Goal: Task Accomplishment & Management: Use online tool/utility

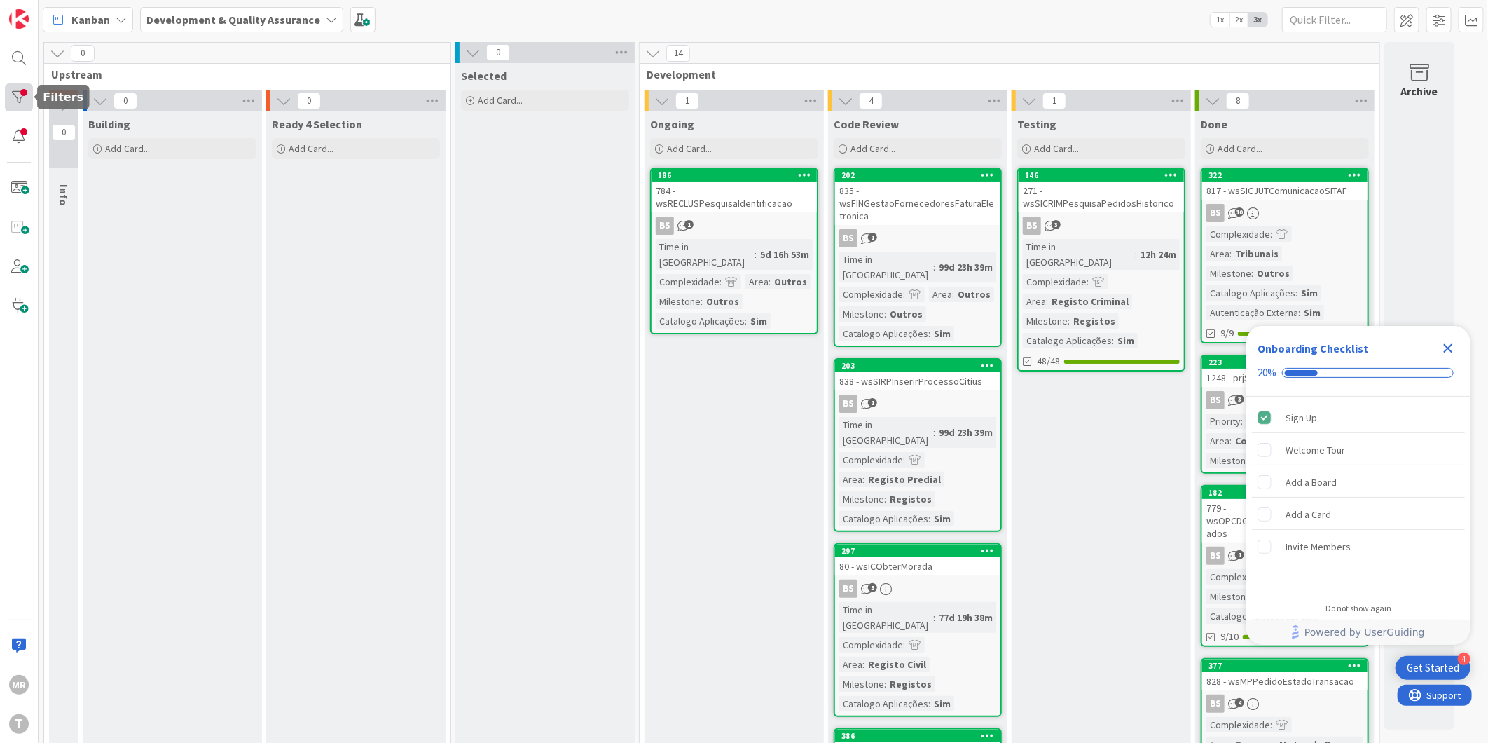
click at [19, 100] on div at bounding box center [19, 97] width 28 height 28
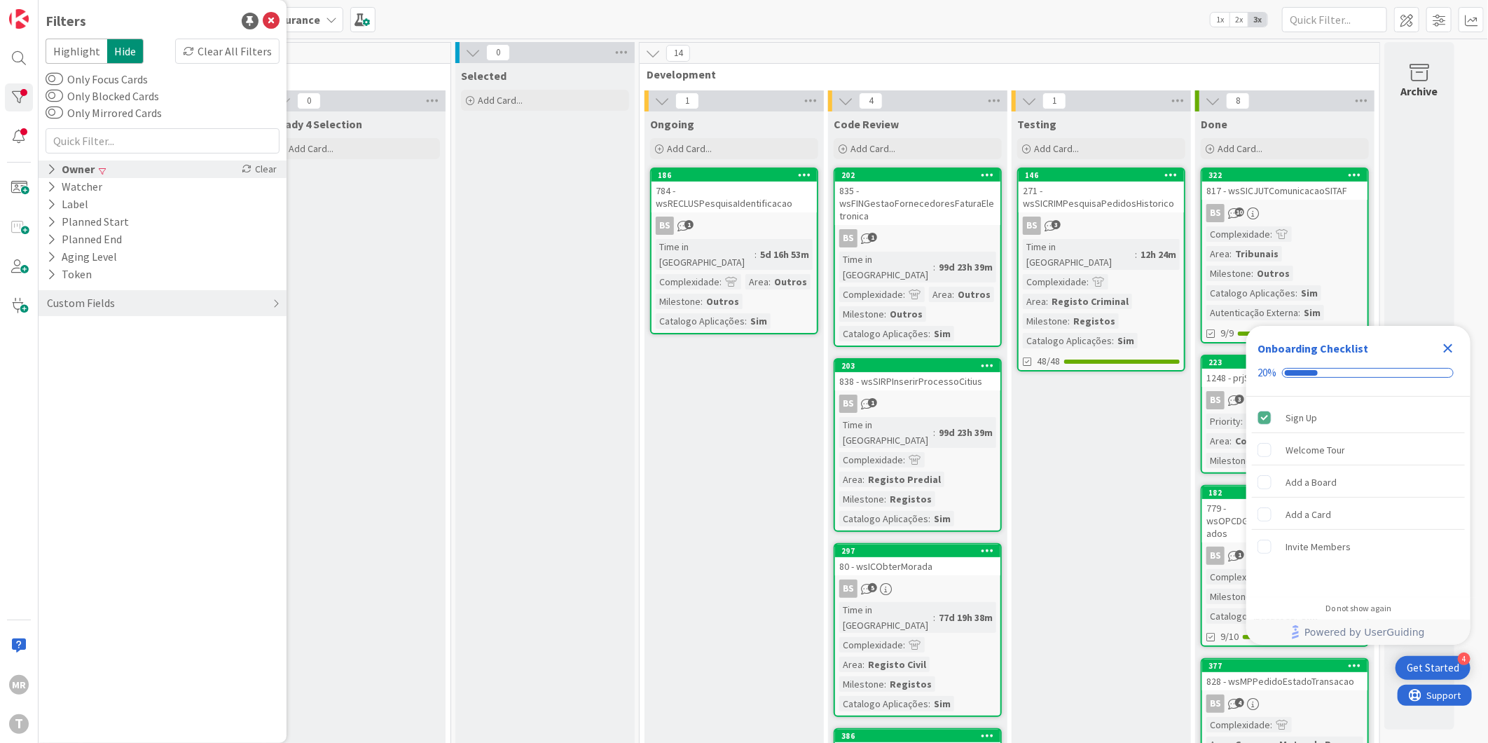
click at [86, 171] on div "Owner" at bounding box center [71, 169] width 50 height 18
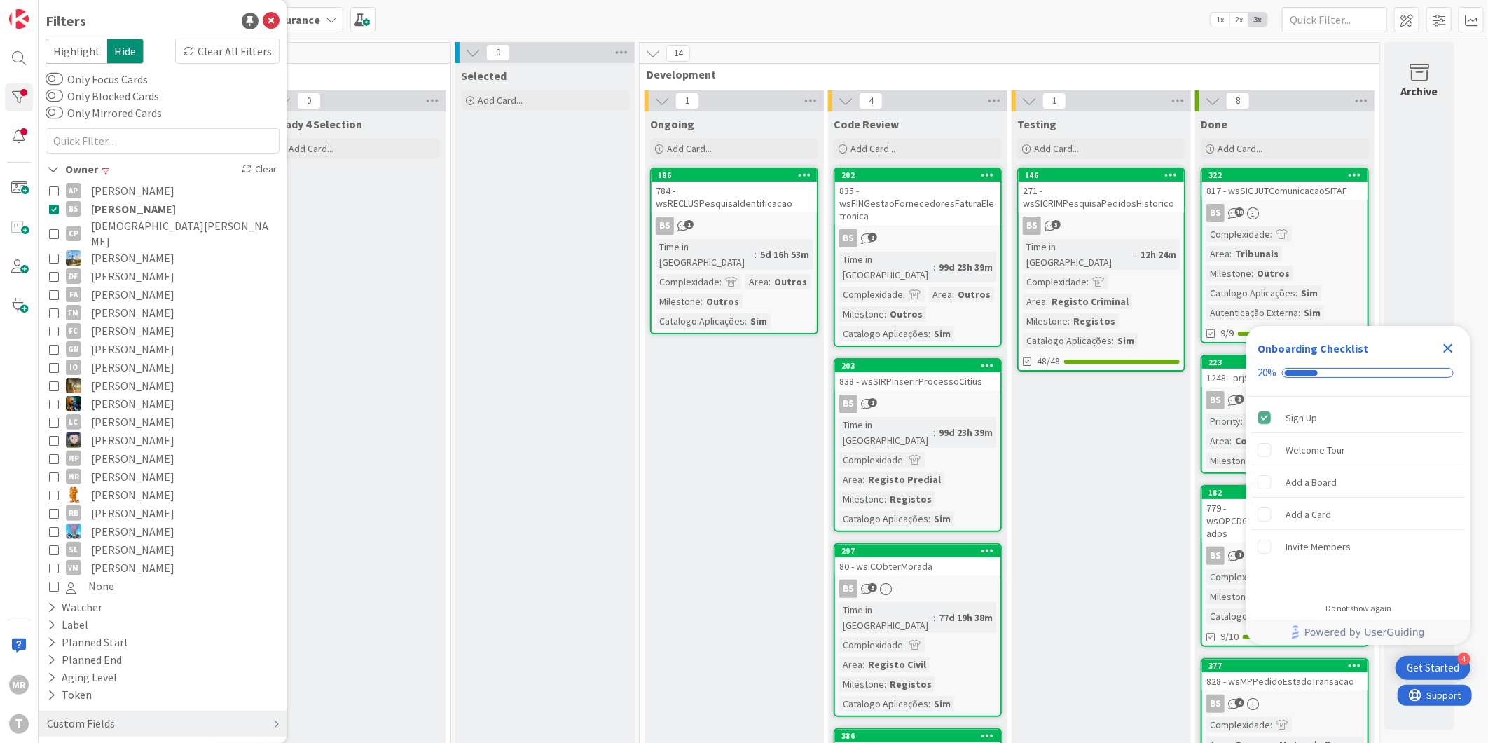
click at [116, 188] on span "[PERSON_NAME]" at bounding box center [132, 190] width 83 height 18
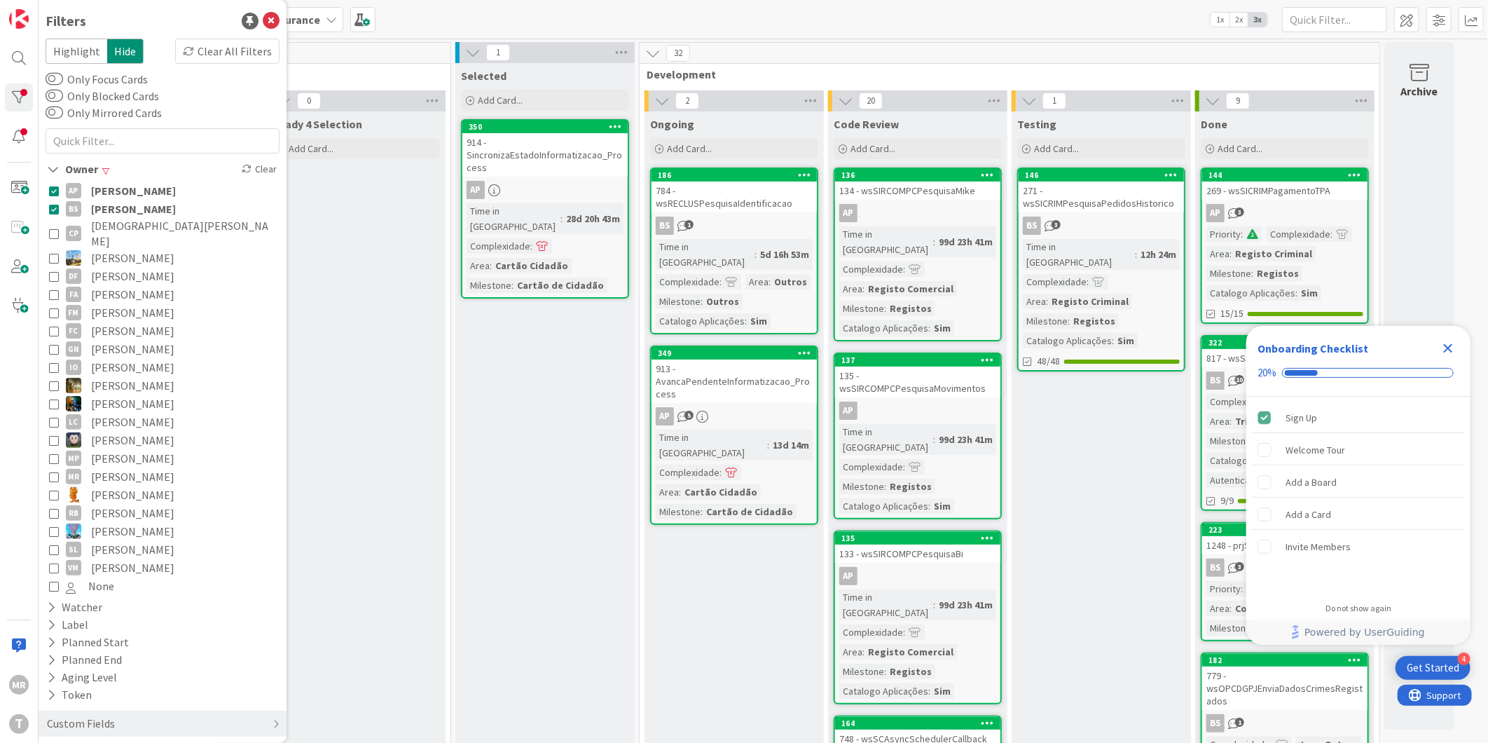
click at [112, 205] on span "[PERSON_NAME]" at bounding box center [133, 209] width 85 height 18
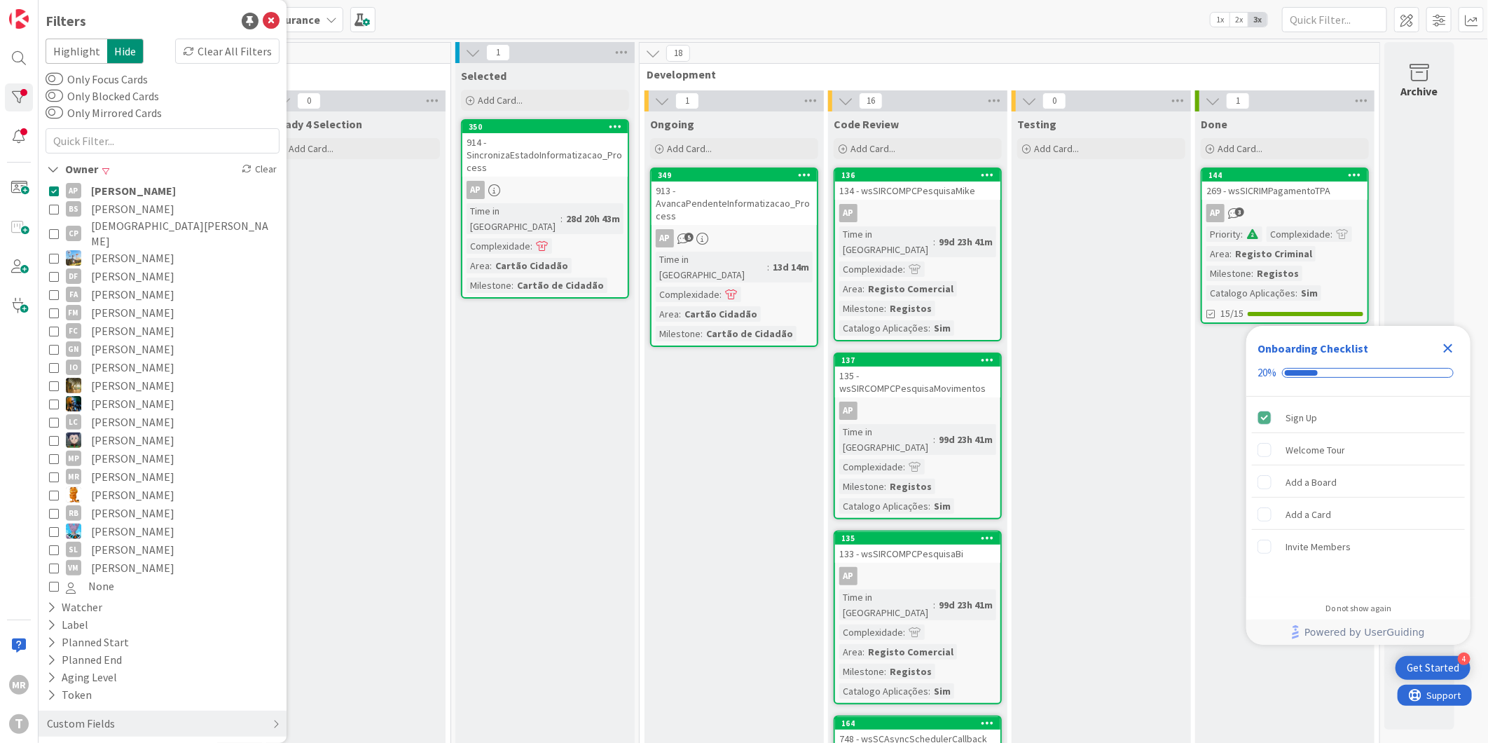
click at [128, 186] on span "[PERSON_NAME]" at bounding box center [133, 190] width 85 height 18
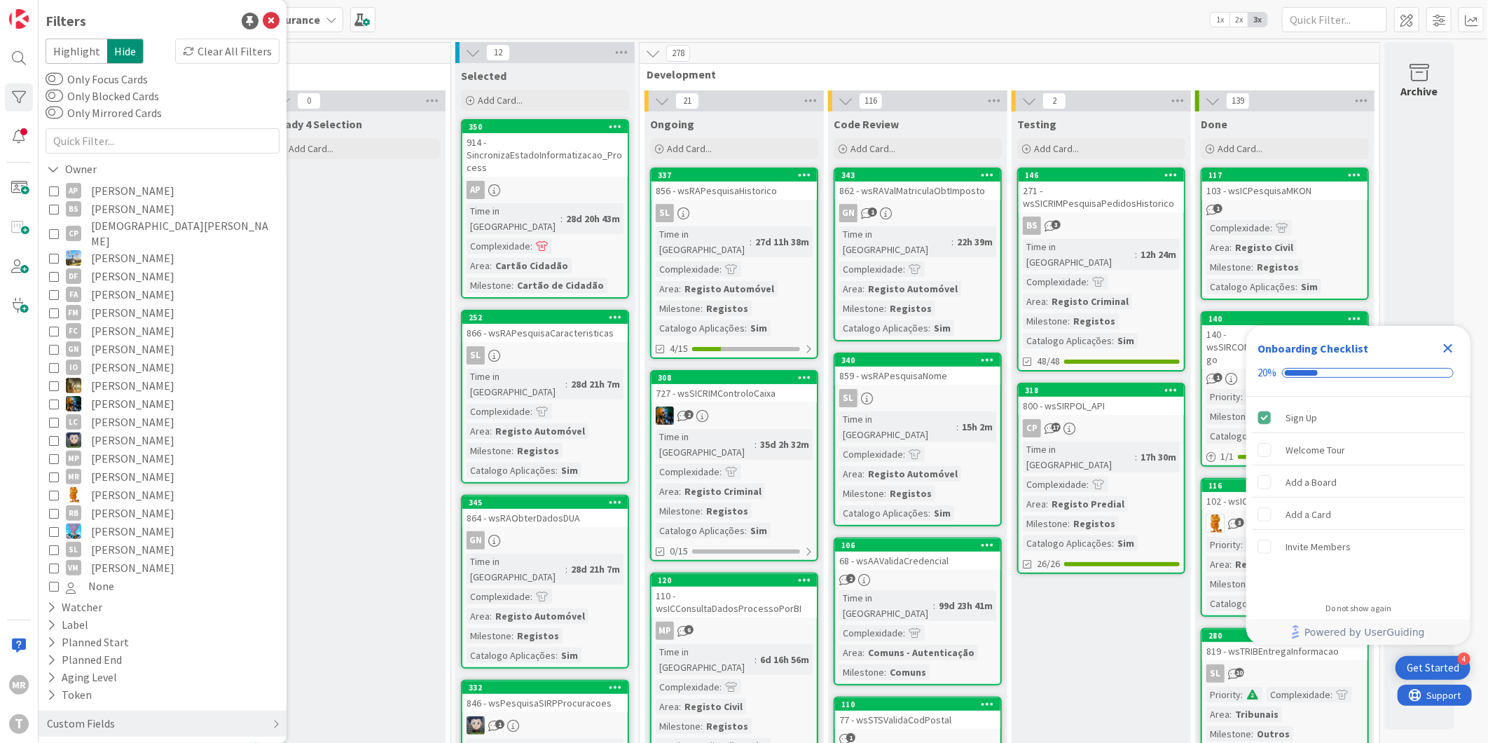
click at [119, 221] on span "[DEMOGRAPHIC_DATA][PERSON_NAME]" at bounding box center [183, 233] width 185 height 31
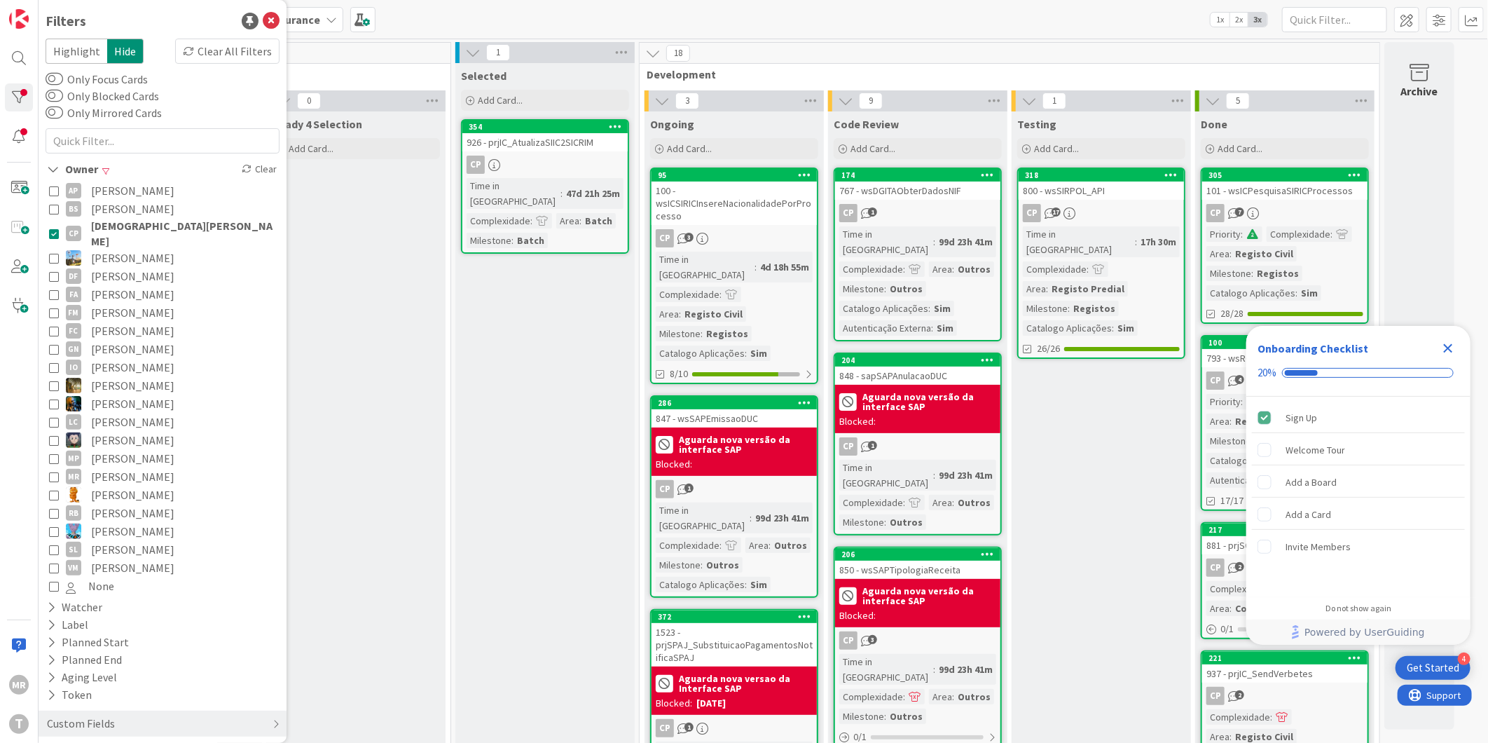
click at [119, 221] on span "[DEMOGRAPHIC_DATA][PERSON_NAME]" at bounding box center [183, 233] width 185 height 31
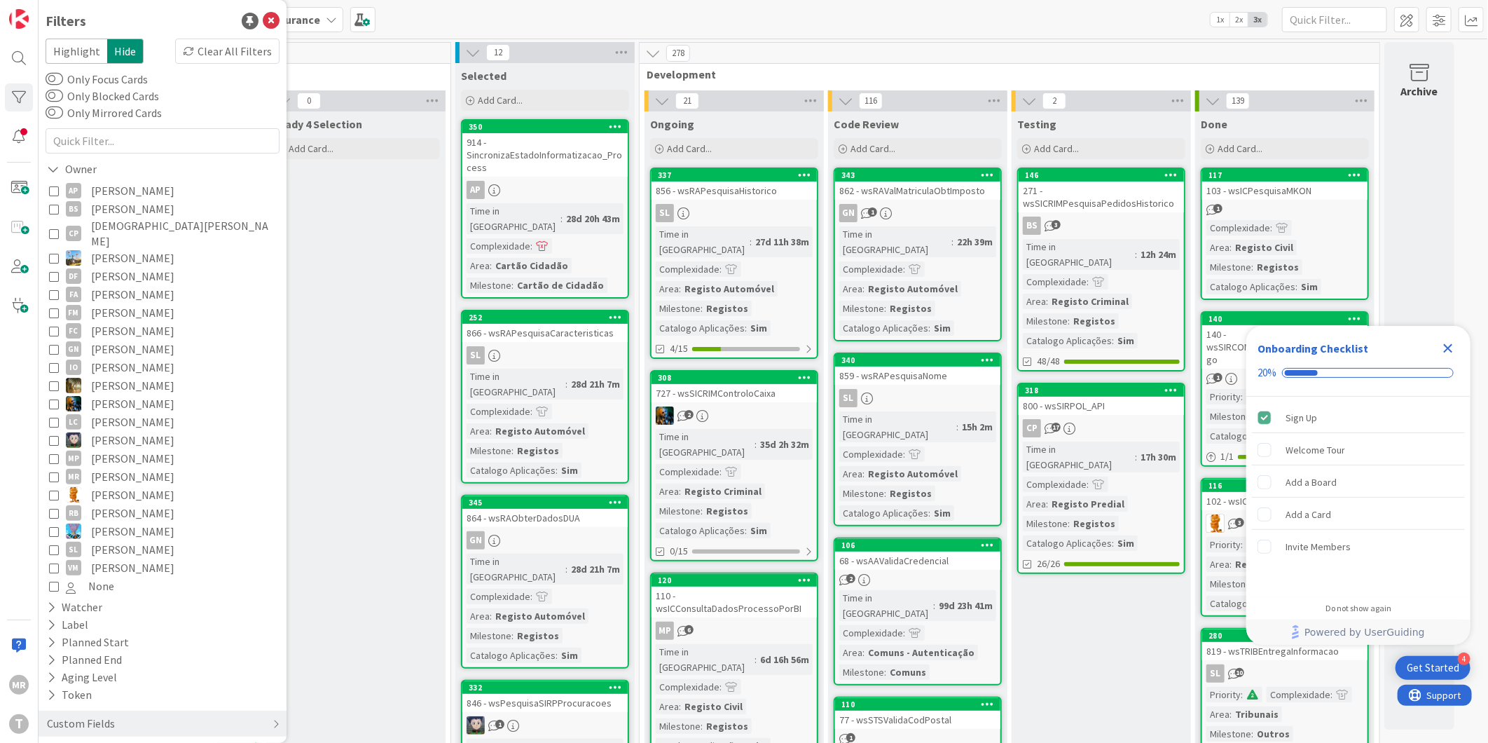
click at [1453, 352] on icon "Close Checklist" at bounding box center [1448, 348] width 17 height 17
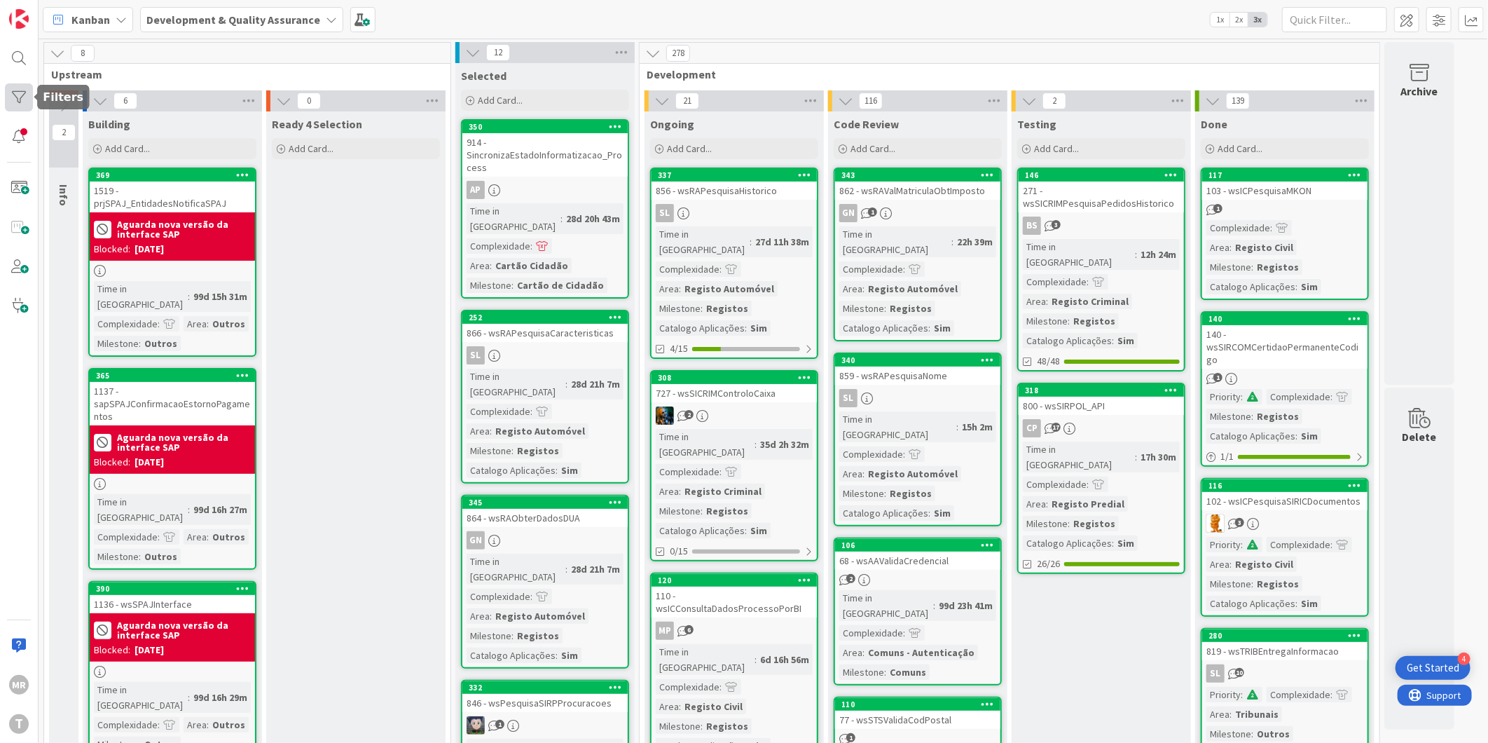
click at [8, 96] on div at bounding box center [19, 97] width 28 height 28
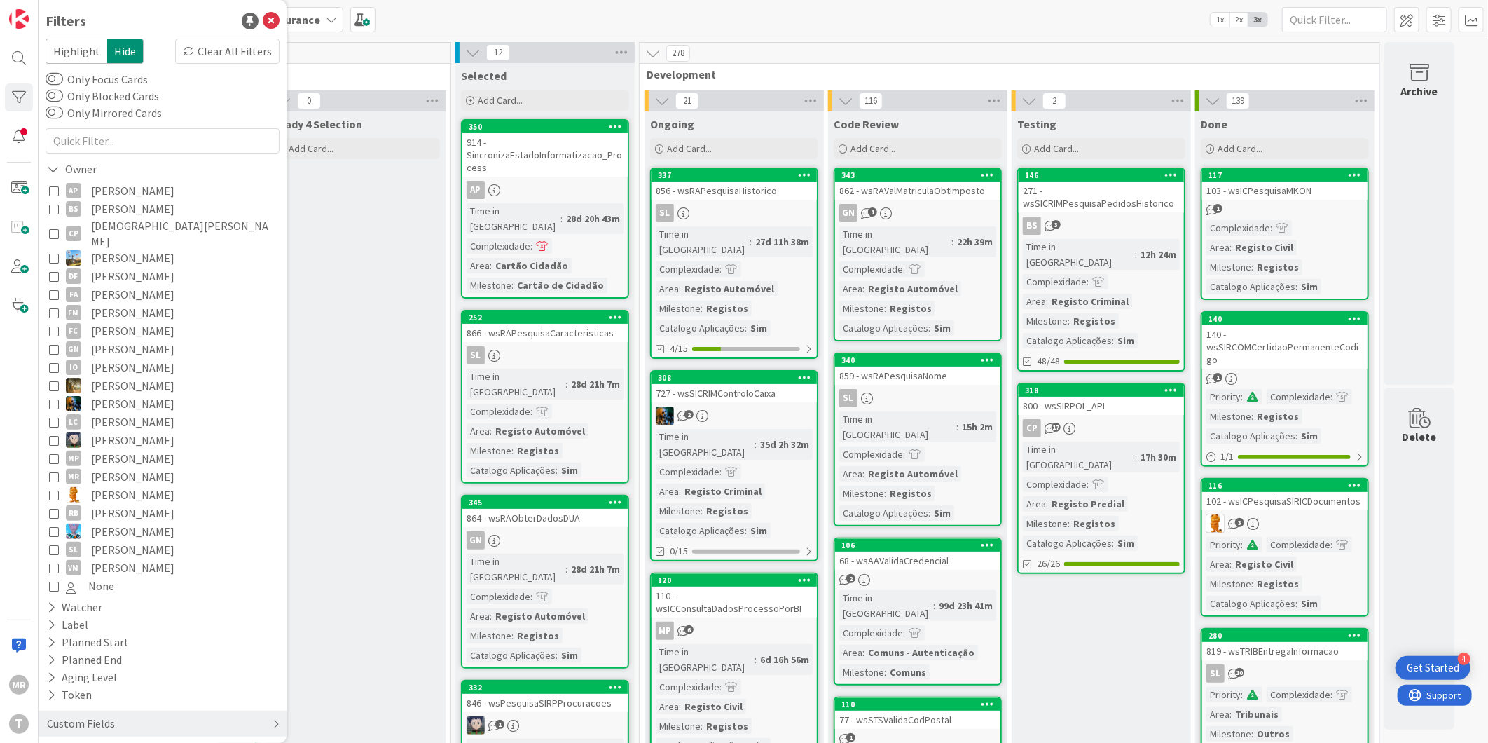
click at [109, 212] on span "[PERSON_NAME]" at bounding box center [132, 209] width 83 height 18
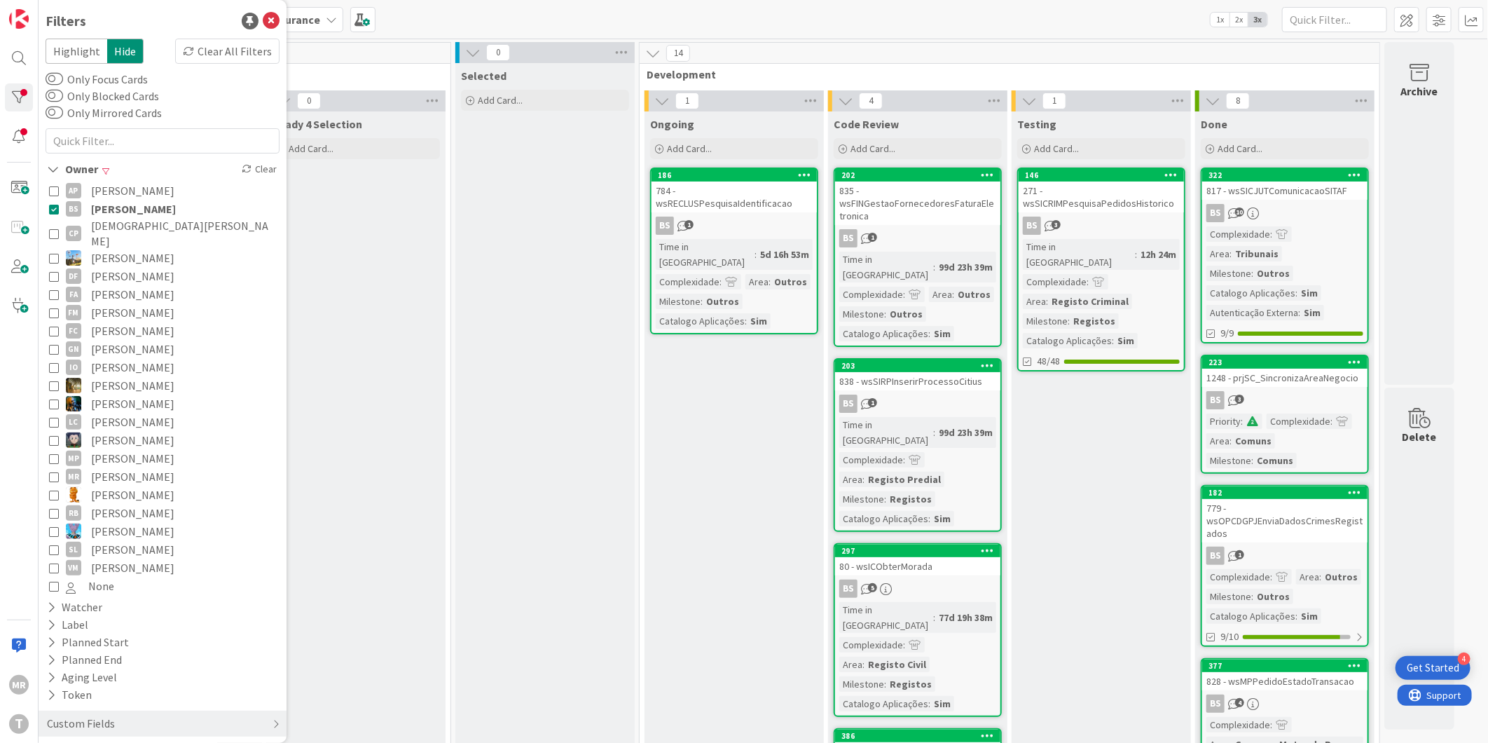
click at [126, 219] on span "[DEMOGRAPHIC_DATA][PERSON_NAME]" at bounding box center [183, 233] width 185 height 31
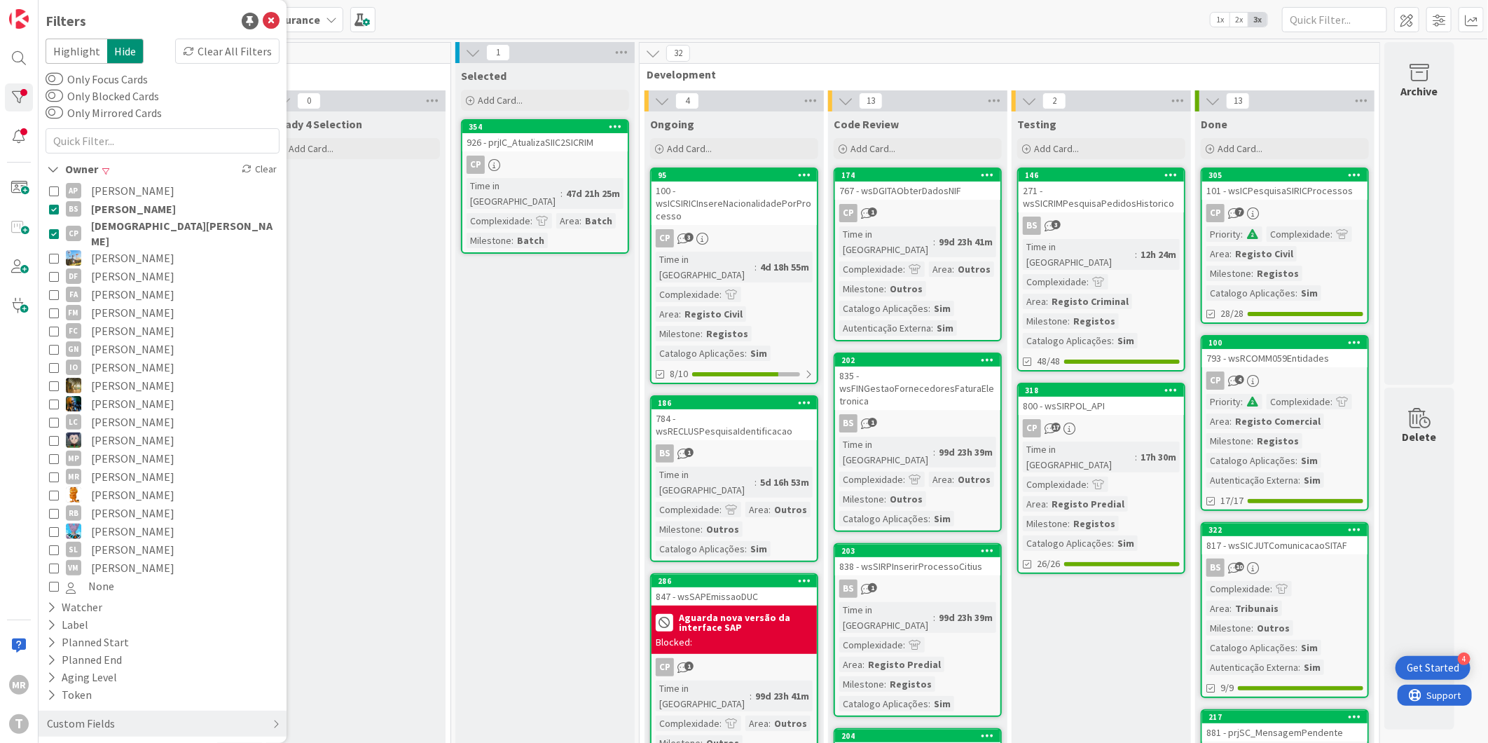
click at [125, 209] on span "[PERSON_NAME]" at bounding box center [133, 209] width 85 height 18
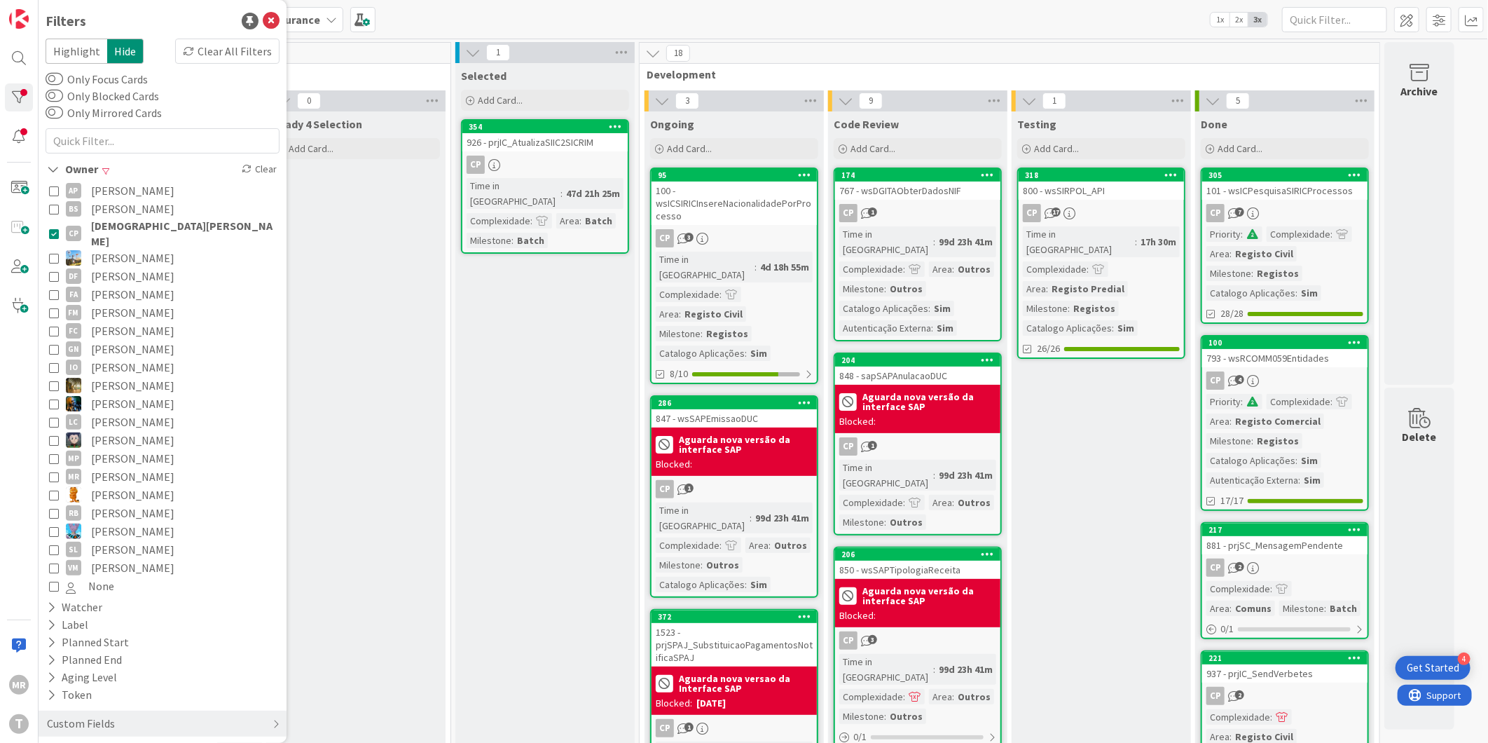
click at [123, 219] on span "[DEMOGRAPHIC_DATA][PERSON_NAME]" at bounding box center [183, 233] width 185 height 31
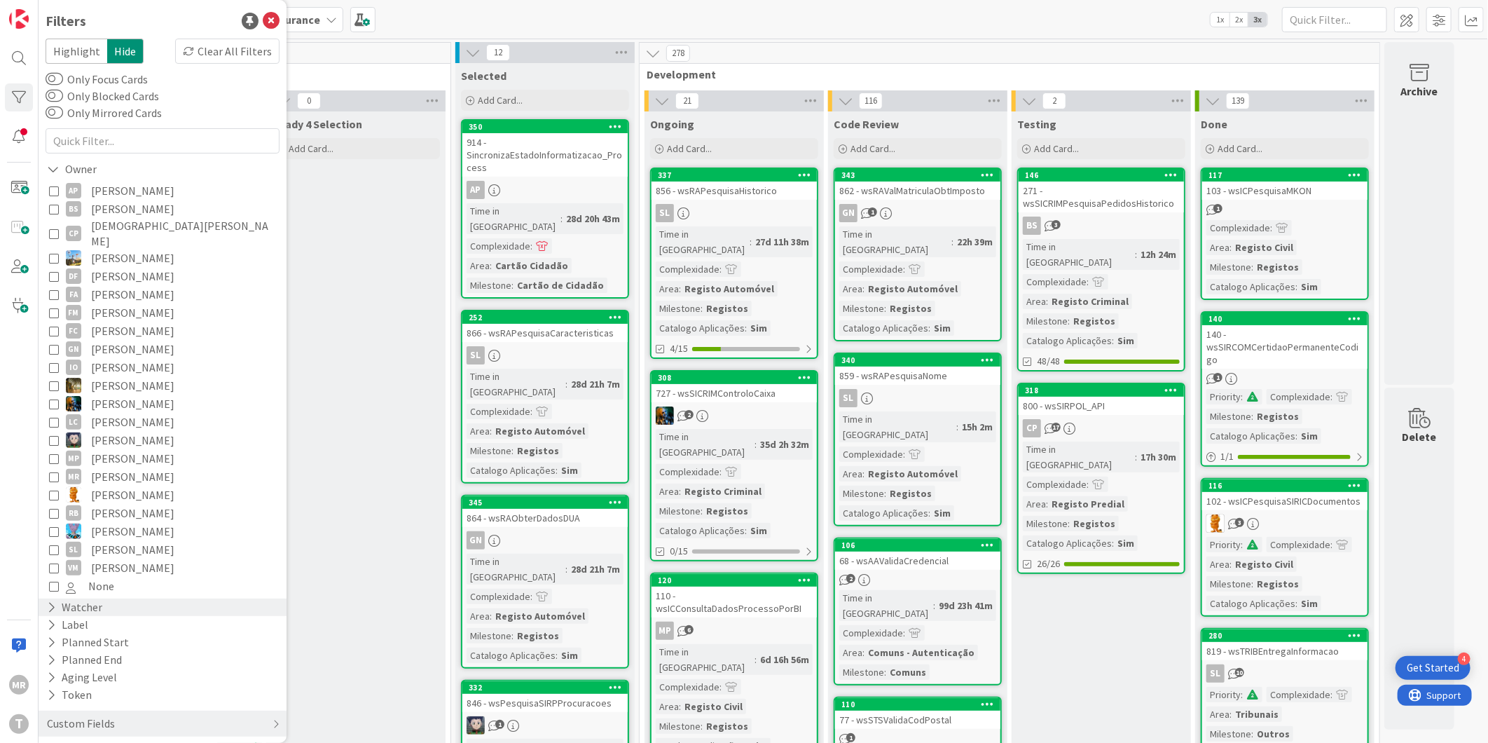
click at [80, 598] on div "Watcher" at bounding box center [75, 607] width 58 height 18
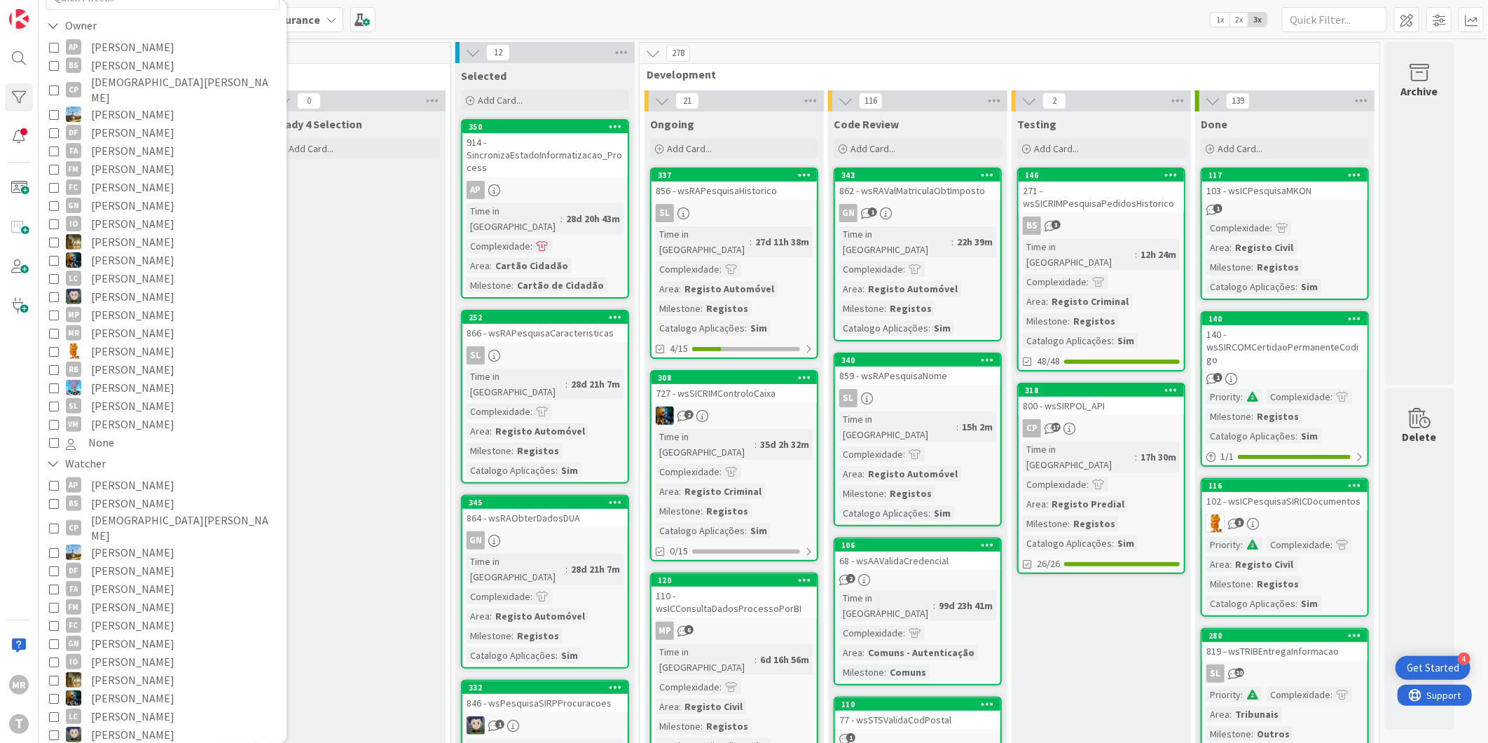
scroll to position [156, 0]
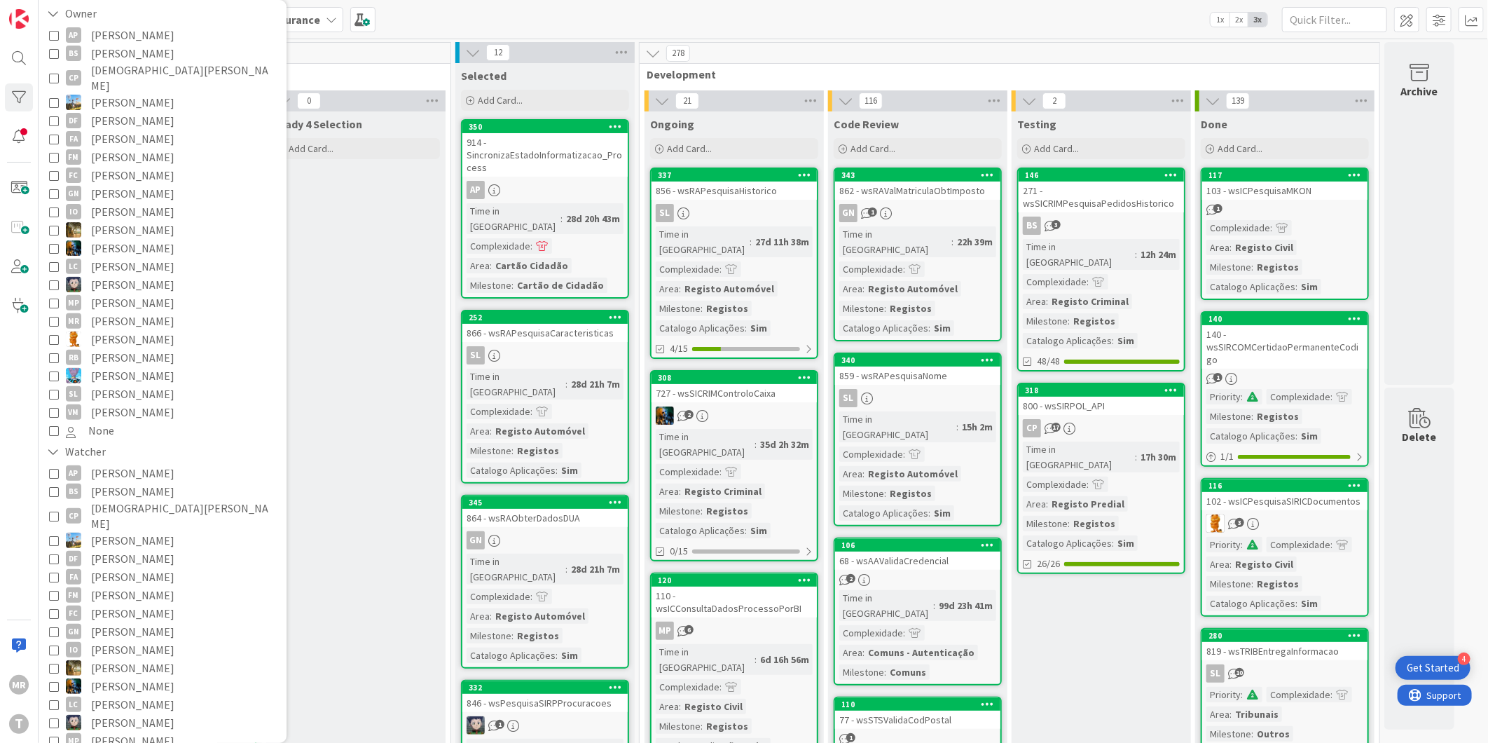
click at [140, 586] on span "[PERSON_NAME]" at bounding box center [132, 595] width 83 height 18
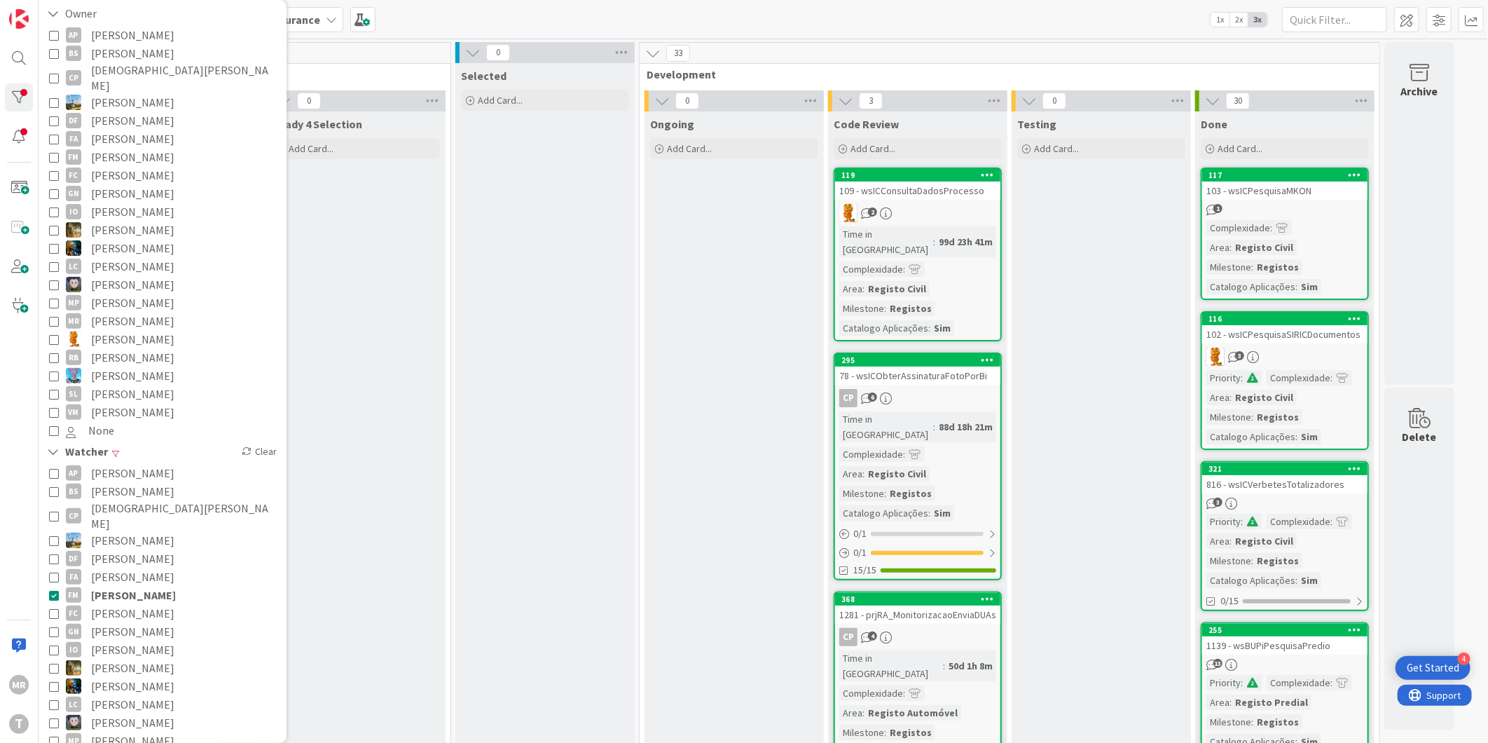
click at [170, 184] on span "[PERSON_NAME]" at bounding box center [132, 193] width 83 height 18
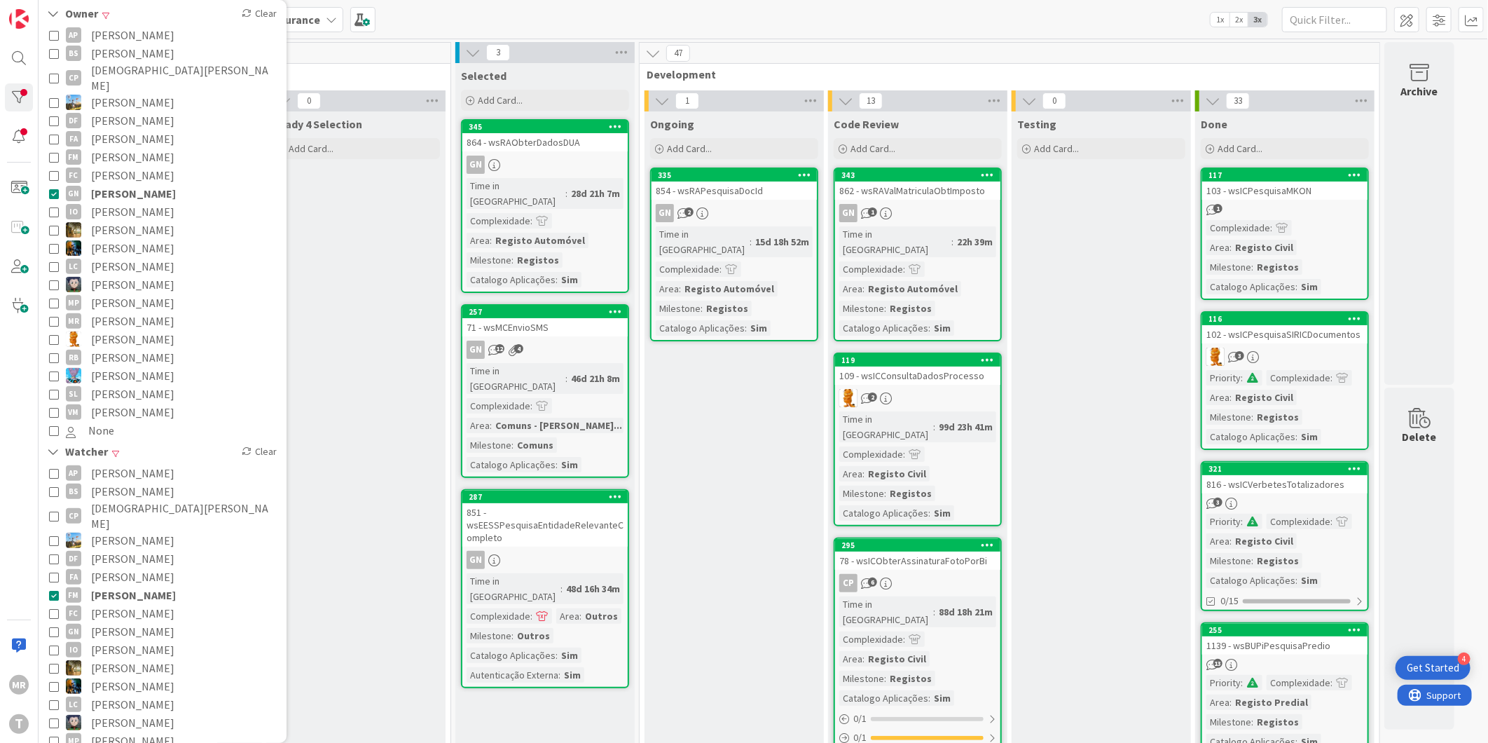
click at [176, 185] on span "[PERSON_NAME]" at bounding box center [133, 193] width 85 height 18
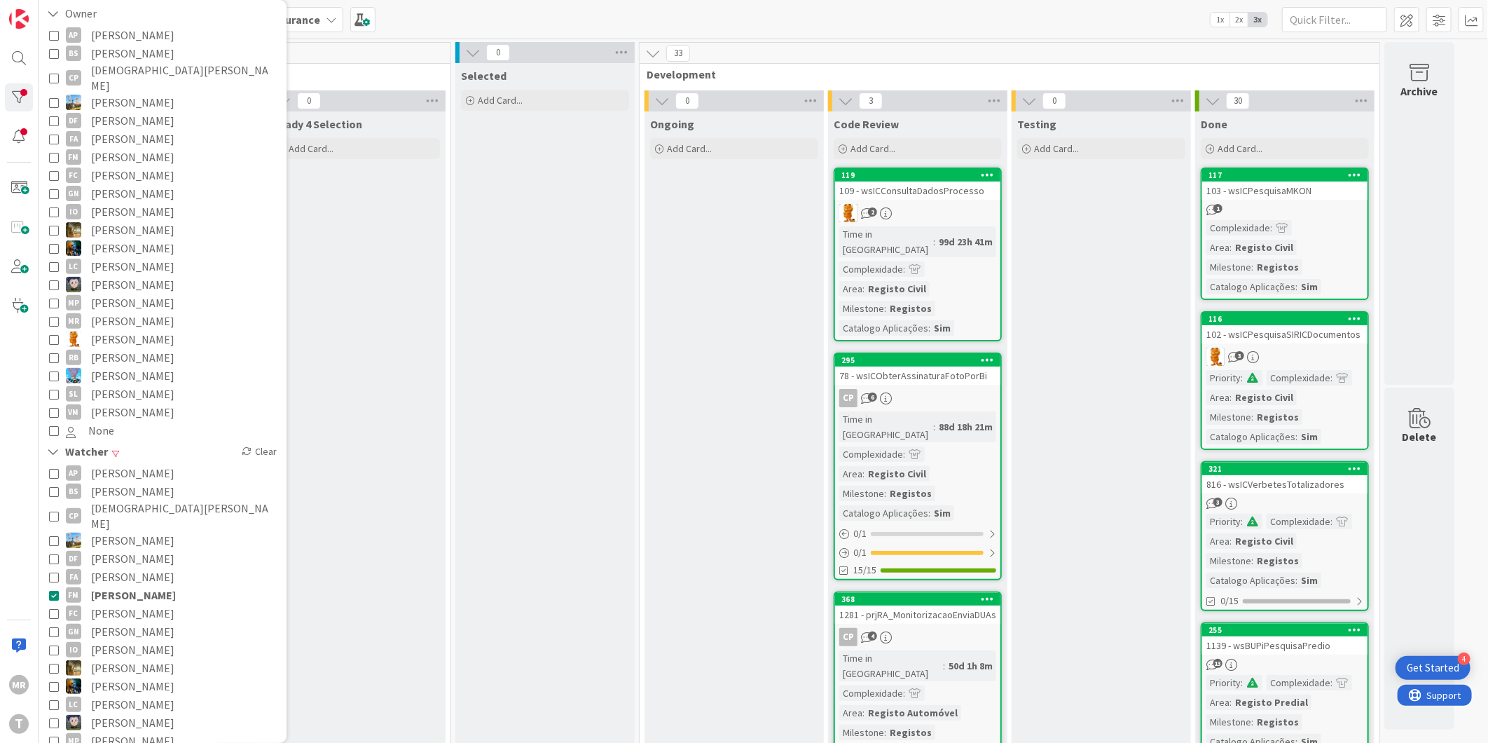
click at [131, 586] on span "[PERSON_NAME]" at bounding box center [133, 595] width 85 height 18
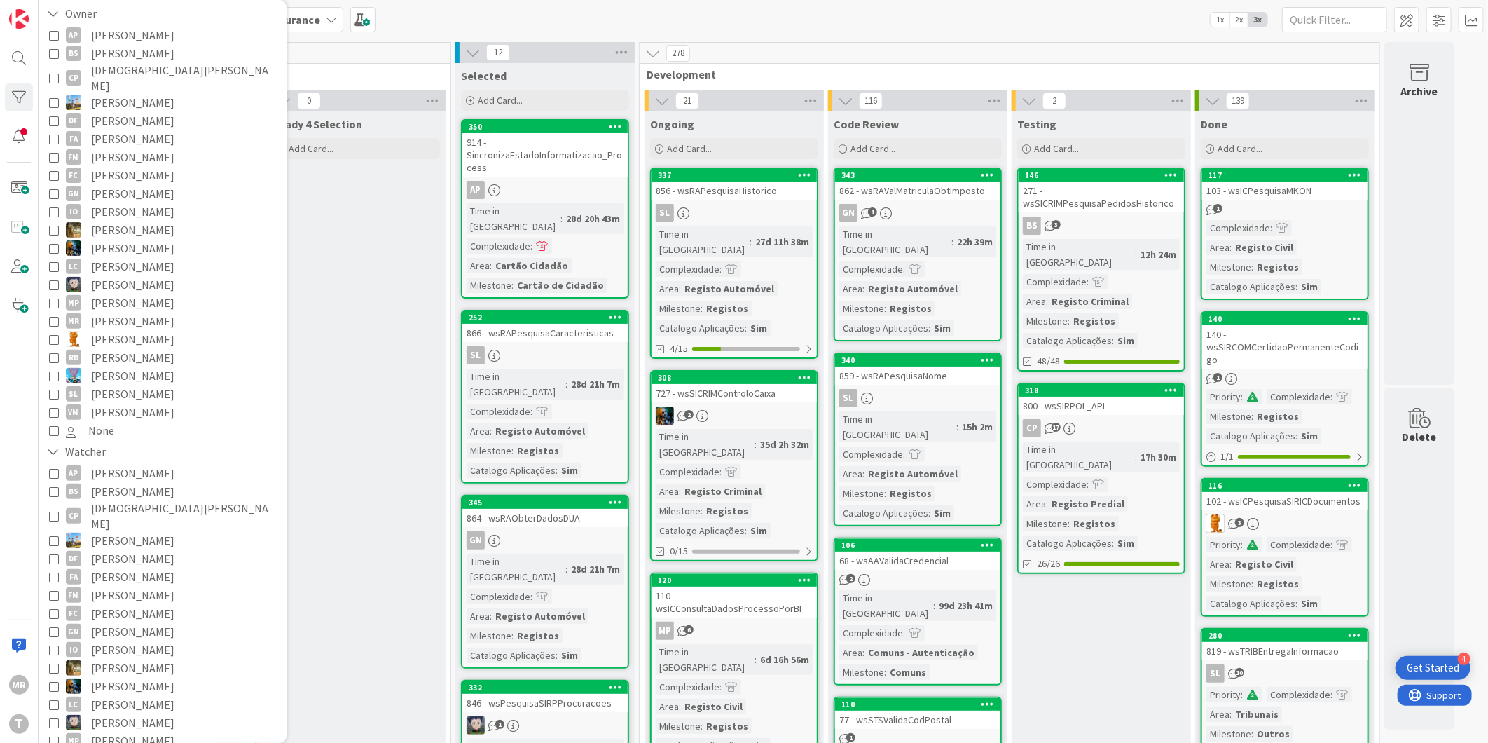
click at [116, 239] on span "[PERSON_NAME]" at bounding box center [132, 248] width 83 height 18
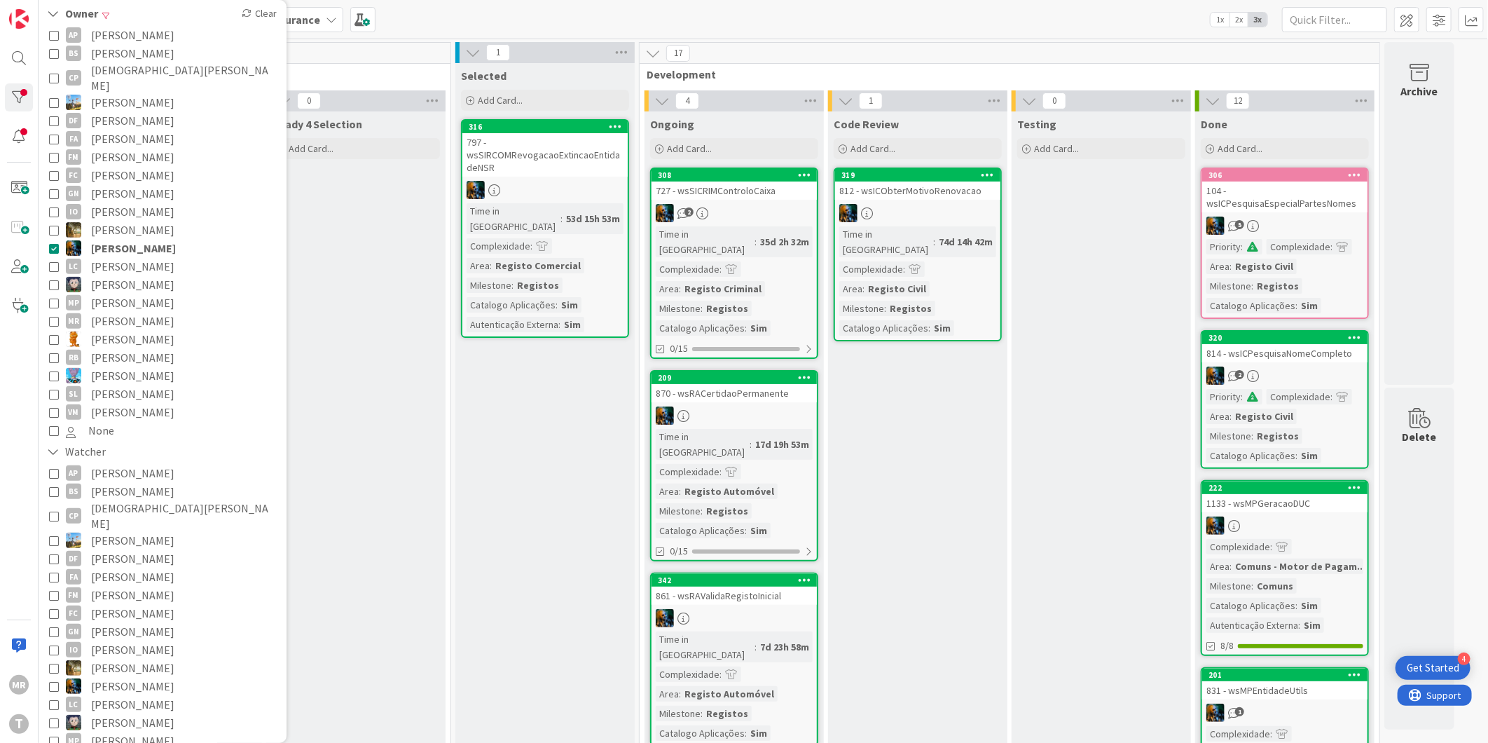
click at [119, 221] on span "[PERSON_NAME]" at bounding box center [132, 230] width 83 height 18
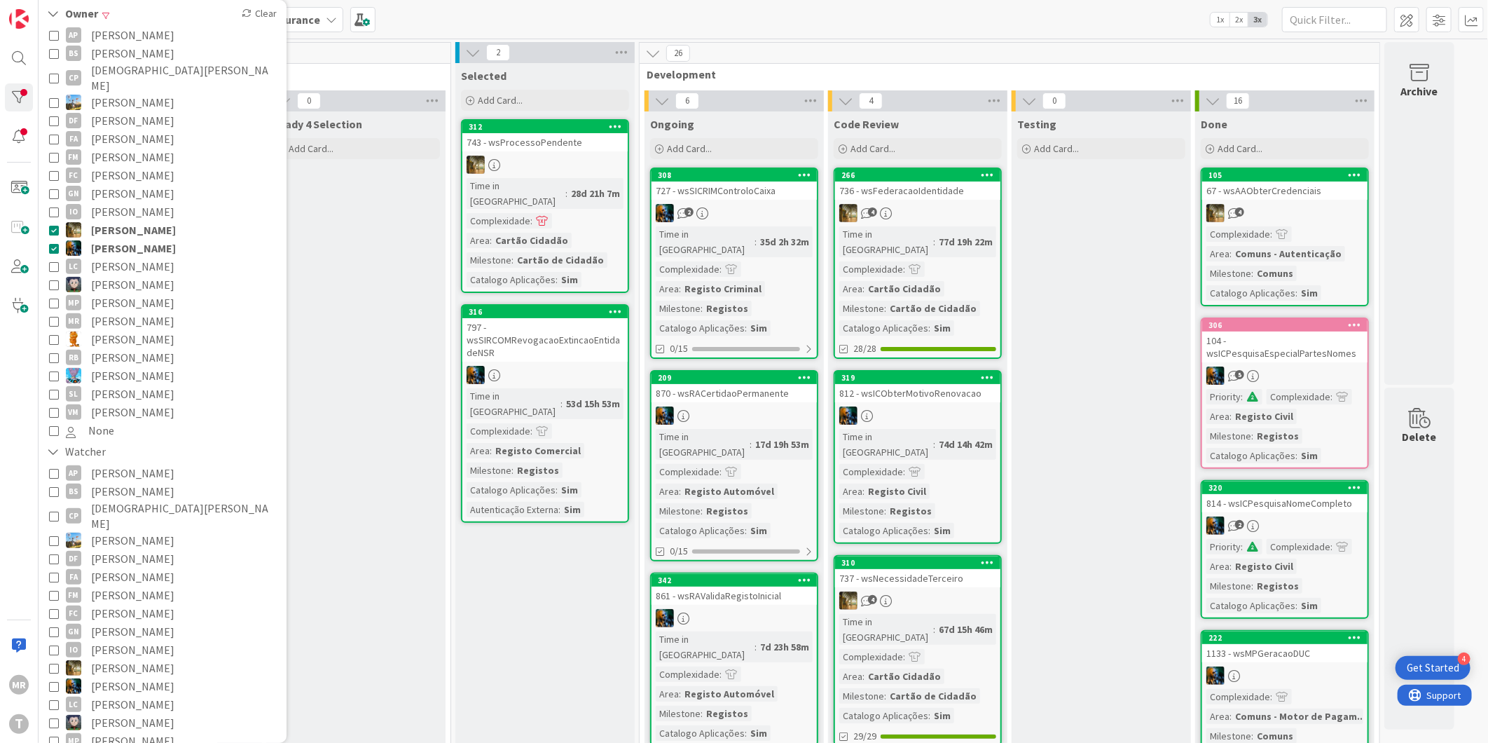
click at [117, 239] on span "[PERSON_NAME]" at bounding box center [133, 248] width 85 height 18
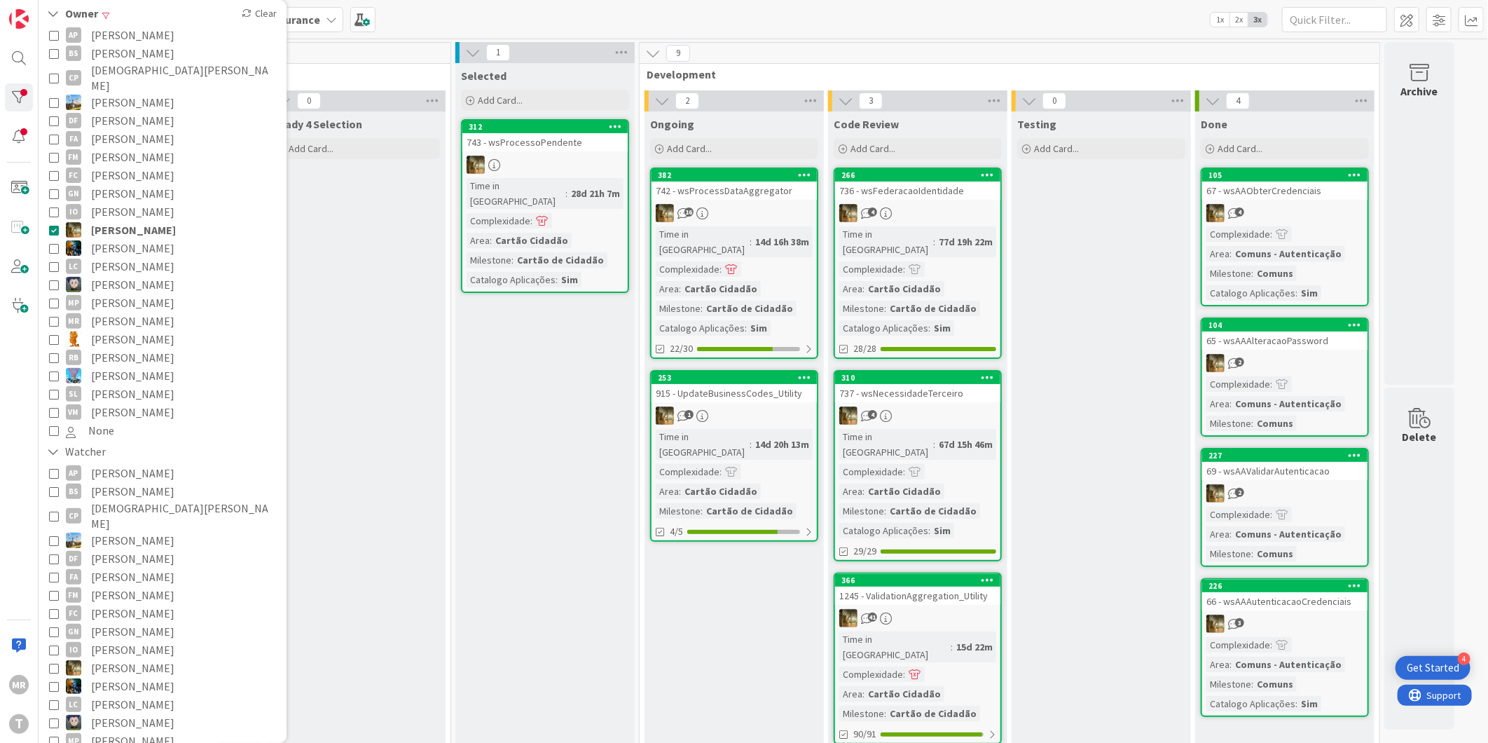
click at [137, 221] on span "[PERSON_NAME]" at bounding box center [133, 230] width 85 height 18
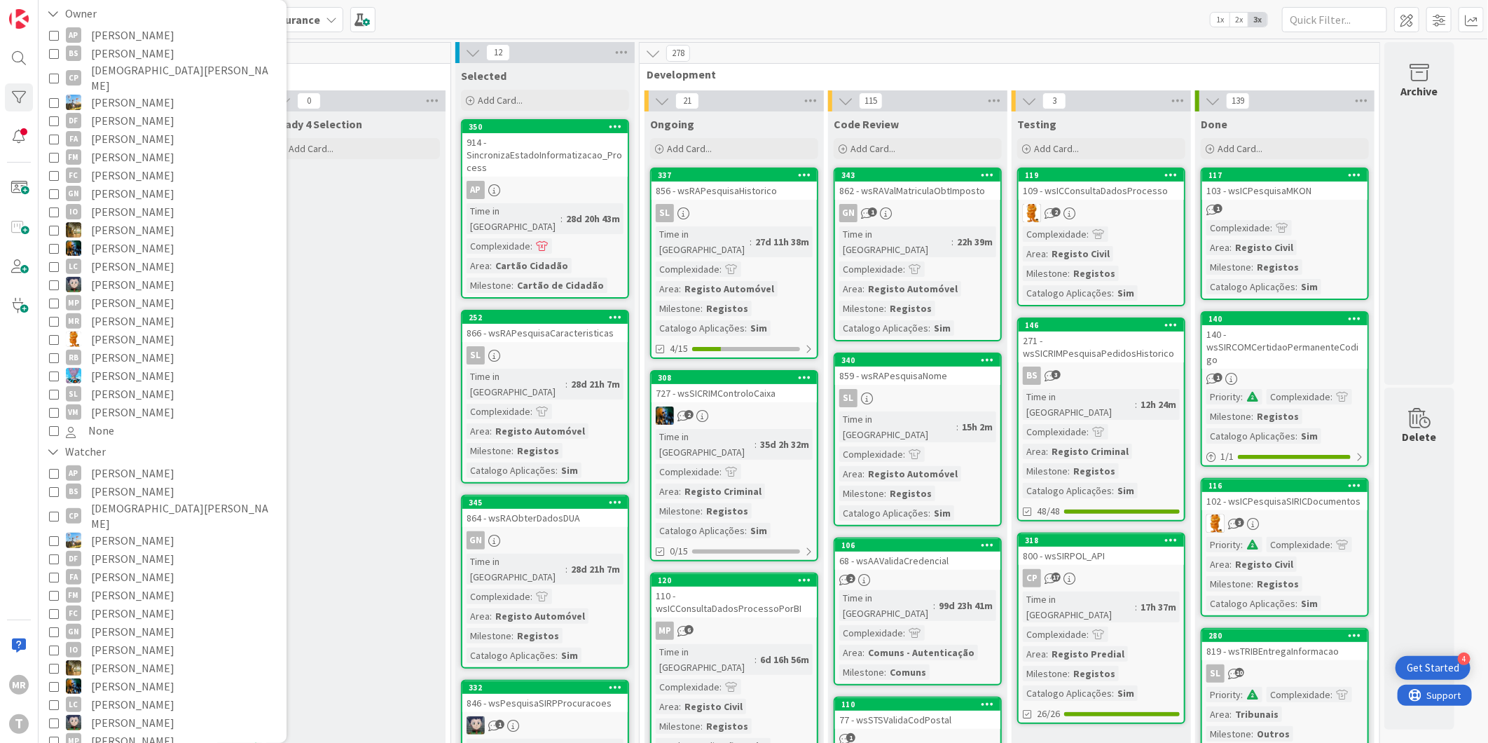
click at [125, 275] on span "[PERSON_NAME]" at bounding box center [132, 284] width 83 height 18
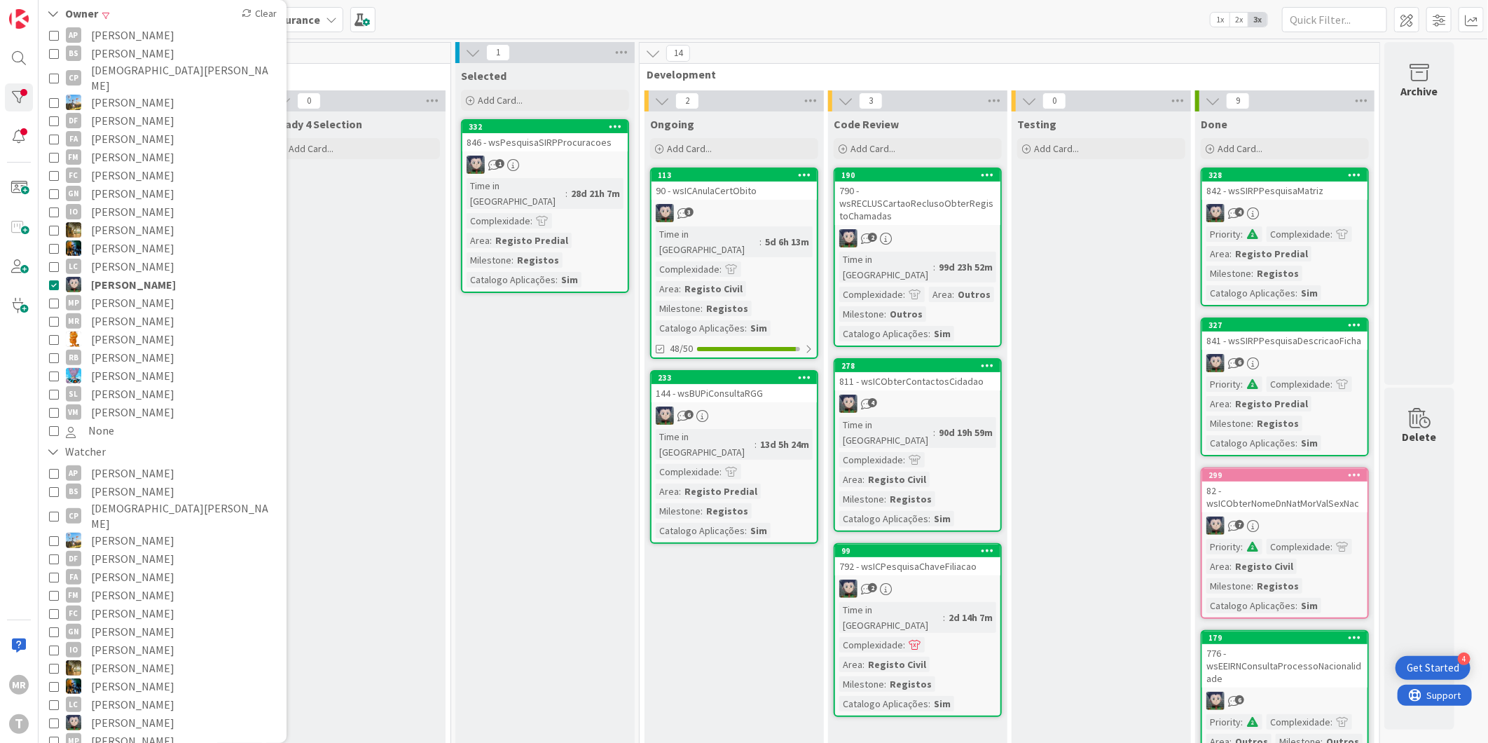
click at [97, 275] on span "[PERSON_NAME]" at bounding box center [133, 284] width 85 height 18
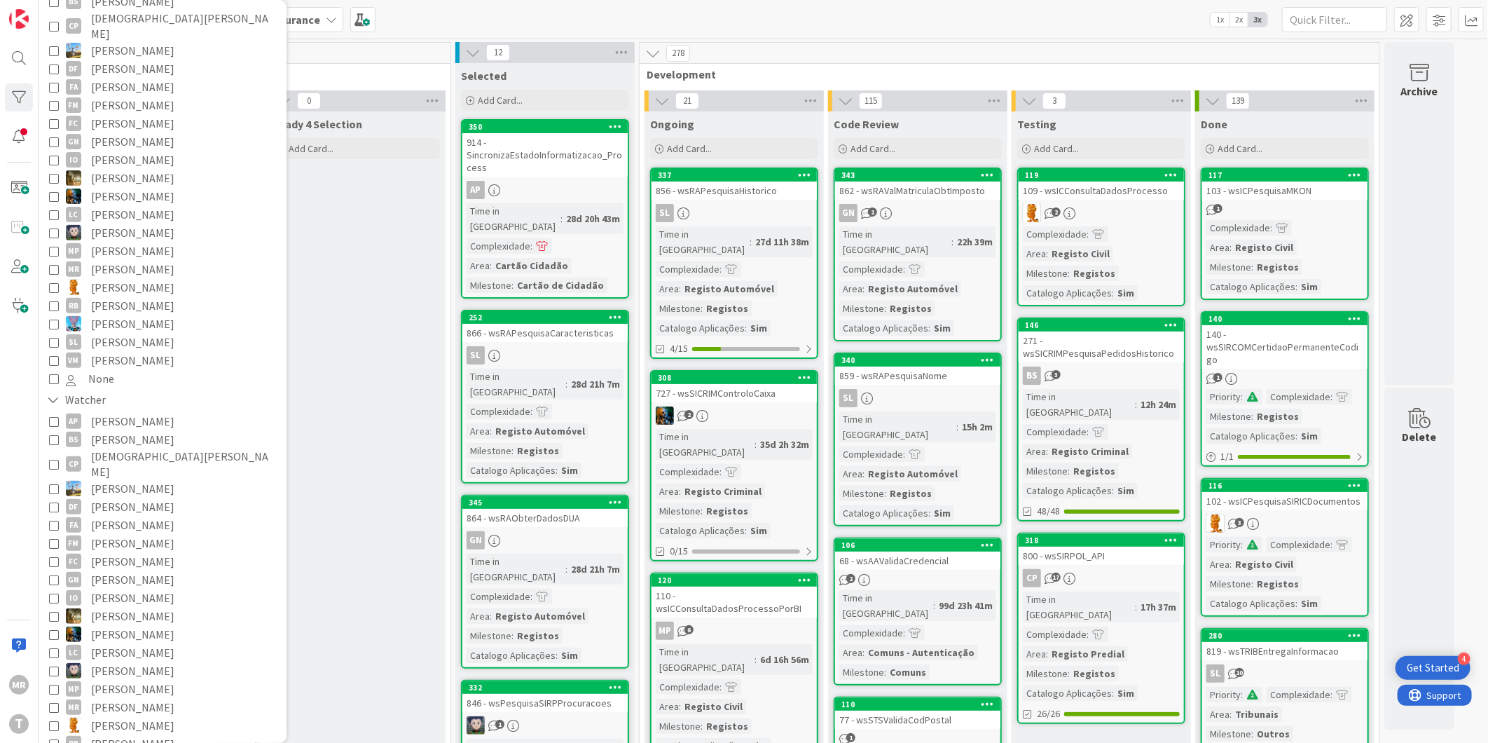
scroll to position [233, 0]
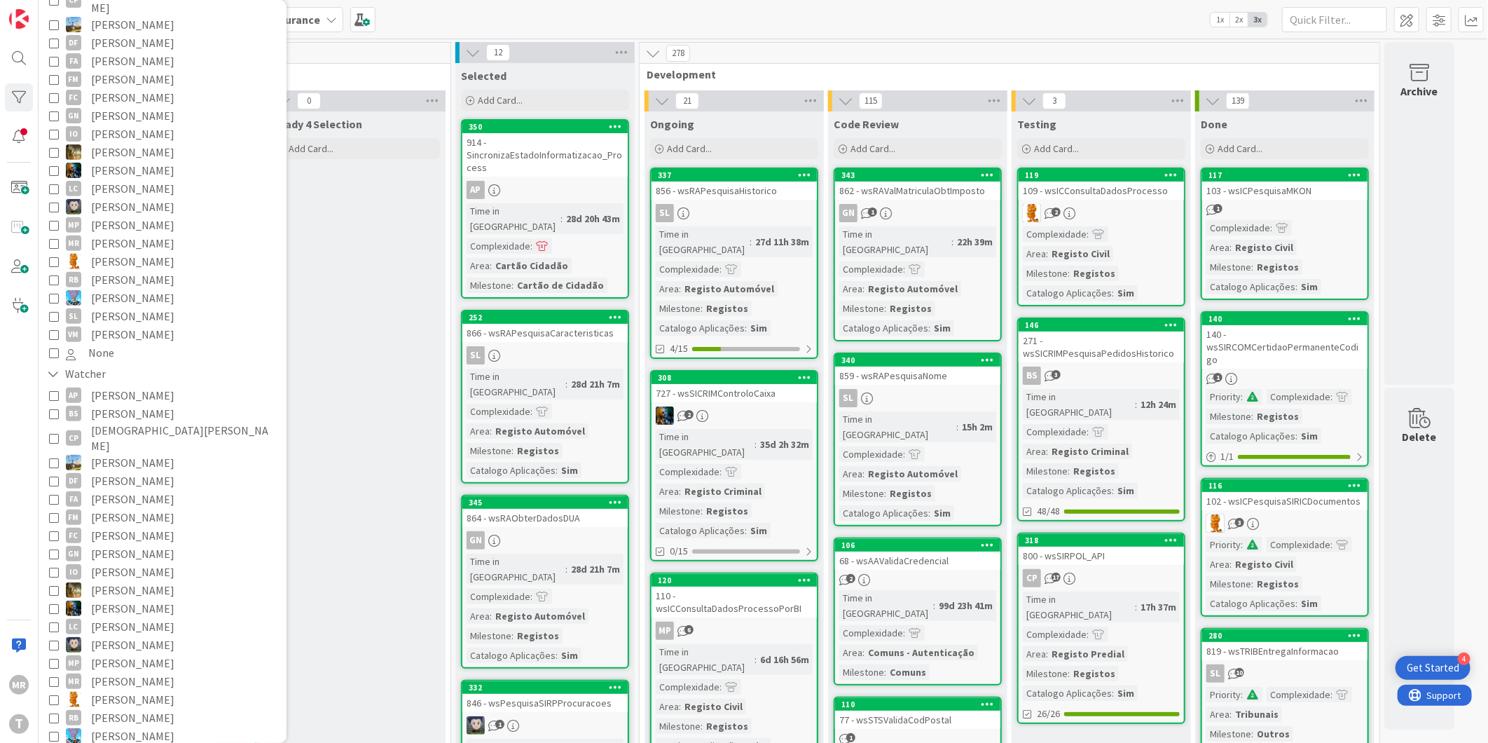
click at [115, 690] on span "[PERSON_NAME]" at bounding box center [132, 699] width 83 height 18
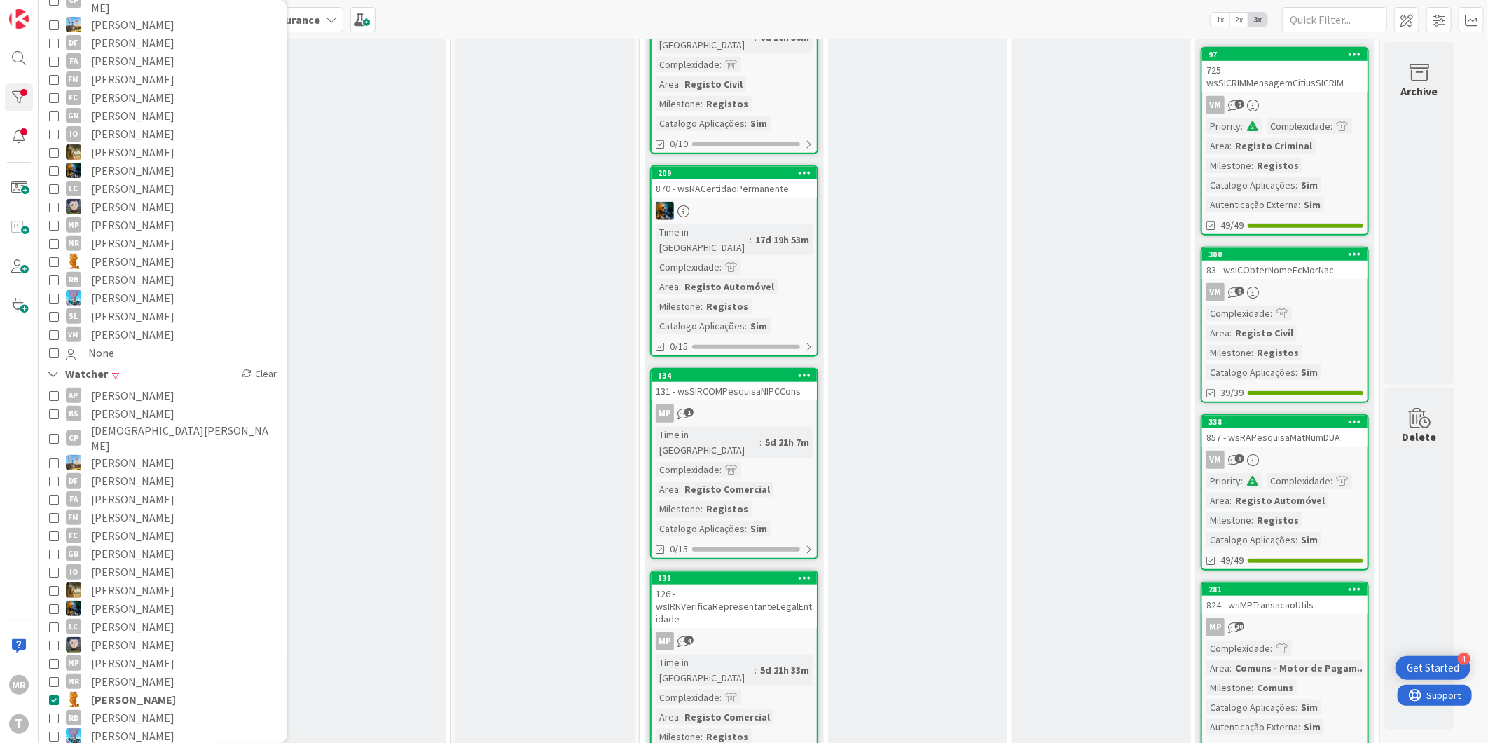
scroll to position [311, 0]
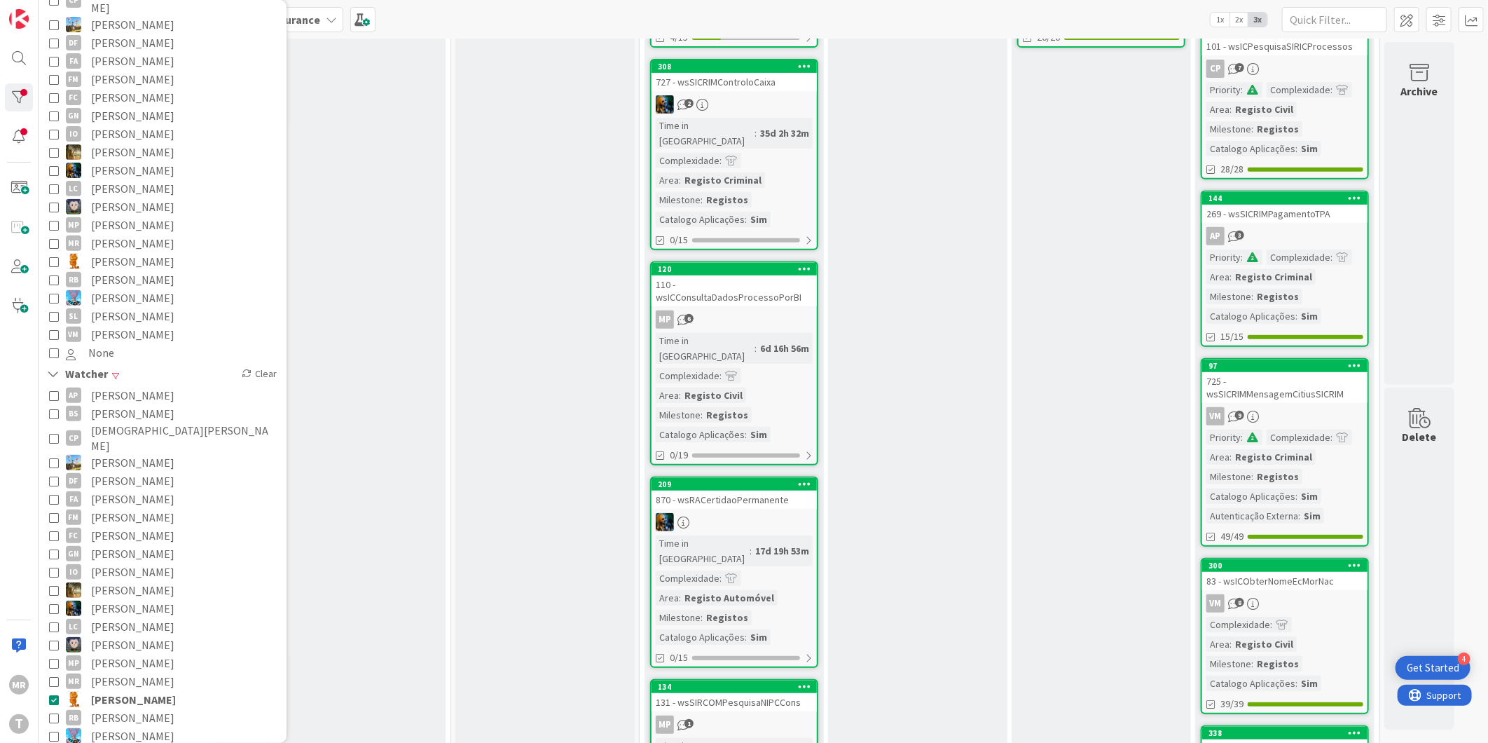
click at [121, 690] on span "[PERSON_NAME]" at bounding box center [133, 699] width 85 height 18
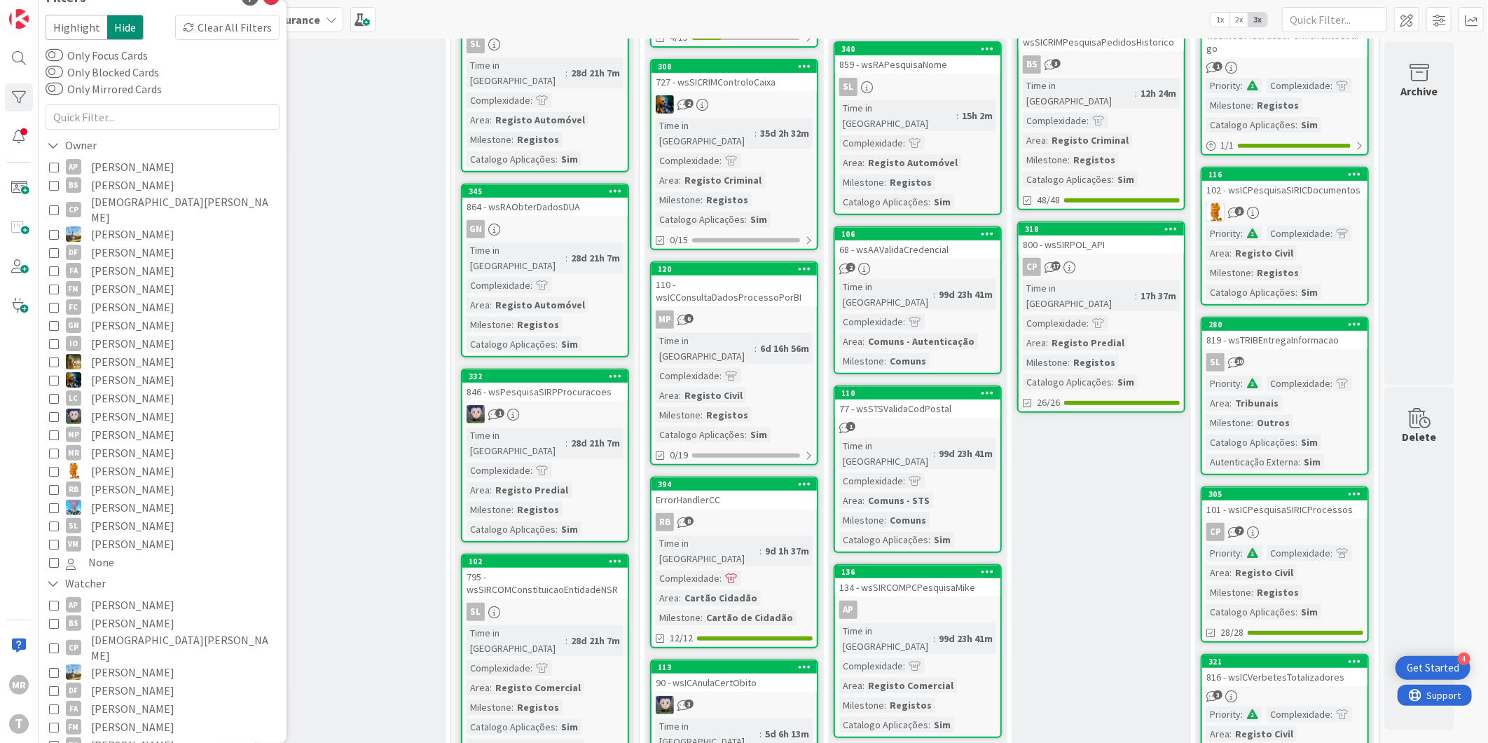
scroll to position [0, 0]
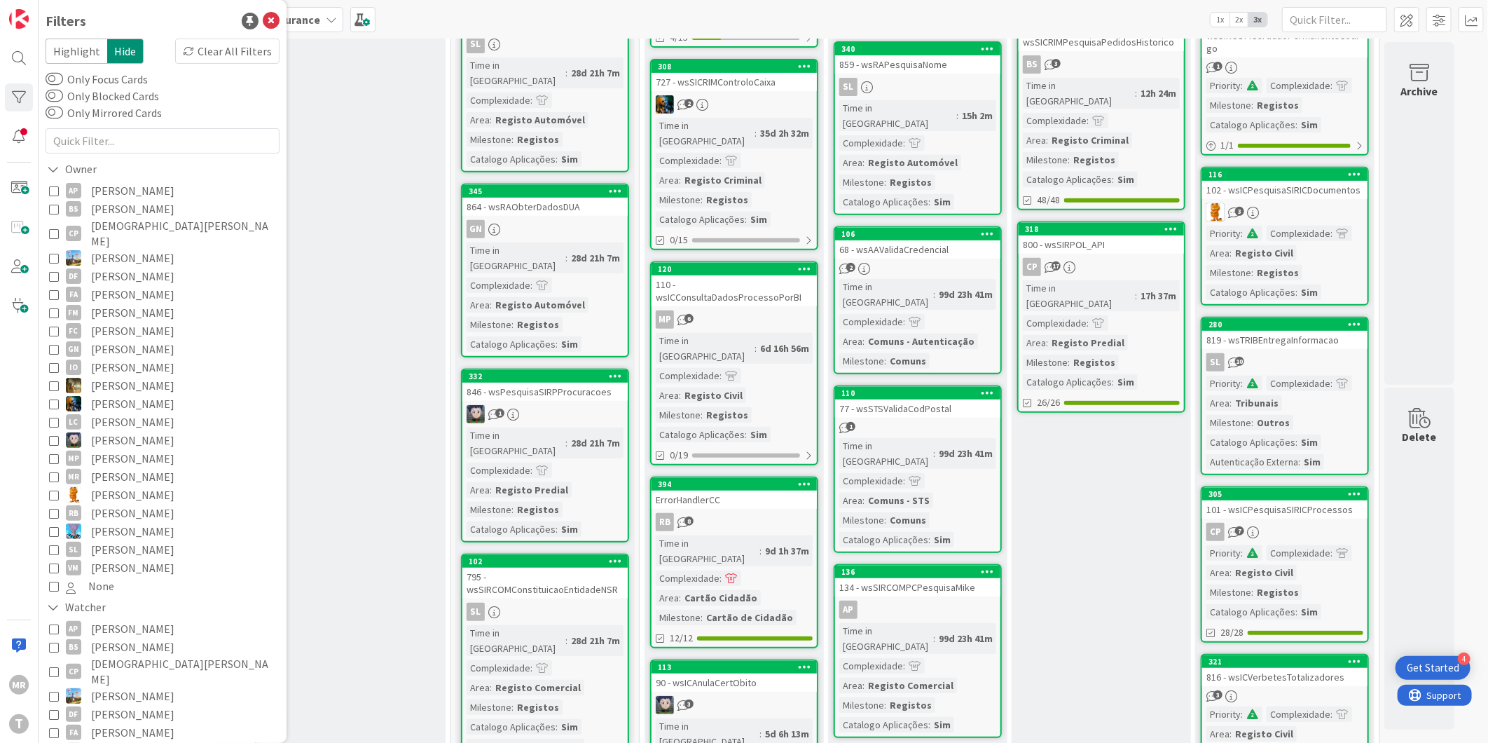
click at [112, 540] on span "[PERSON_NAME]" at bounding box center [132, 549] width 83 height 18
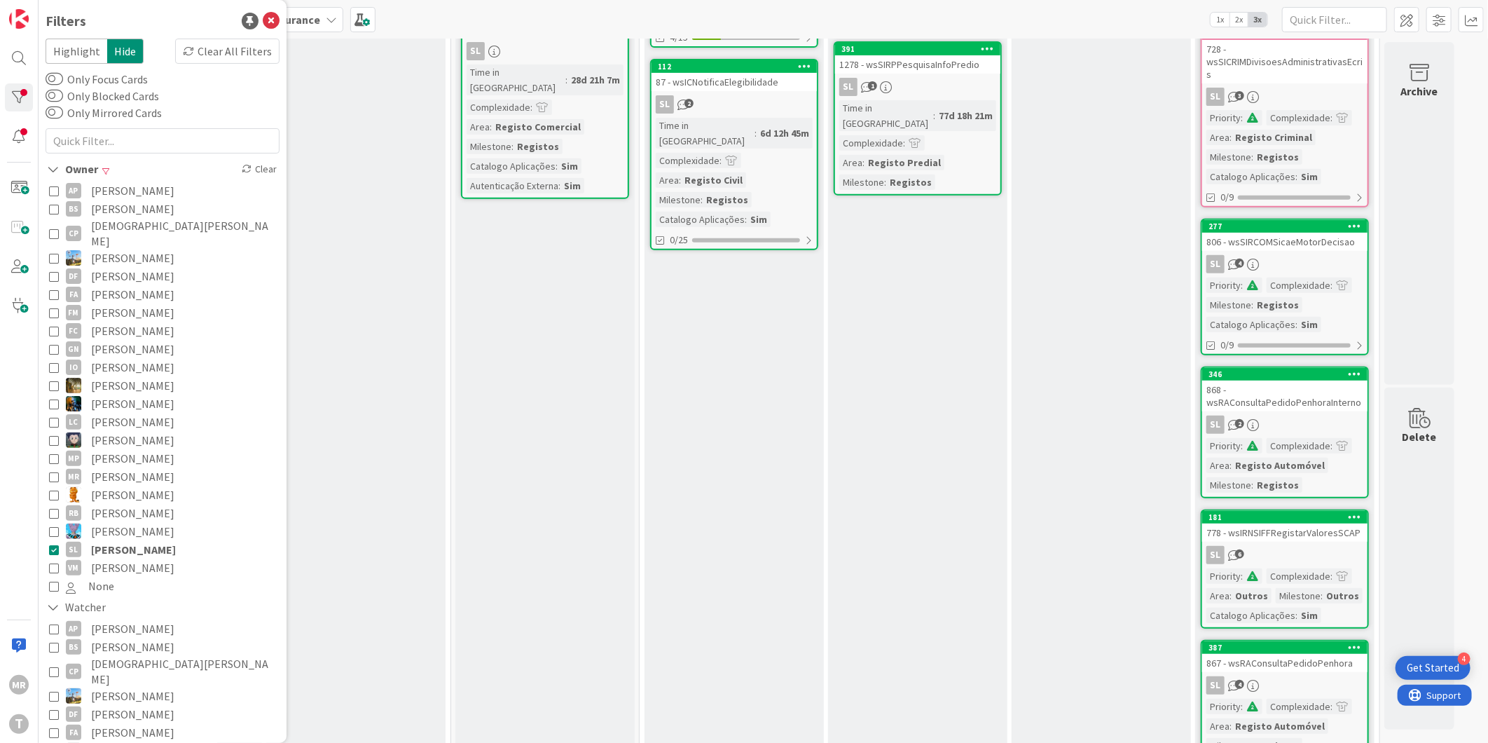
click at [118, 504] on span "[PERSON_NAME]" at bounding box center [132, 513] width 83 height 18
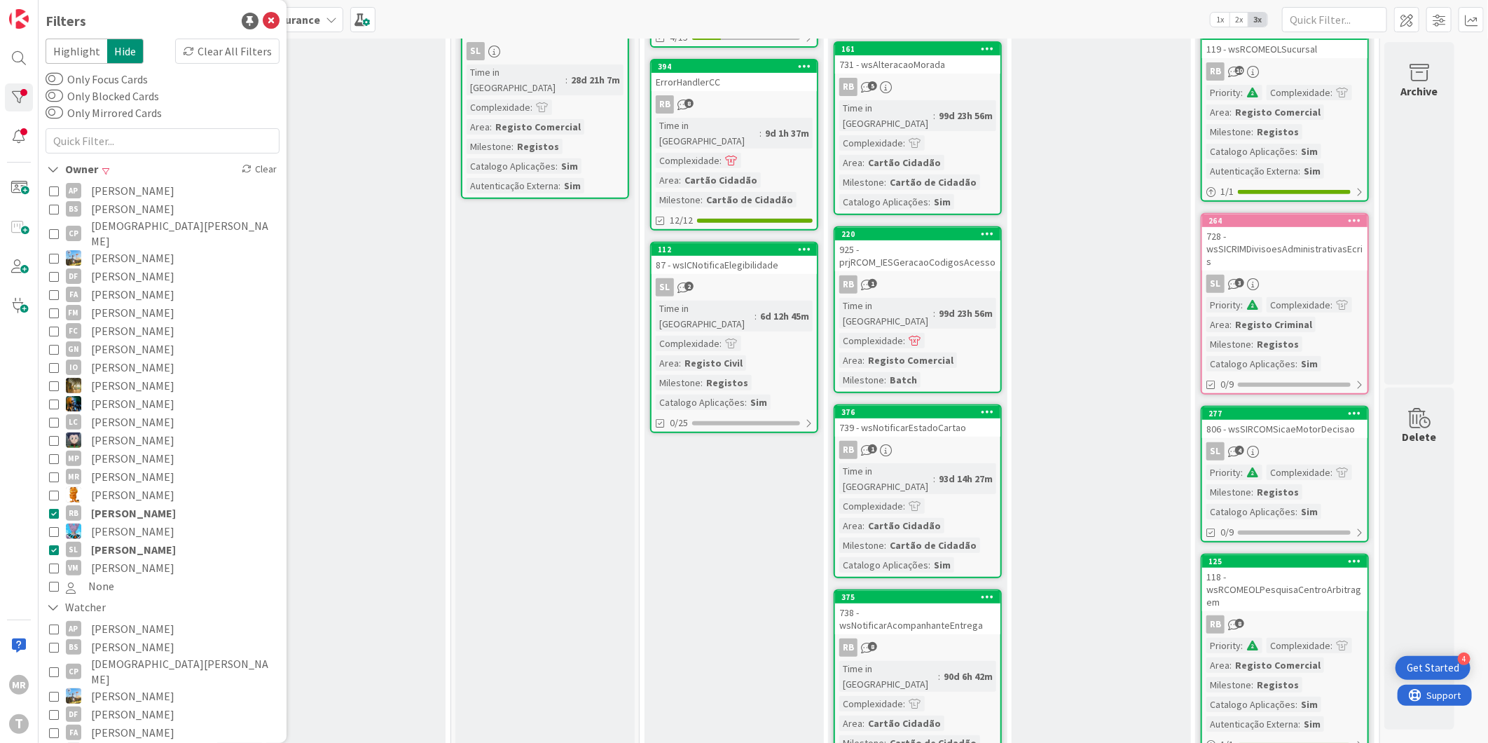
click at [121, 540] on span "[PERSON_NAME]" at bounding box center [133, 549] width 85 height 18
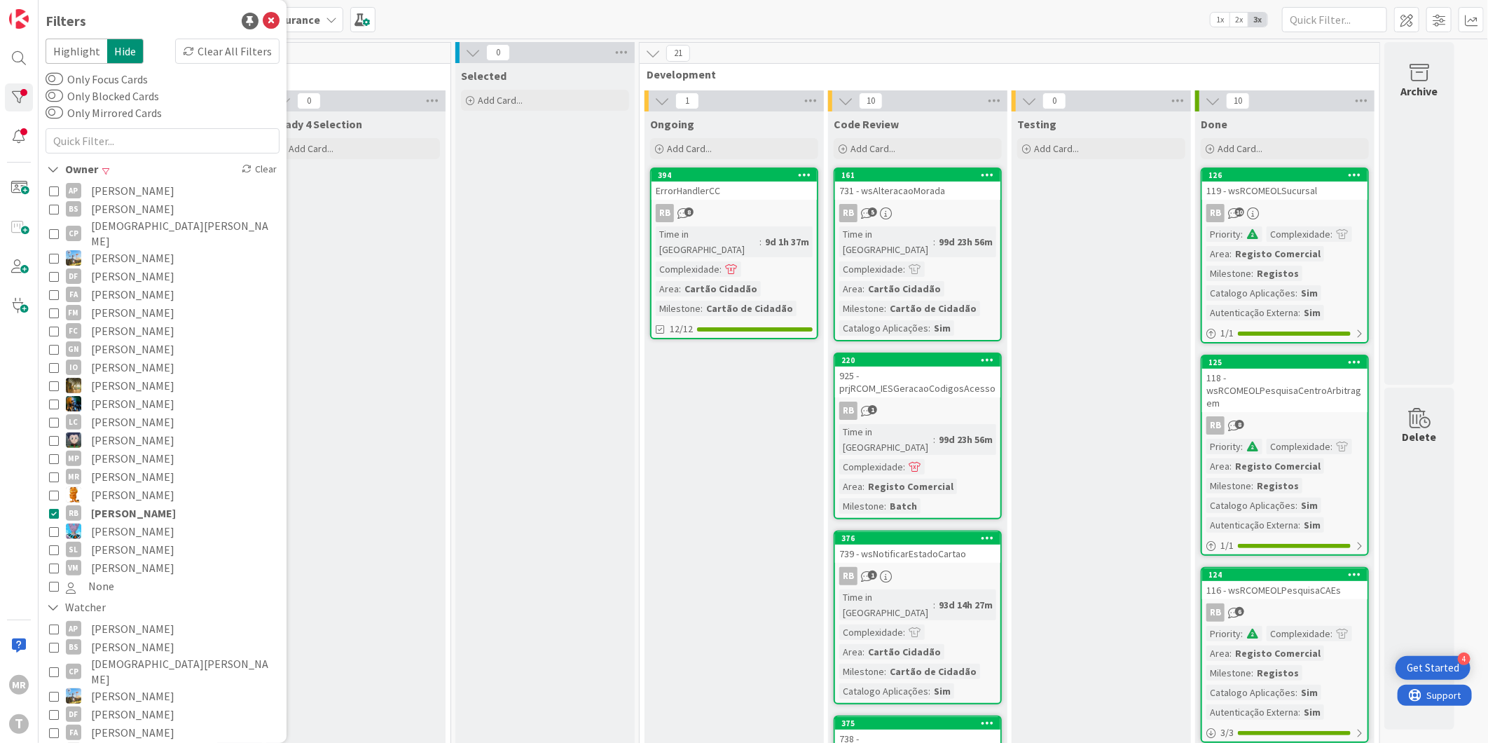
click at [150, 504] on span "[PERSON_NAME]" at bounding box center [133, 513] width 85 height 18
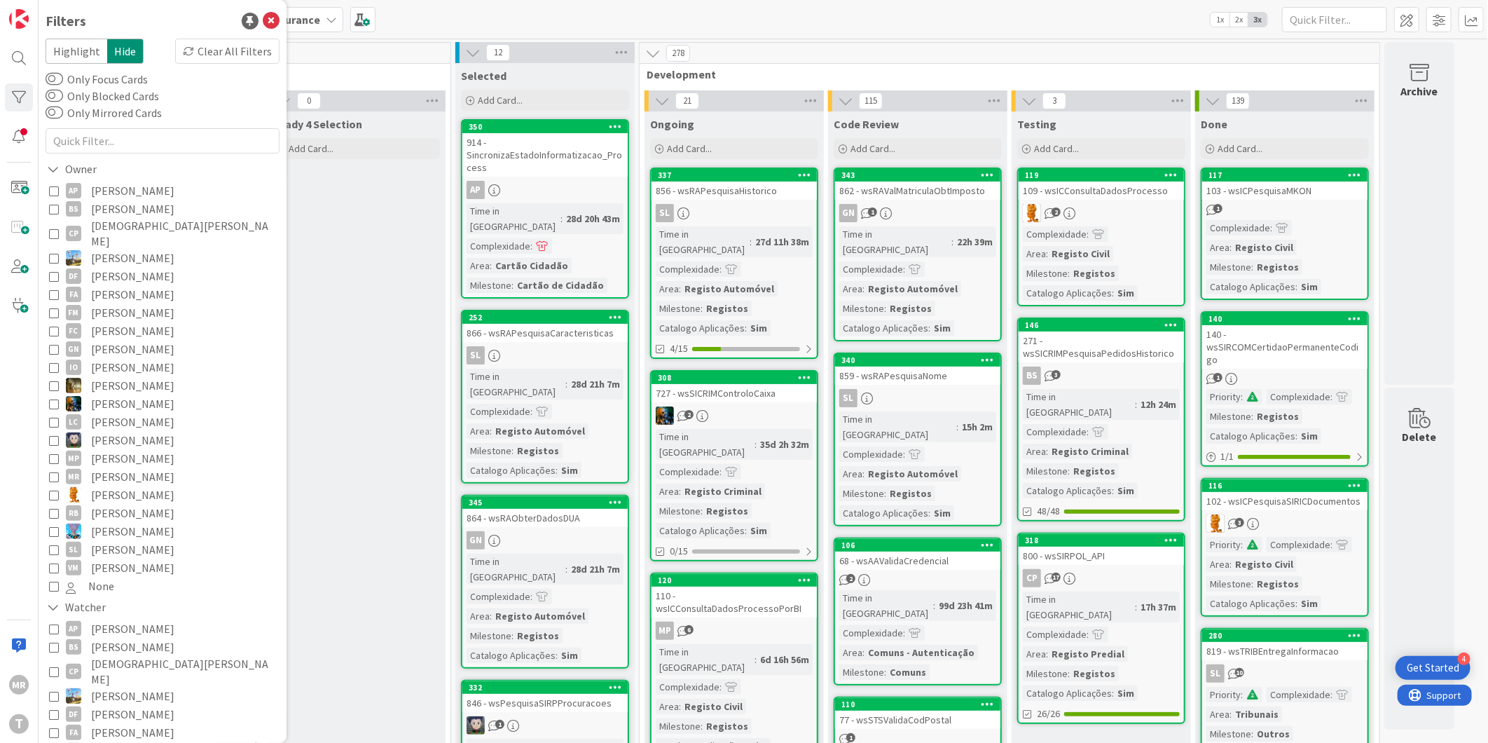
click at [132, 540] on span "[PERSON_NAME]" at bounding box center [132, 549] width 83 height 18
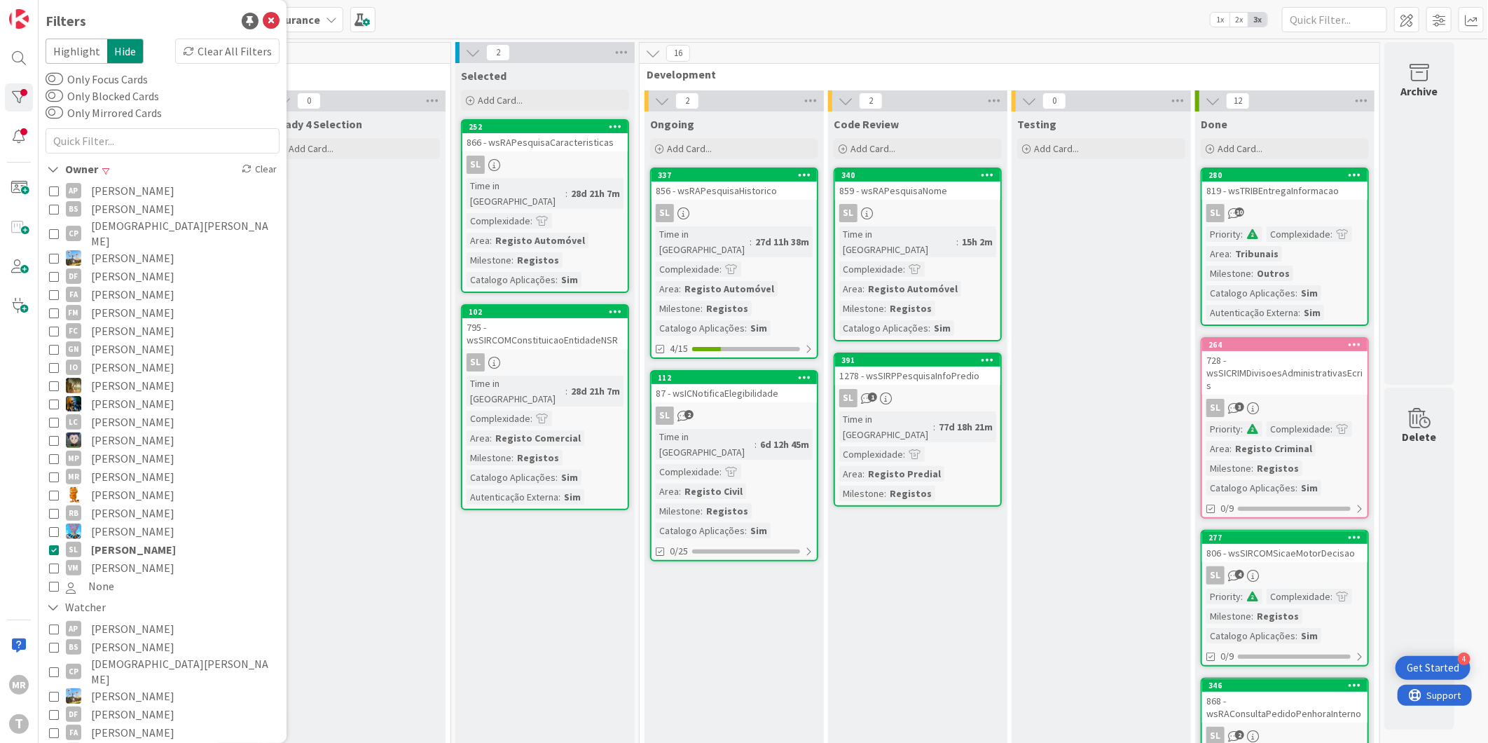
click at [128, 558] on span "[PERSON_NAME]" at bounding box center [132, 567] width 83 height 18
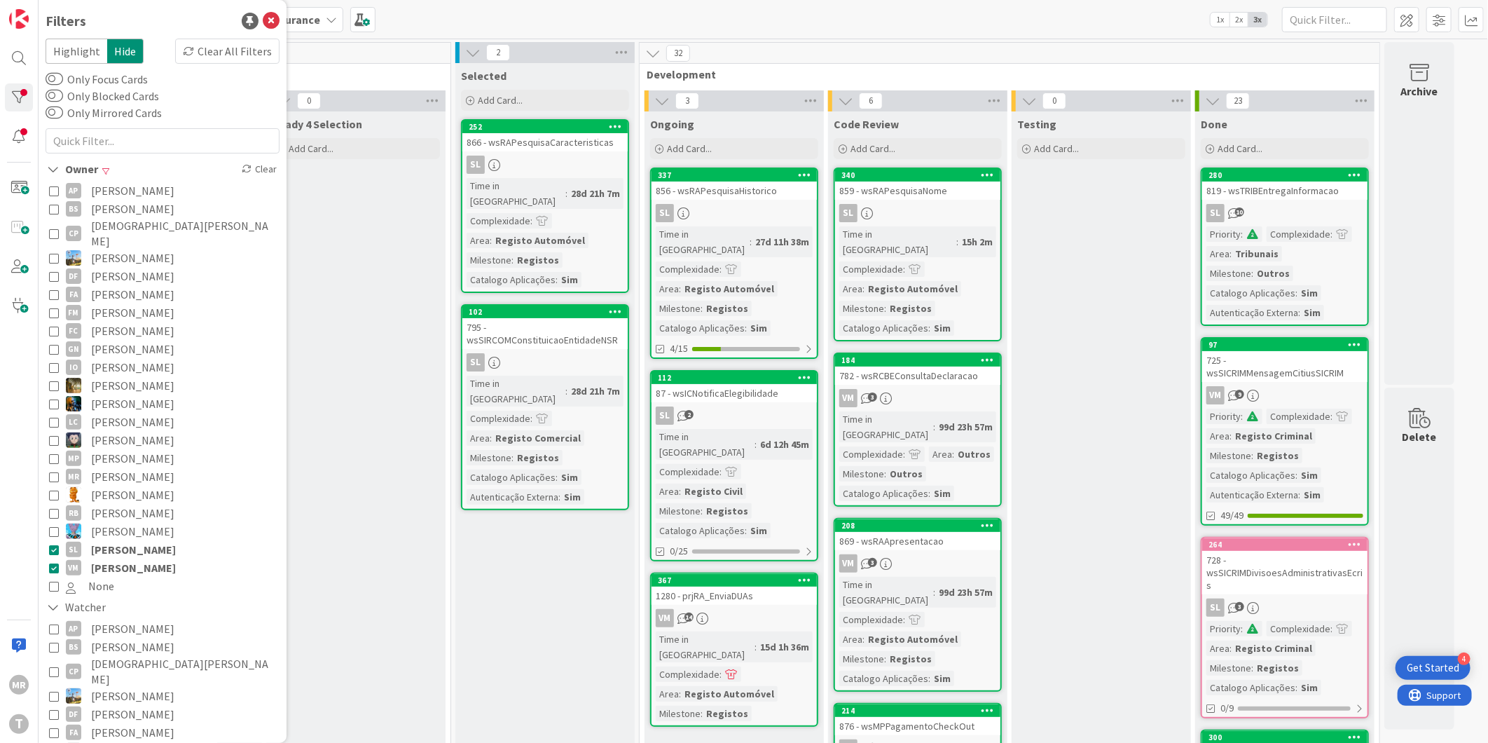
click at [138, 540] on span "[PERSON_NAME]" at bounding box center [133, 549] width 85 height 18
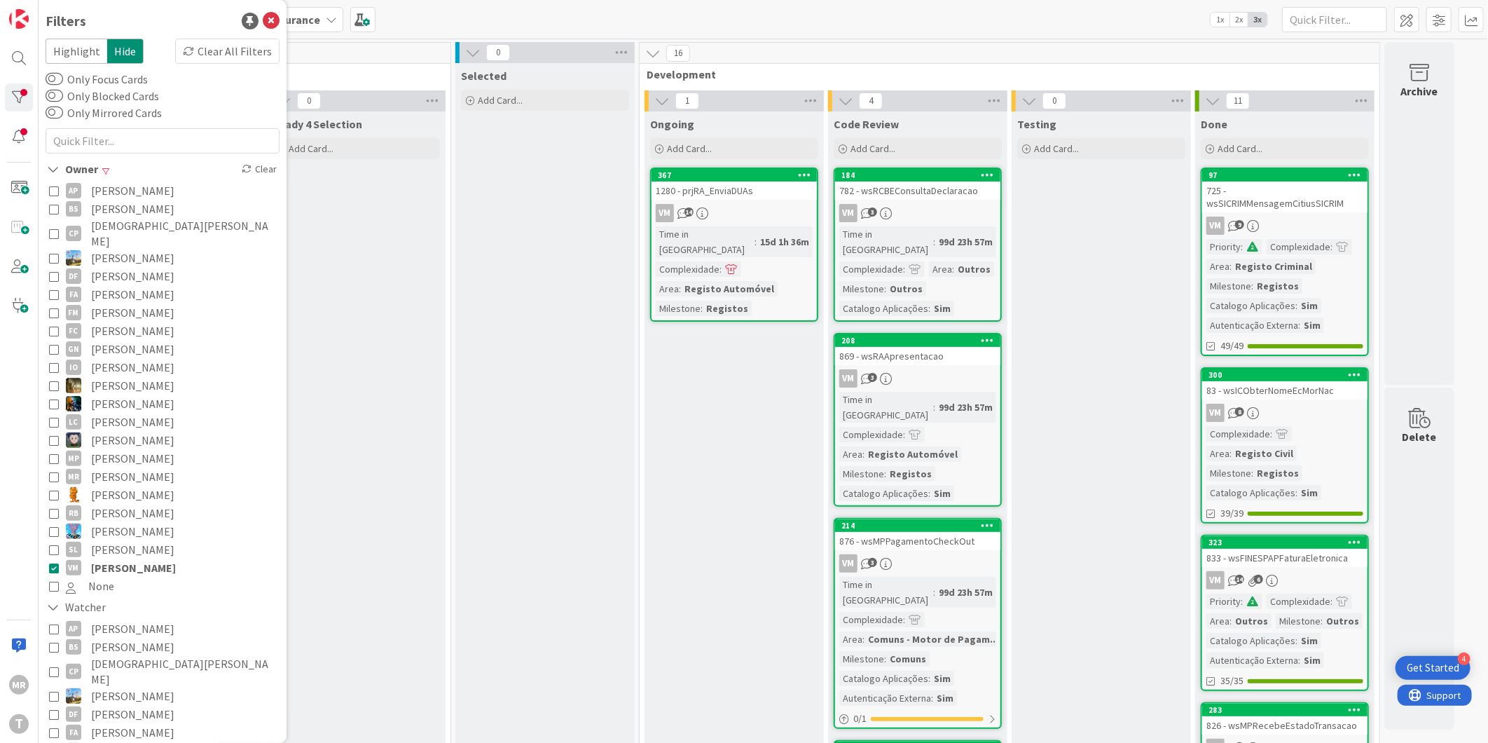
click at [149, 558] on span "[PERSON_NAME]" at bounding box center [133, 567] width 85 height 18
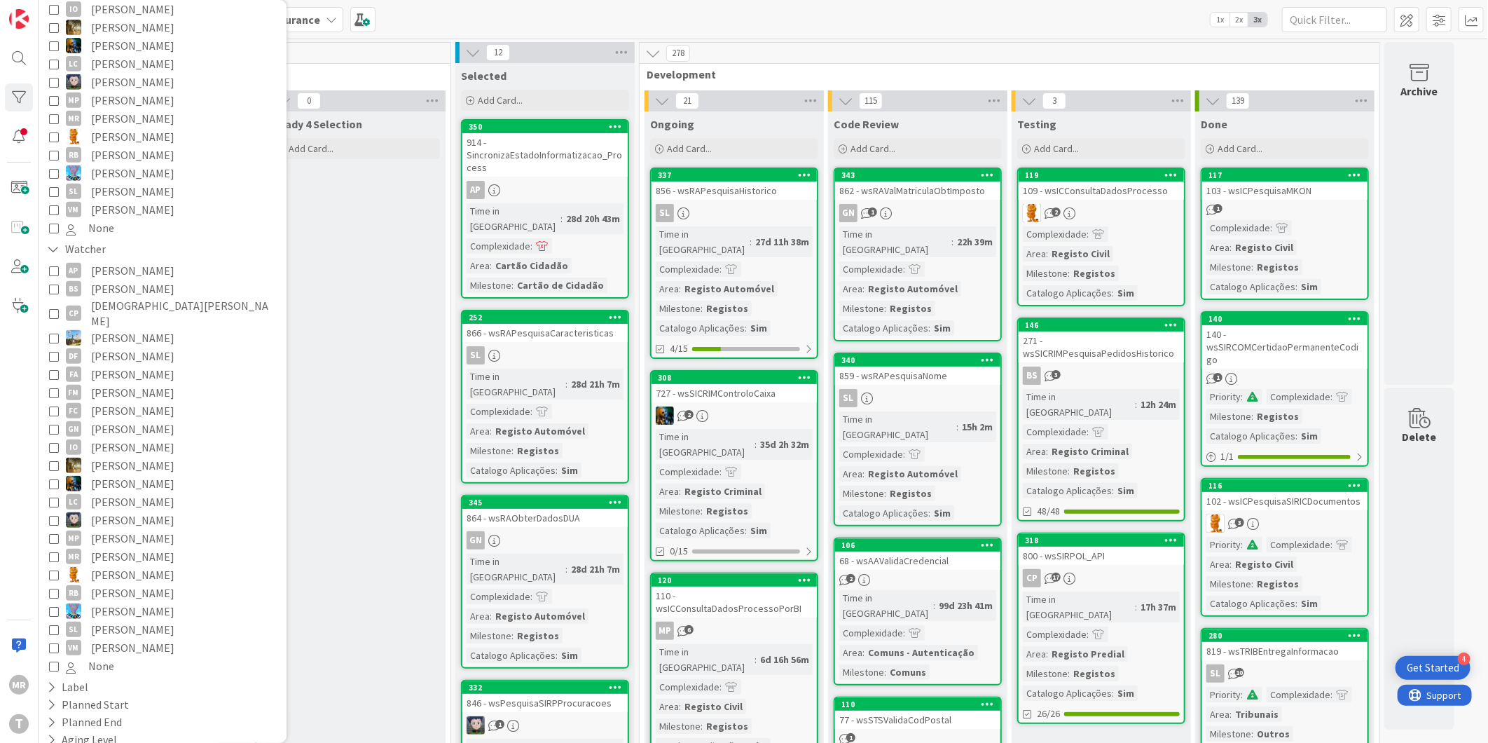
scroll to position [405, 0]
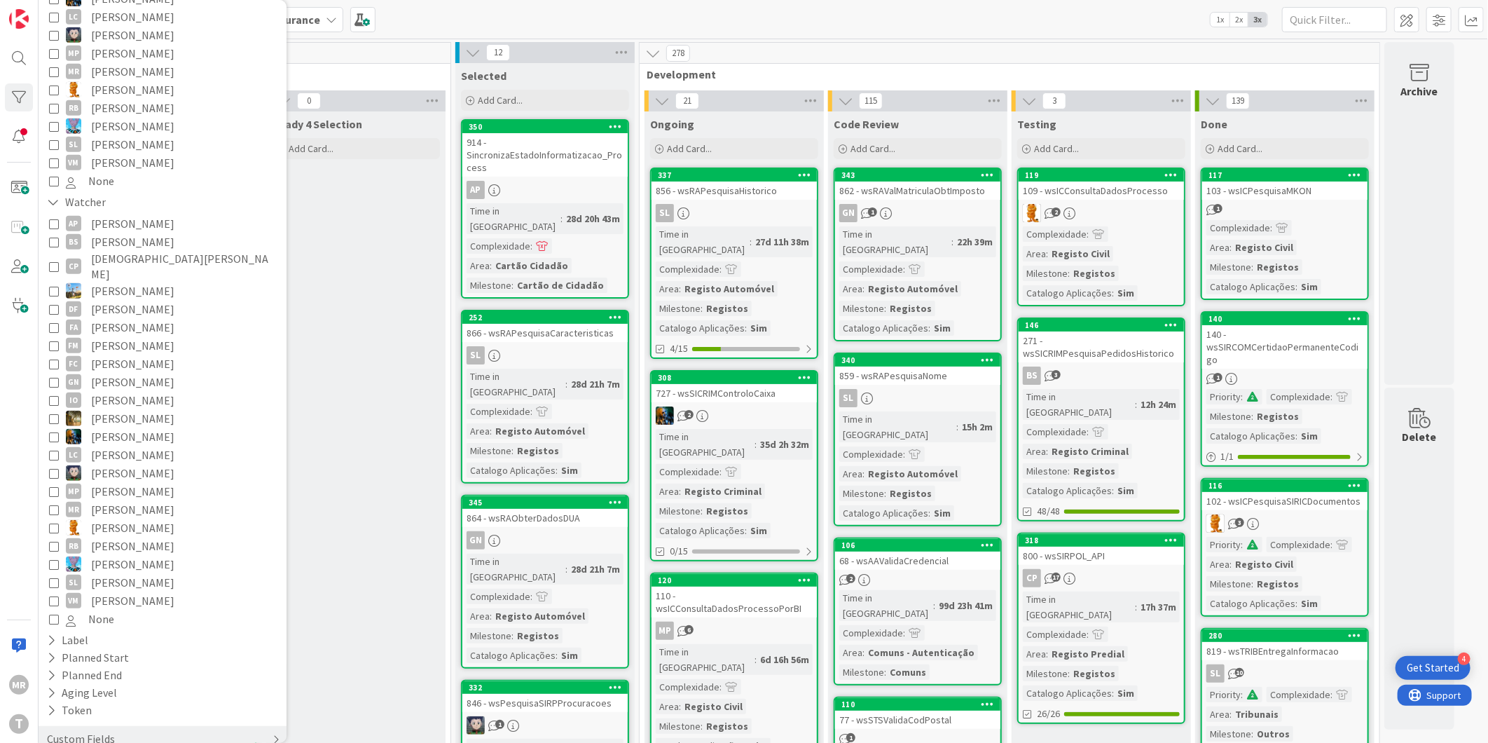
click at [52, 730] on div "Custom Fields" at bounding box center [81, 739] width 71 height 18
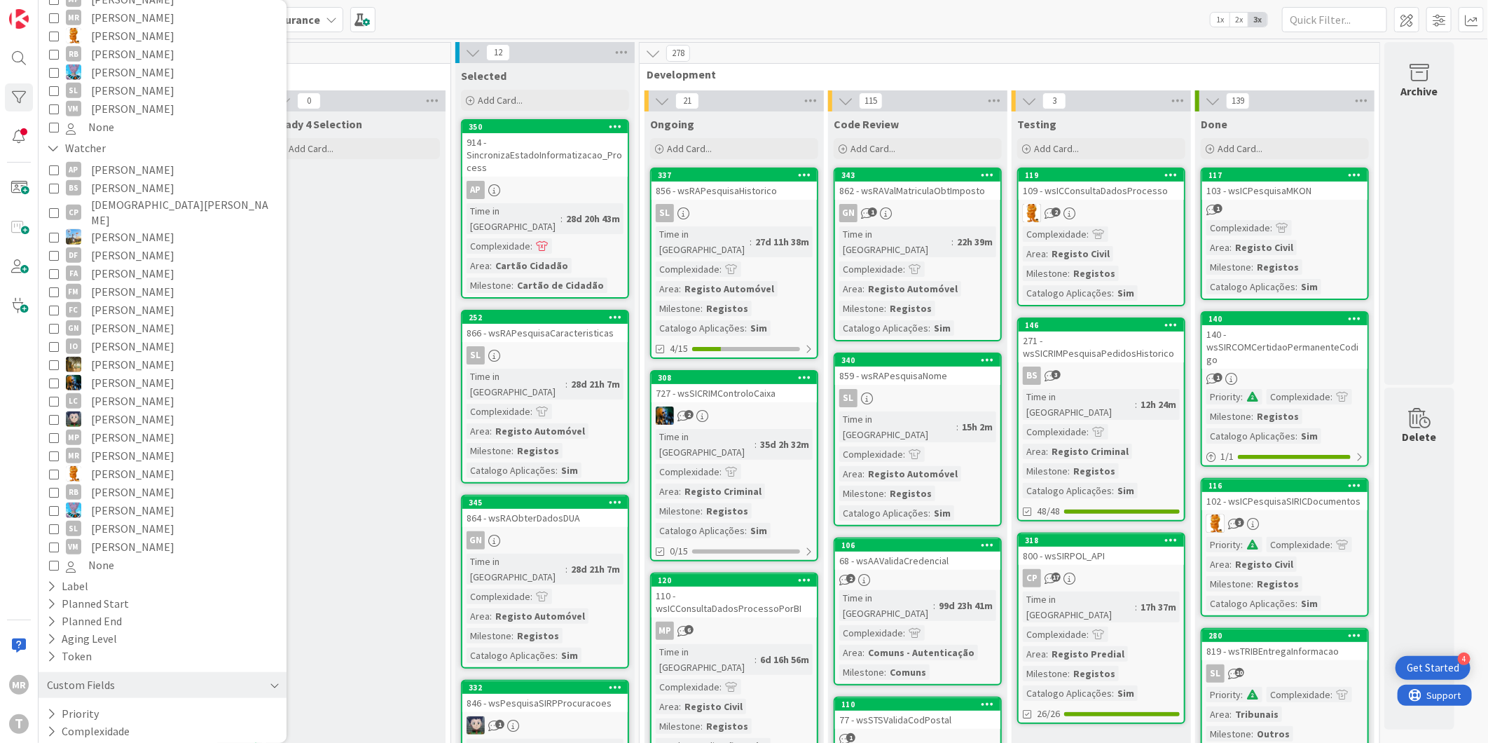
scroll to position [510, 0]
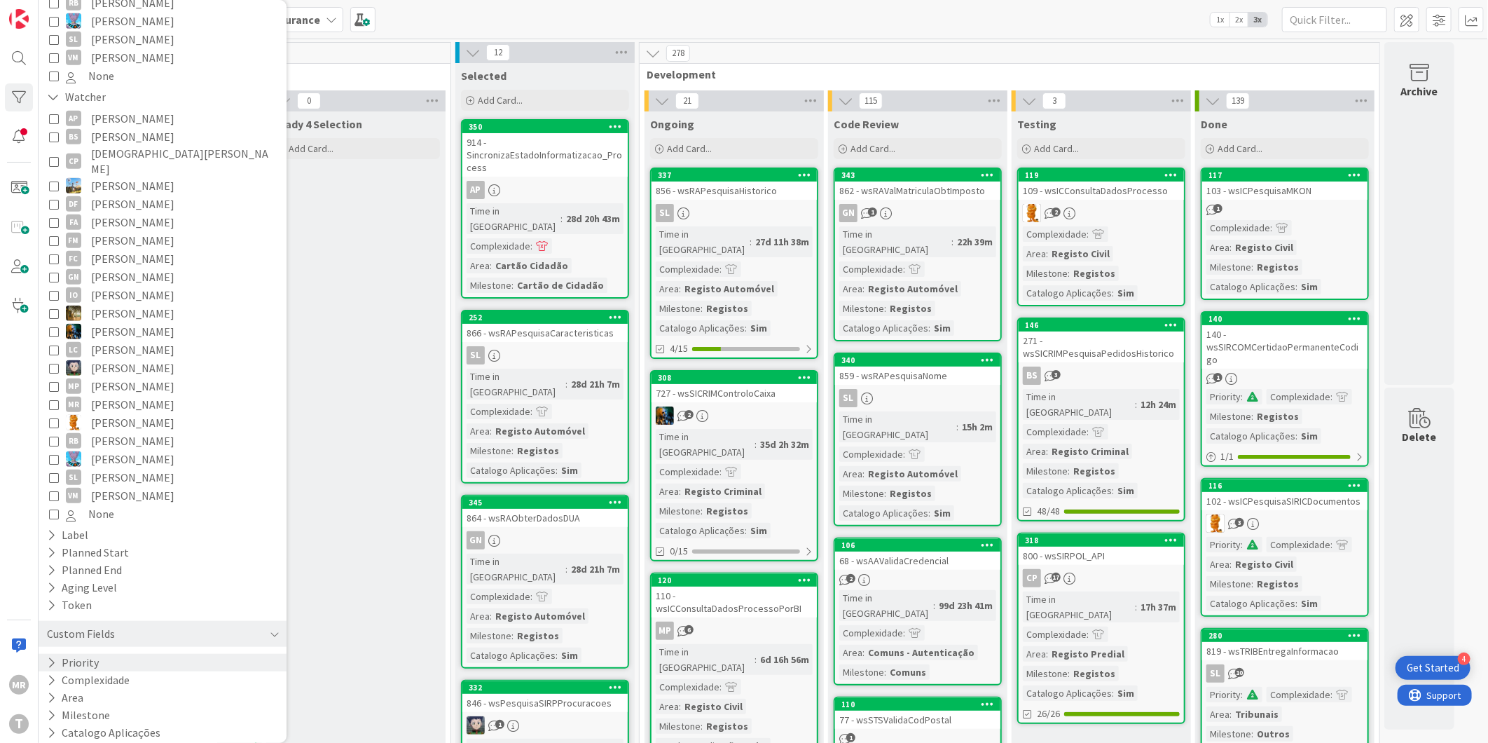
click at [49, 657] on icon at bounding box center [51, 663] width 9 height 12
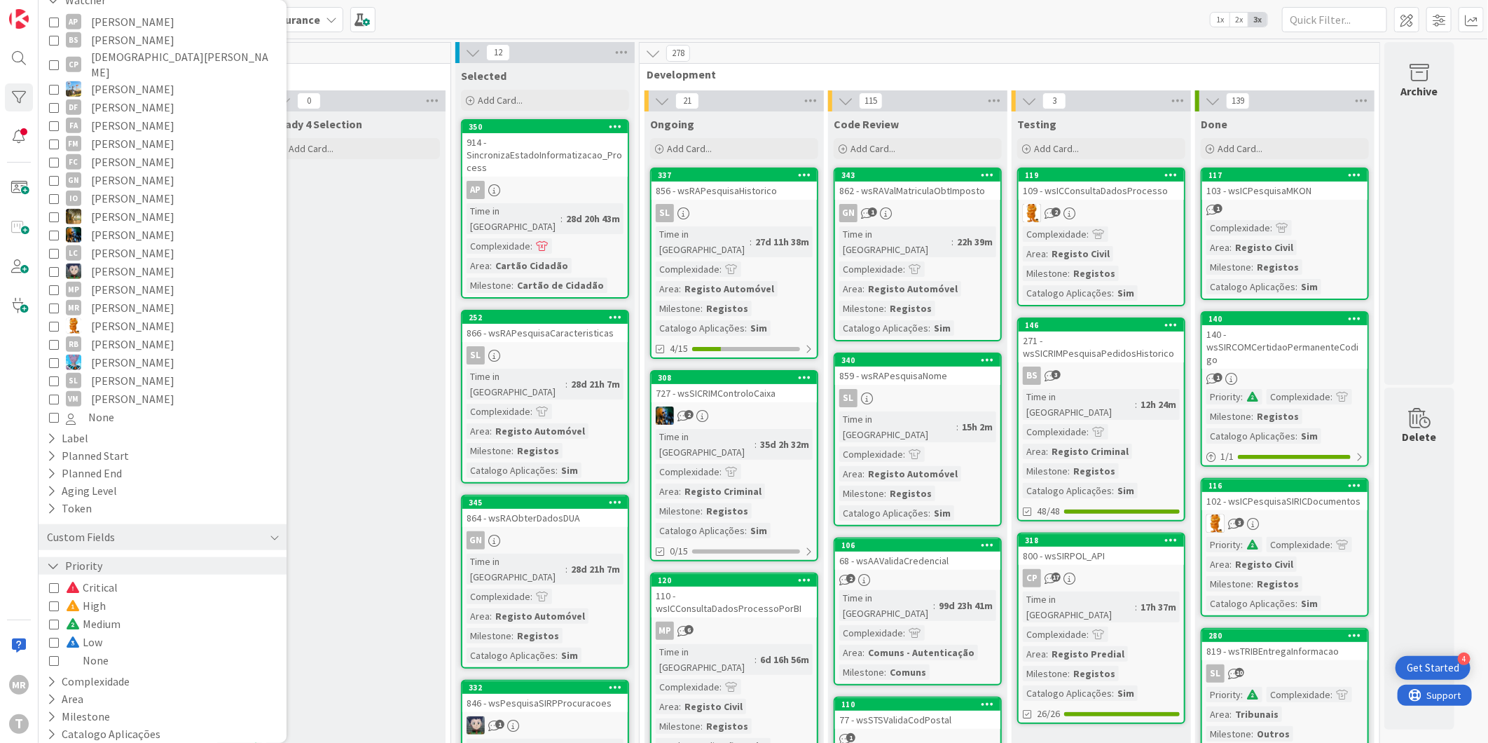
scroll to position [608, 0]
click at [48, 674] on icon at bounding box center [51, 680] width 9 height 12
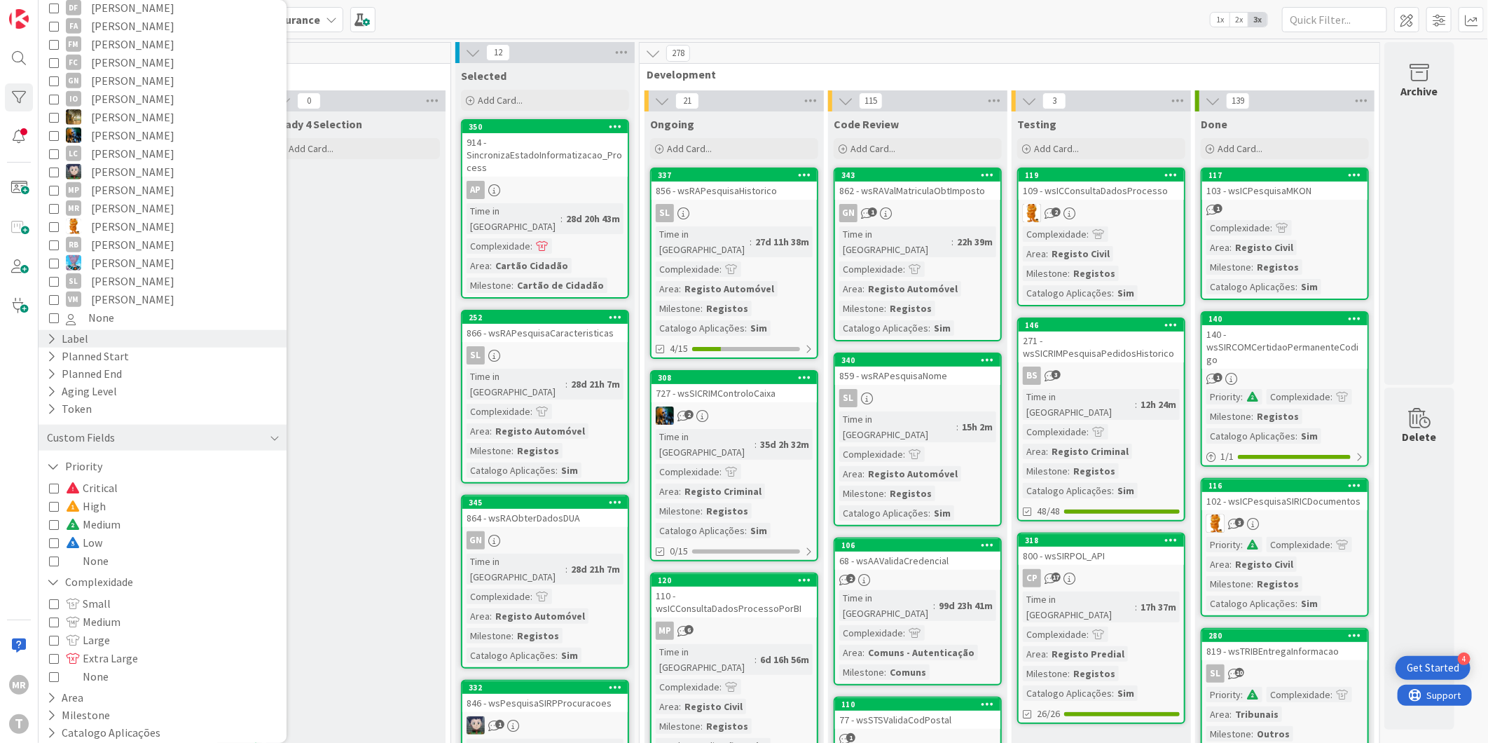
click at [52, 333] on icon at bounding box center [51, 339] width 9 height 12
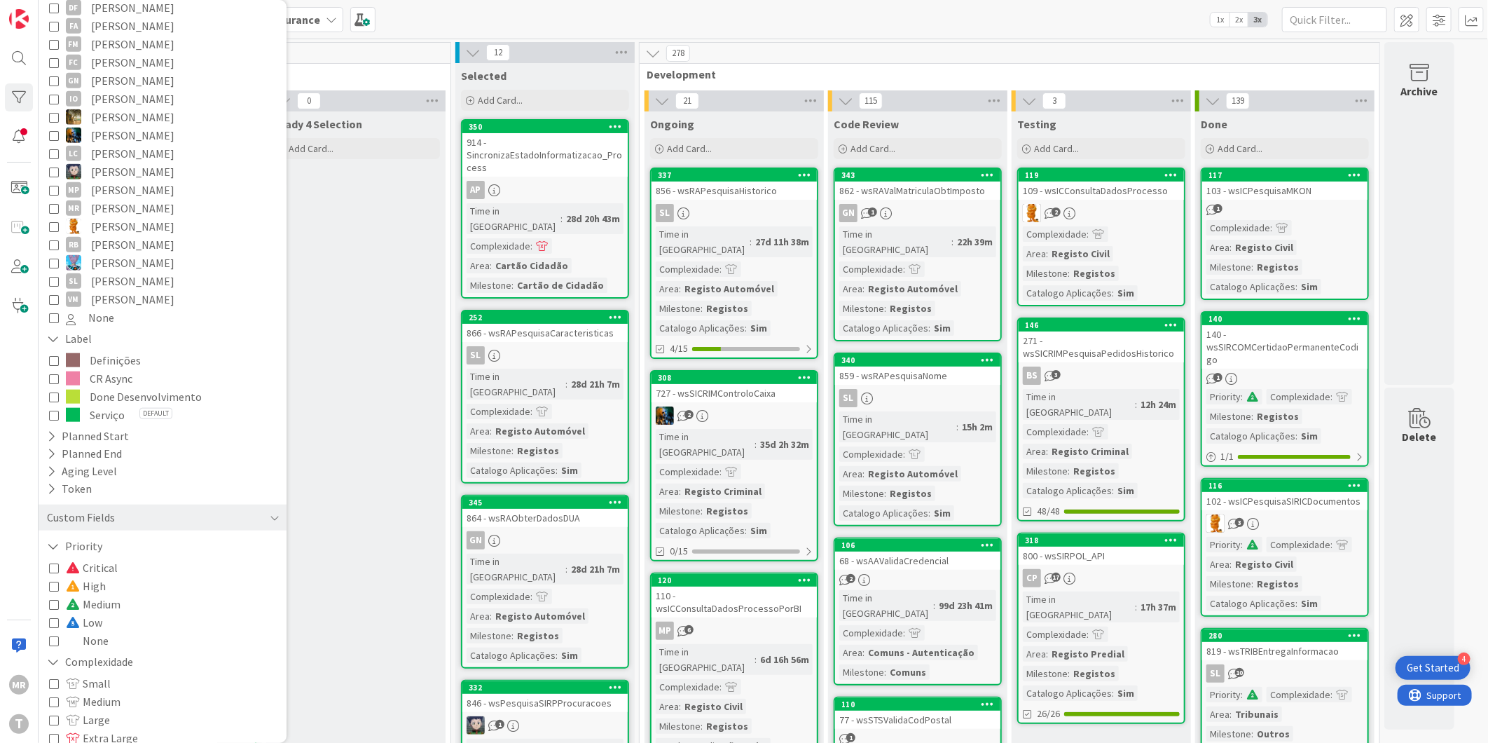
click at [111, 387] on span "Done Desenvolvimento" at bounding box center [146, 396] width 112 height 18
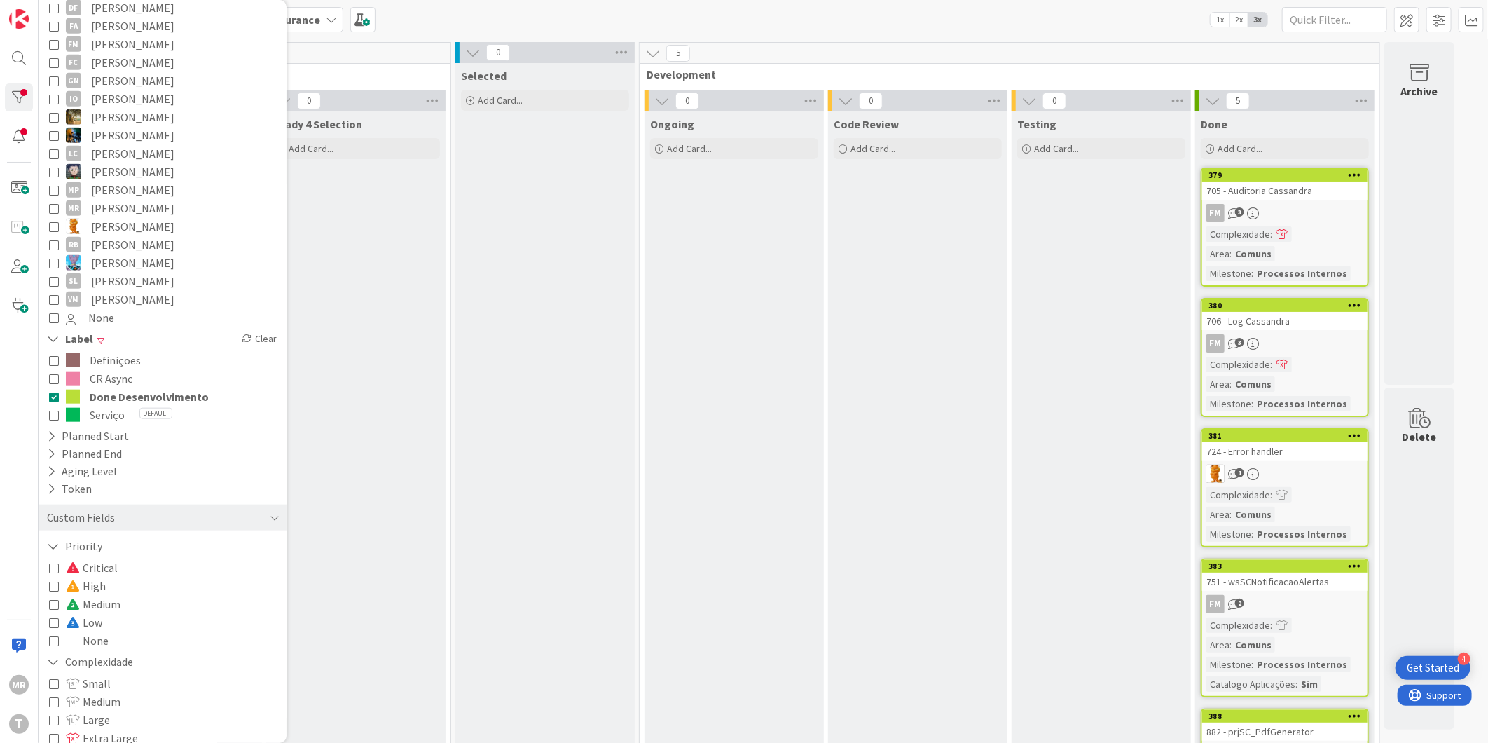
scroll to position [787, 0]
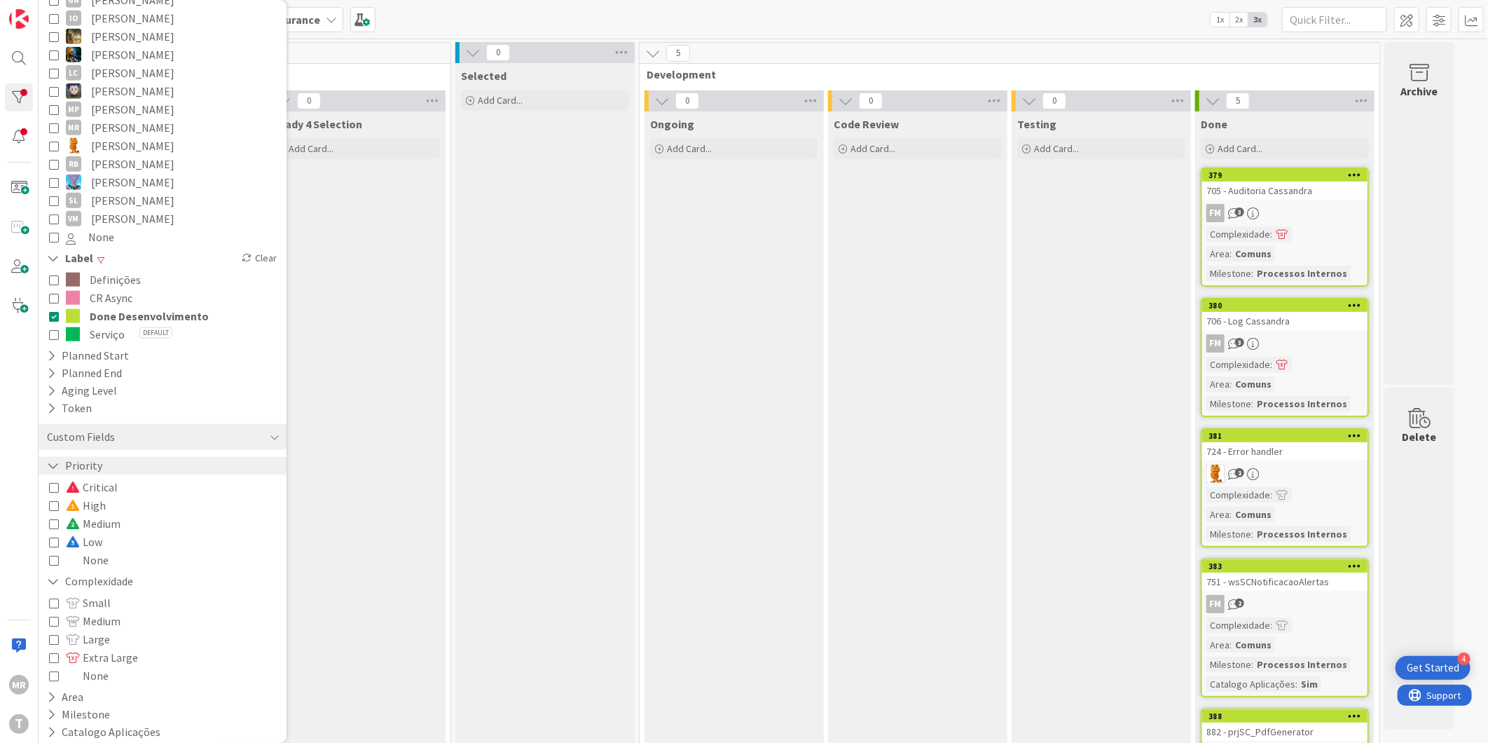
click at [52, 460] on icon at bounding box center [53, 466] width 13 height 12
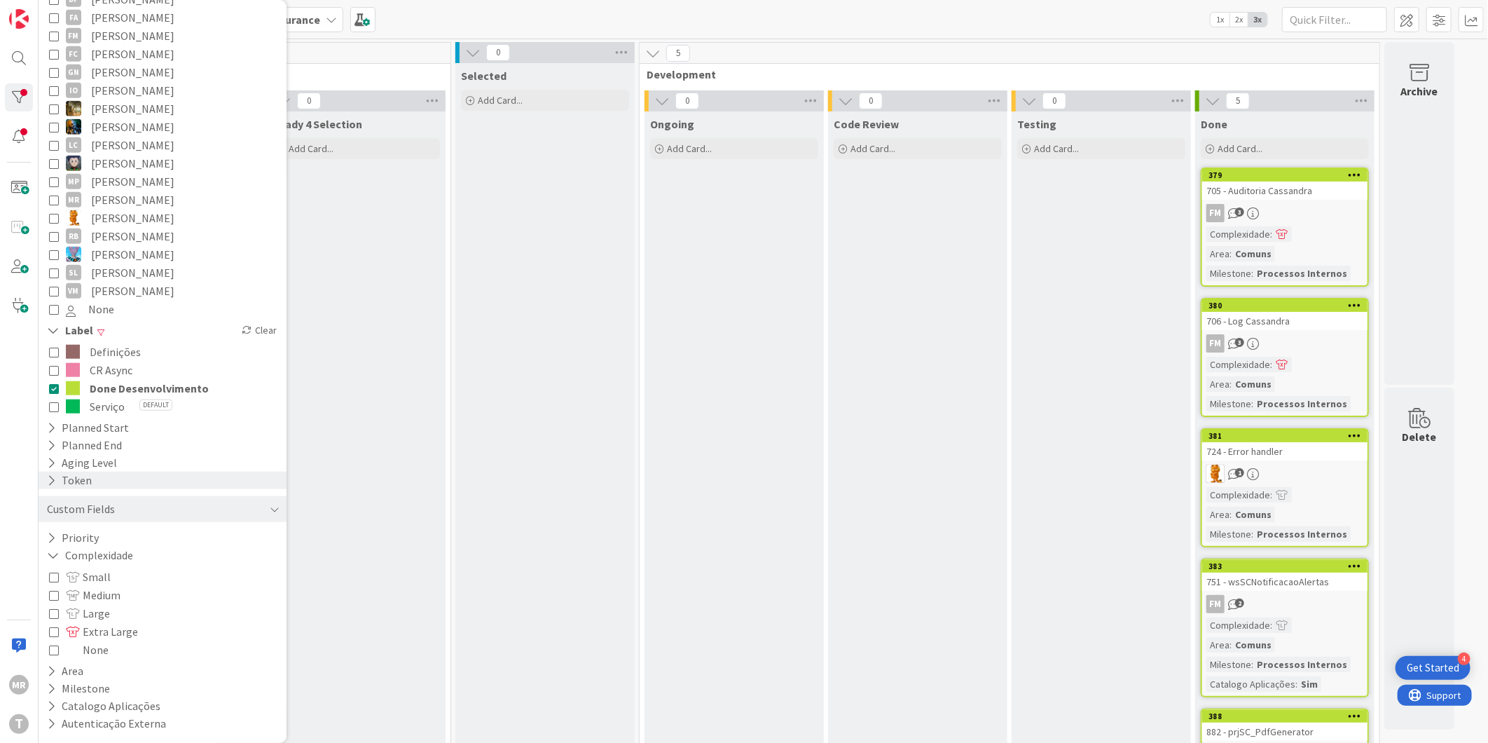
scroll to position [689, 0]
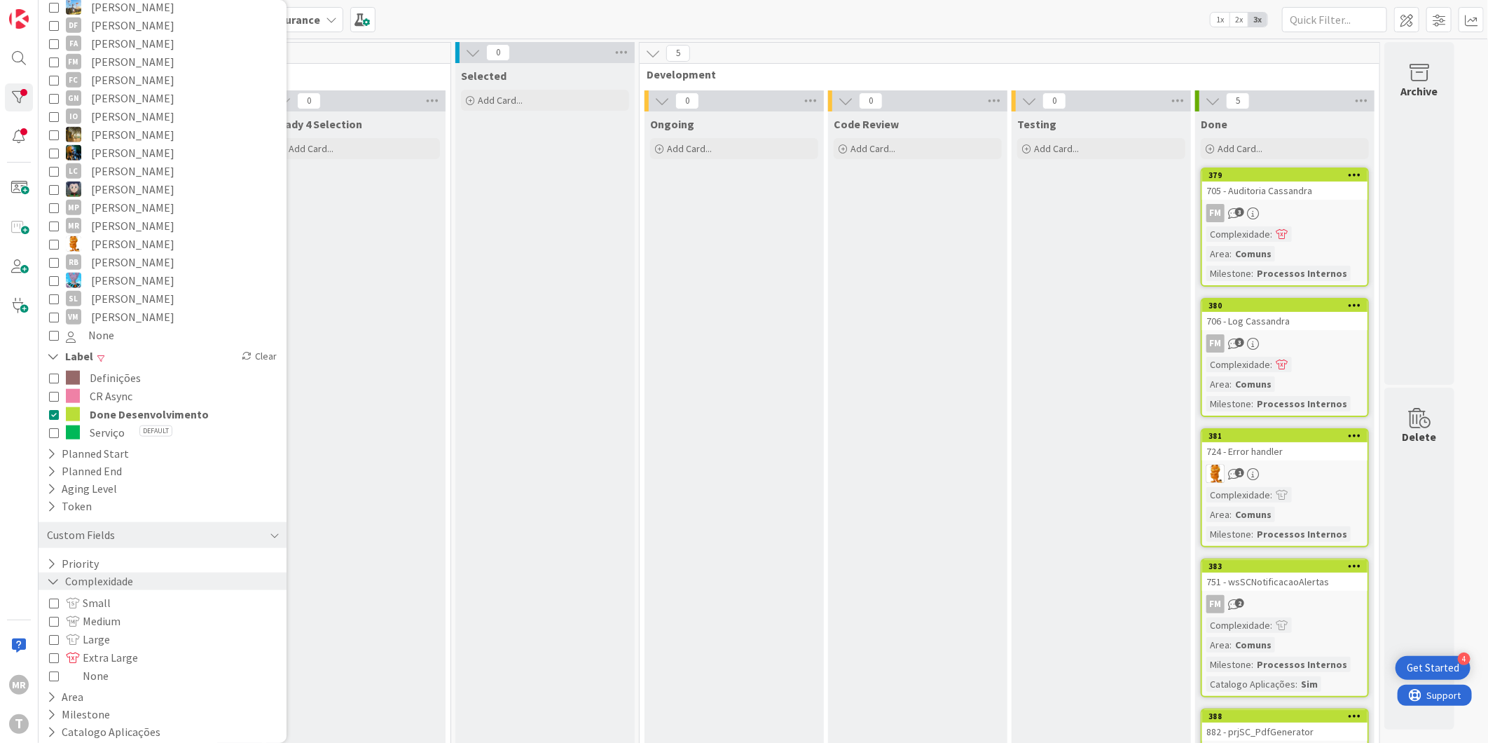
click at [53, 575] on icon at bounding box center [53, 581] width 13 height 12
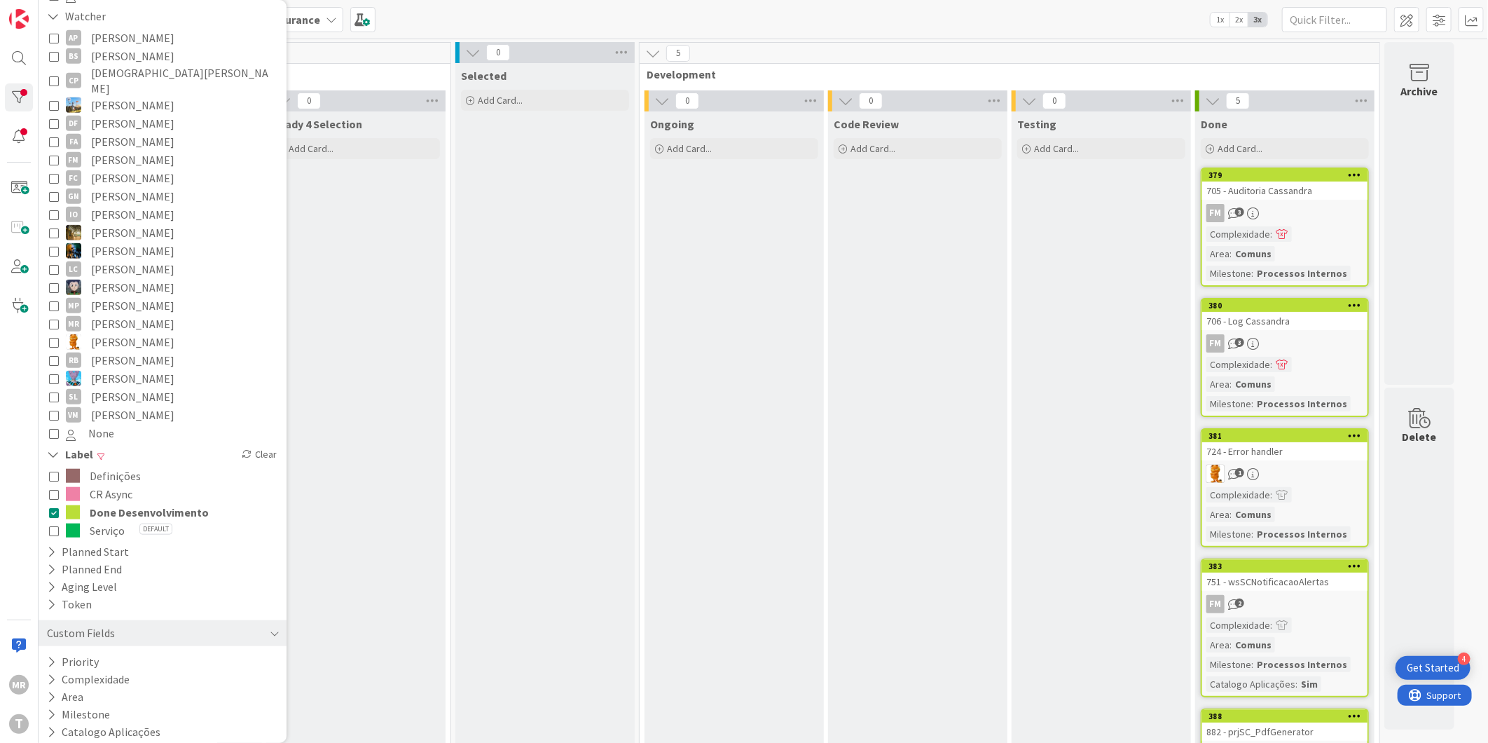
click at [177, 503] on span "Done Desenvolvimento" at bounding box center [149, 512] width 119 height 18
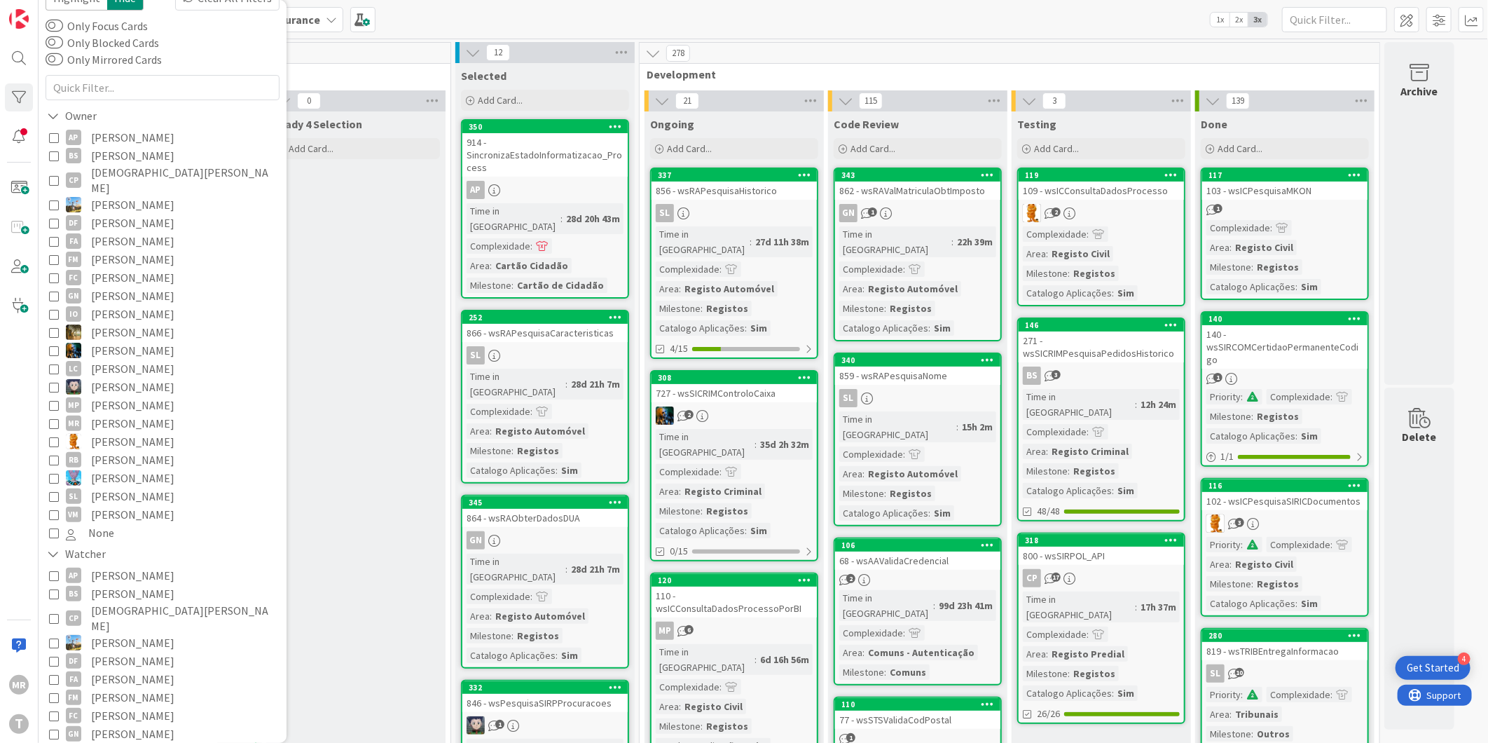
scroll to position [0, 0]
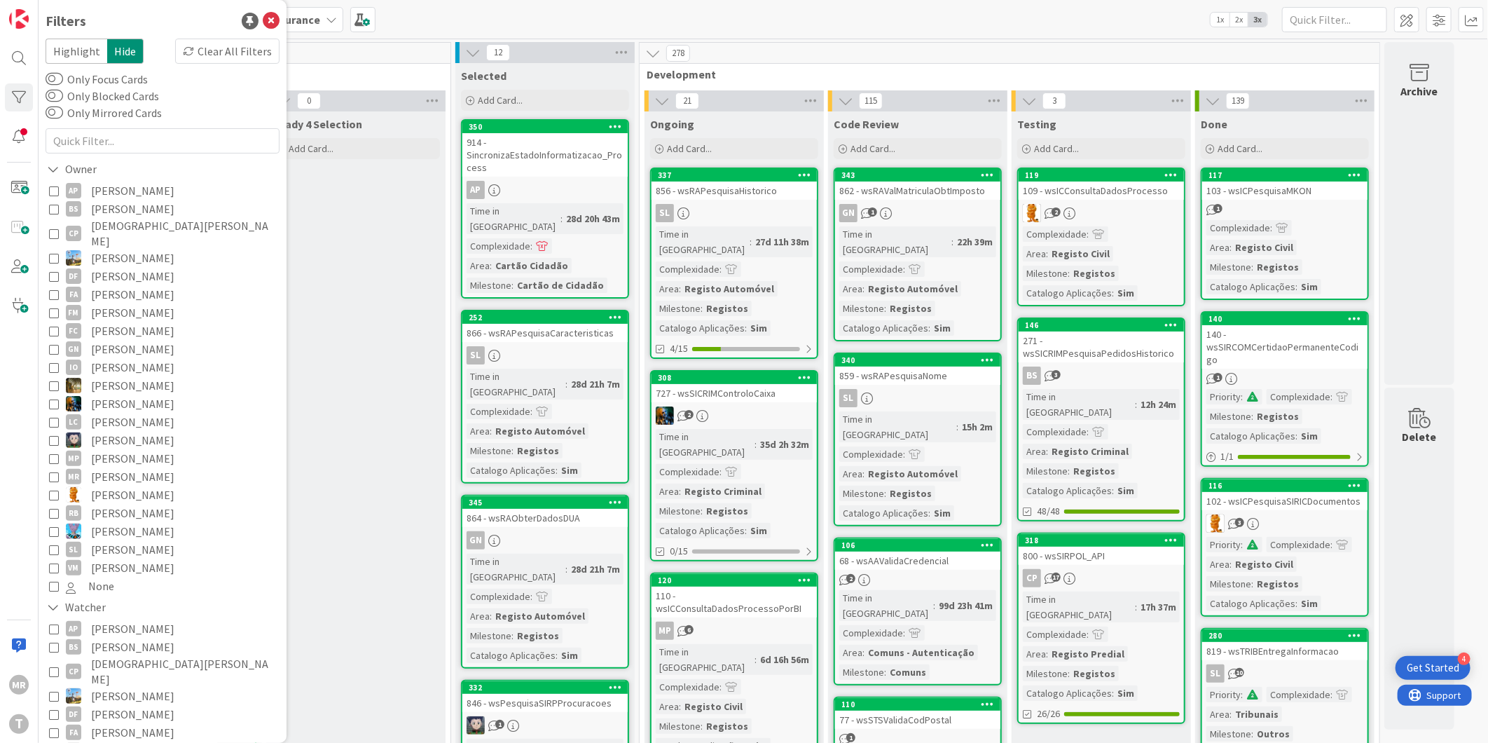
click at [123, 449] on span "[PERSON_NAME]" at bounding box center [132, 458] width 83 height 18
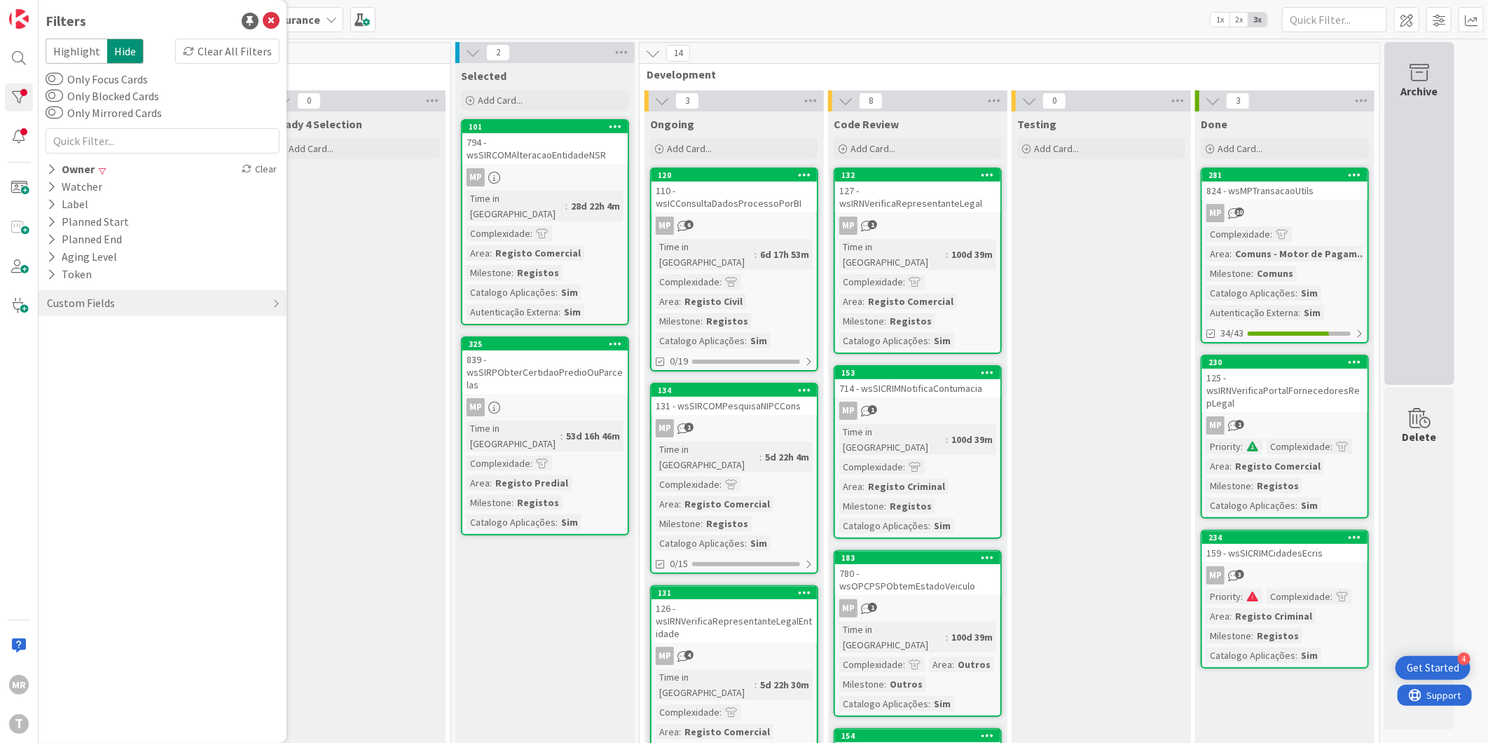
click at [1414, 163] on div "Archive" at bounding box center [1420, 213] width 70 height 343
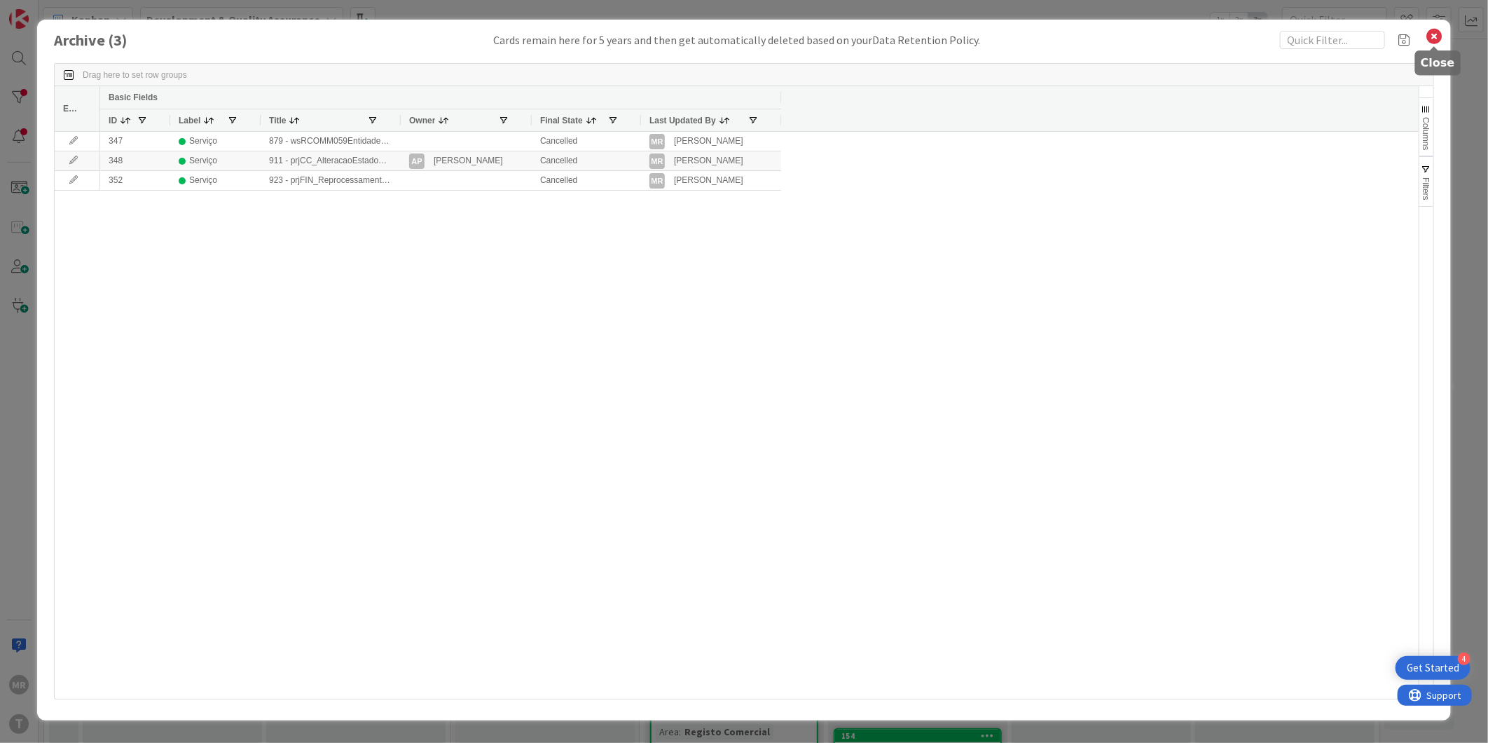
click at [1432, 37] on icon at bounding box center [1435, 37] width 18 height 20
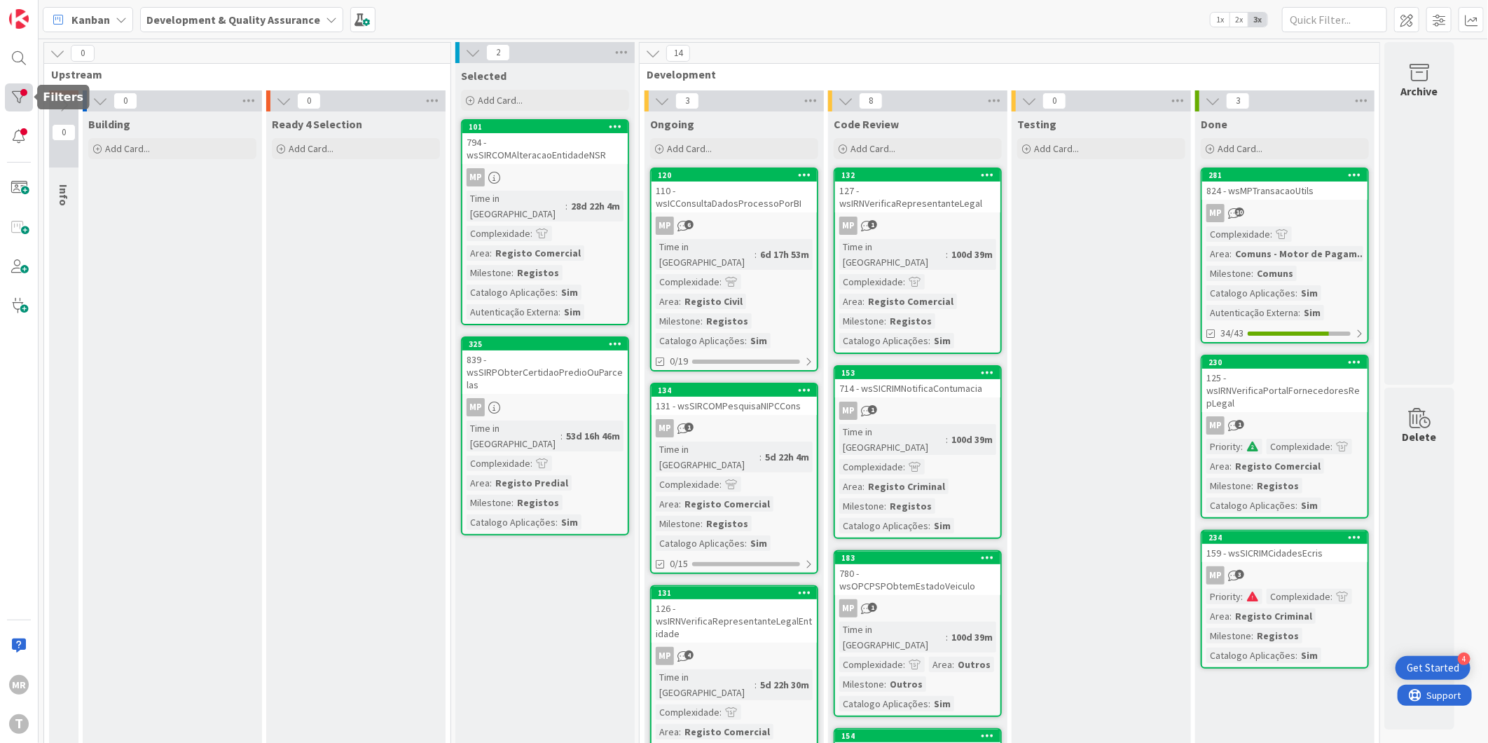
click at [16, 83] on div at bounding box center [19, 97] width 28 height 28
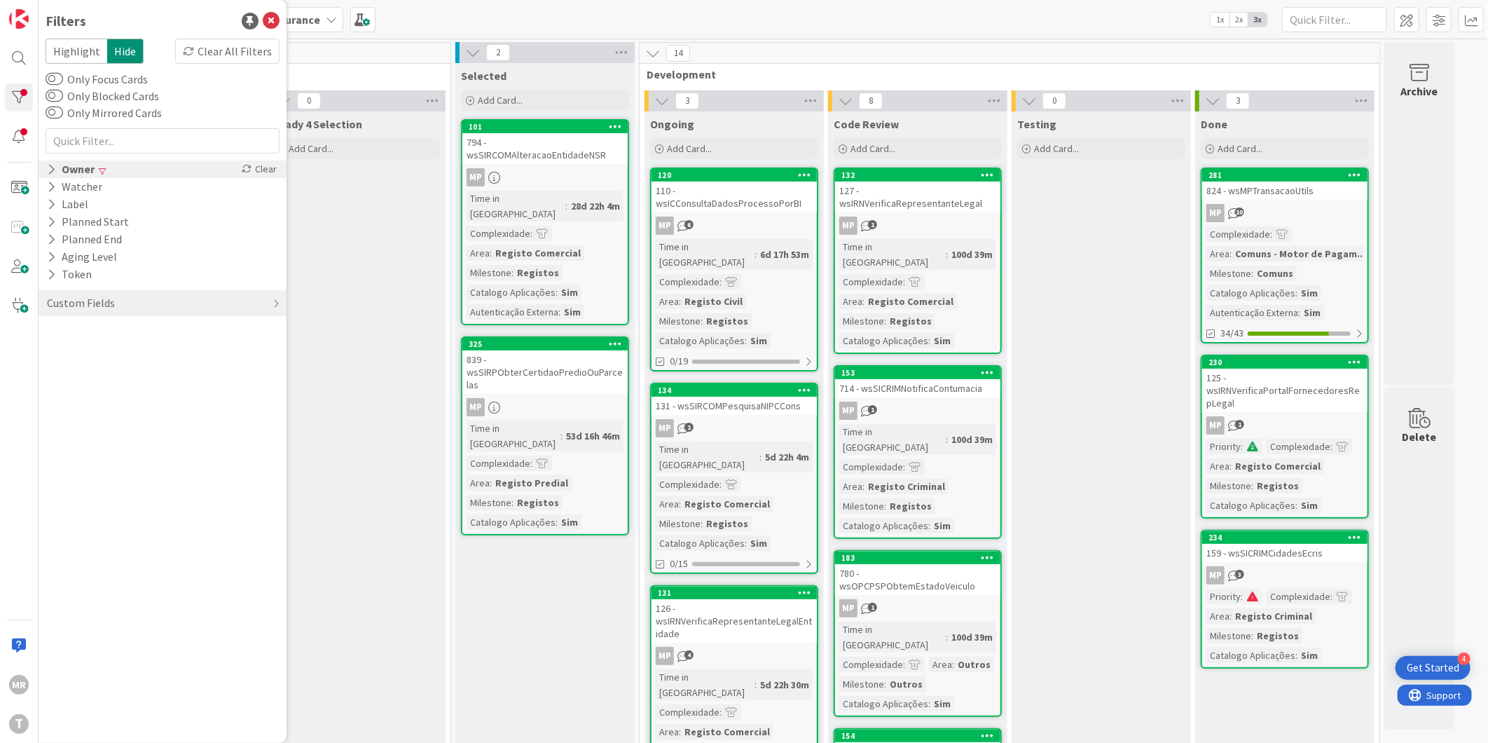
click at [71, 176] on div "Owner" at bounding box center [71, 169] width 50 height 18
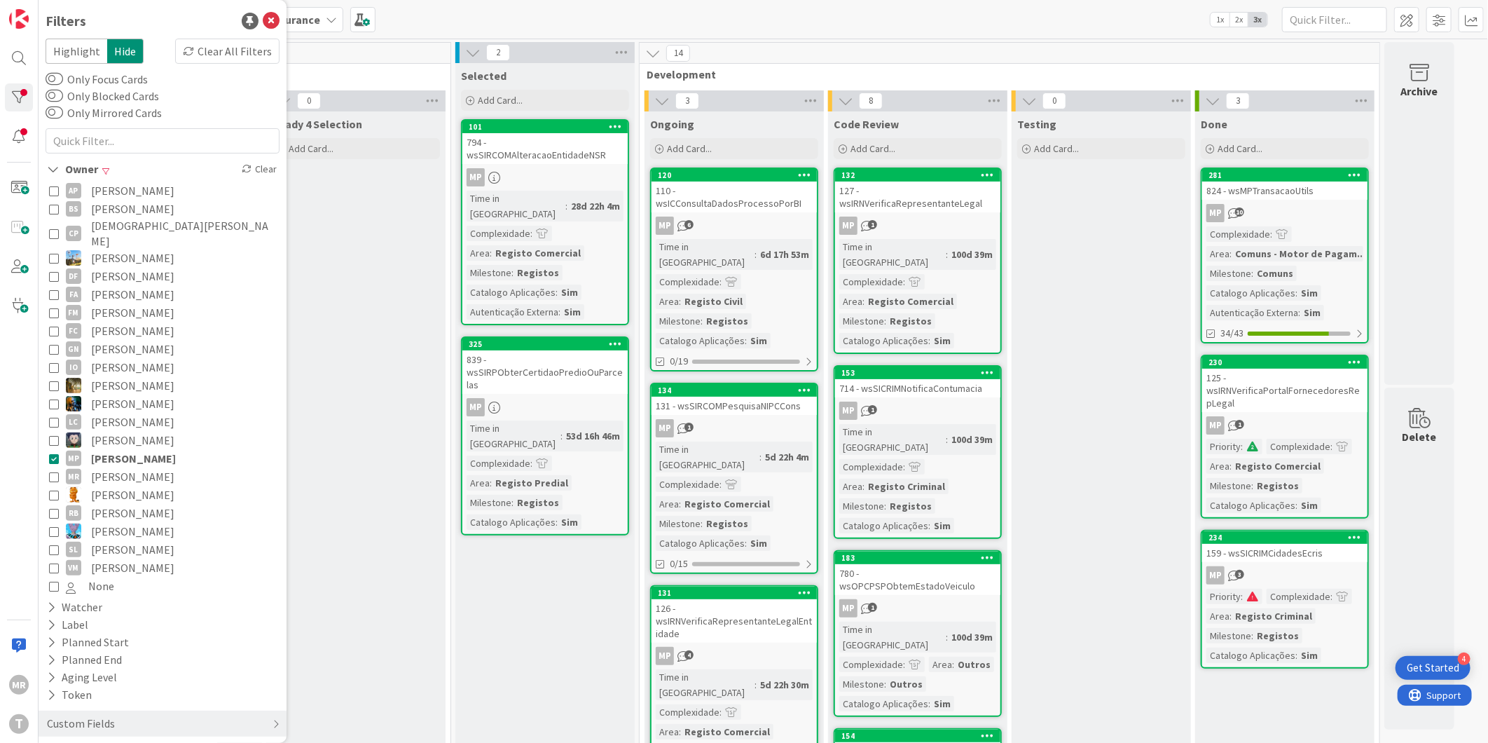
click at [112, 449] on span "[PERSON_NAME]" at bounding box center [133, 458] width 85 height 18
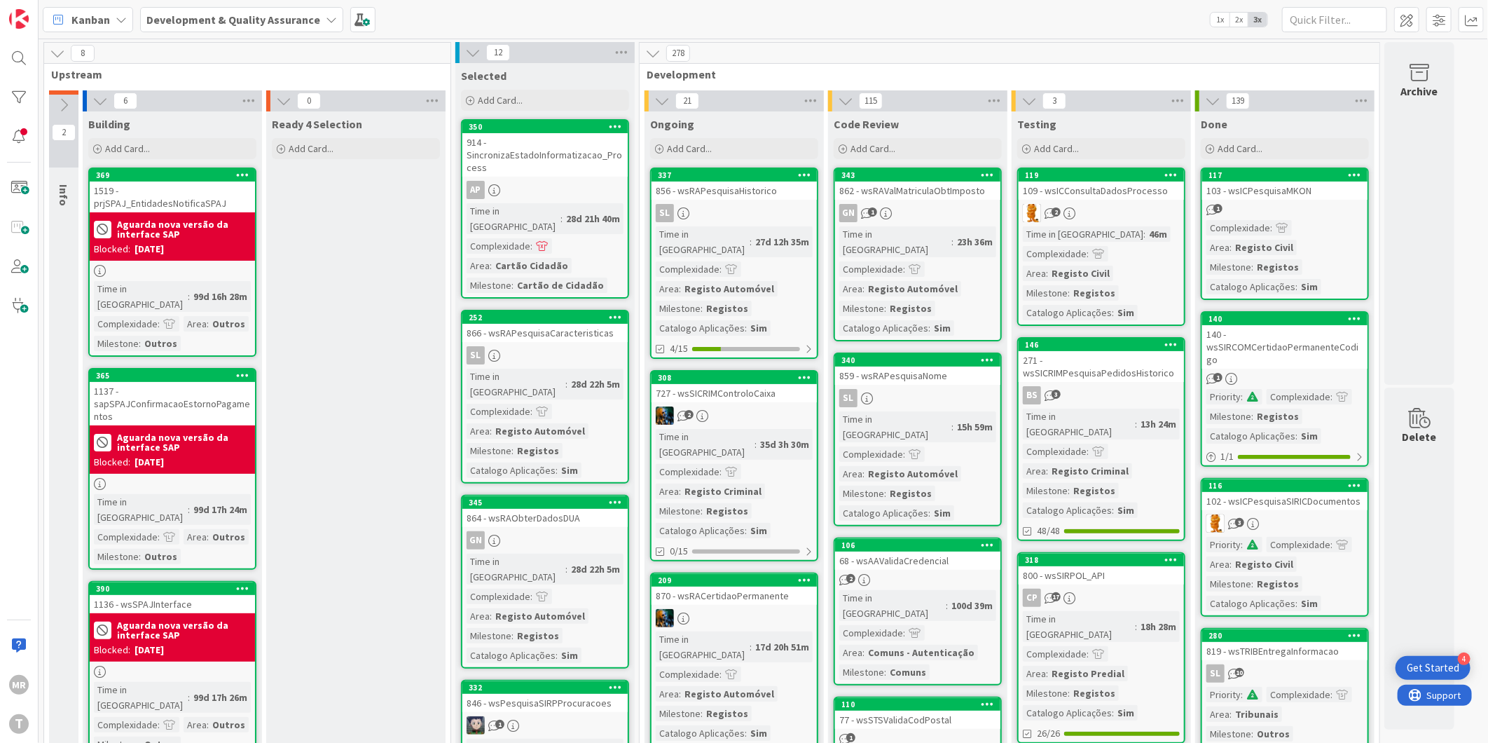
click at [1327, 14] on input "text" at bounding box center [1334, 19] width 105 height 25
paste input "Wsrapesquisahistorico"
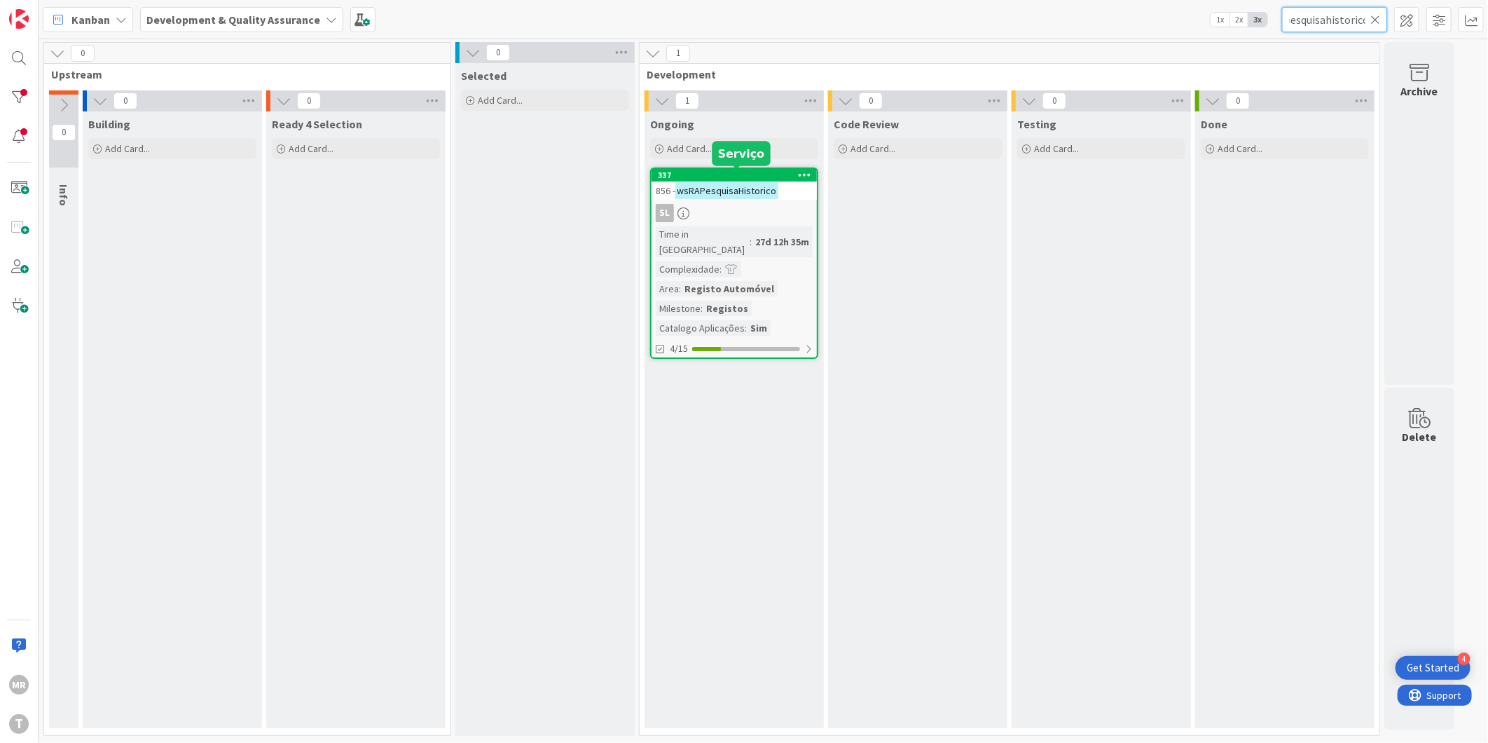
type input "Wsrapesquisahistorico"
click at [731, 171] on div "337" at bounding box center [737, 175] width 159 height 10
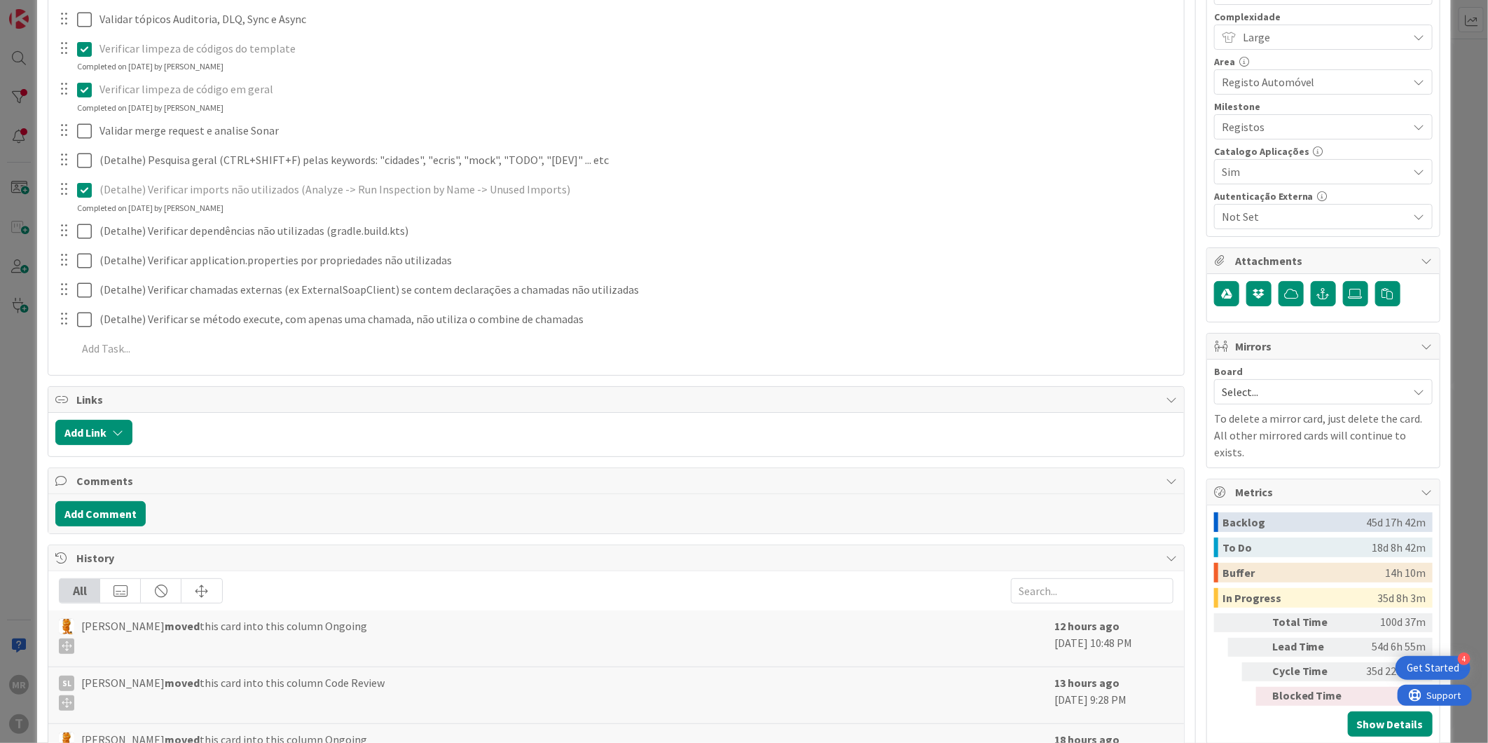
scroll to position [673, 0]
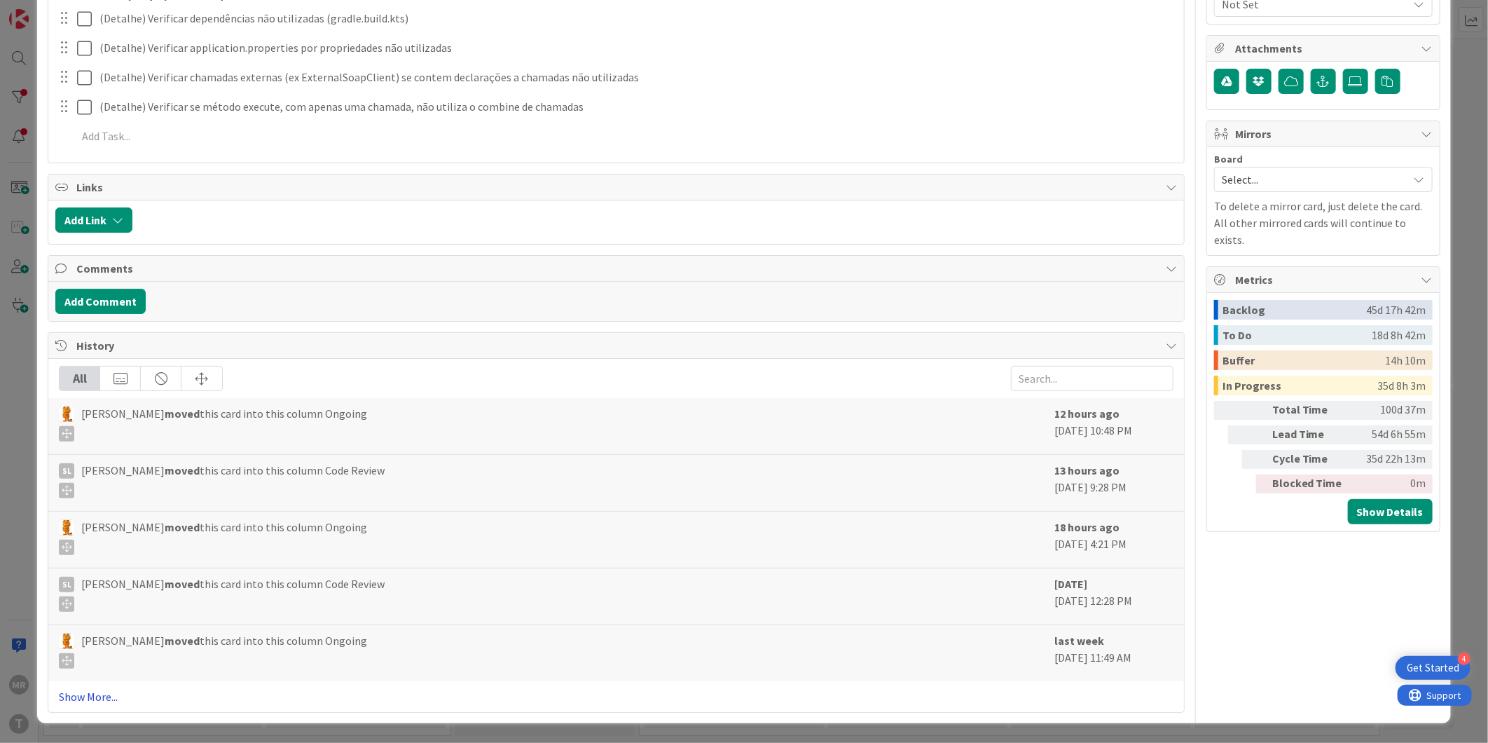
click at [110, 689] on link "Show More..." at bounding box center [616, 696] width 1115 height 17
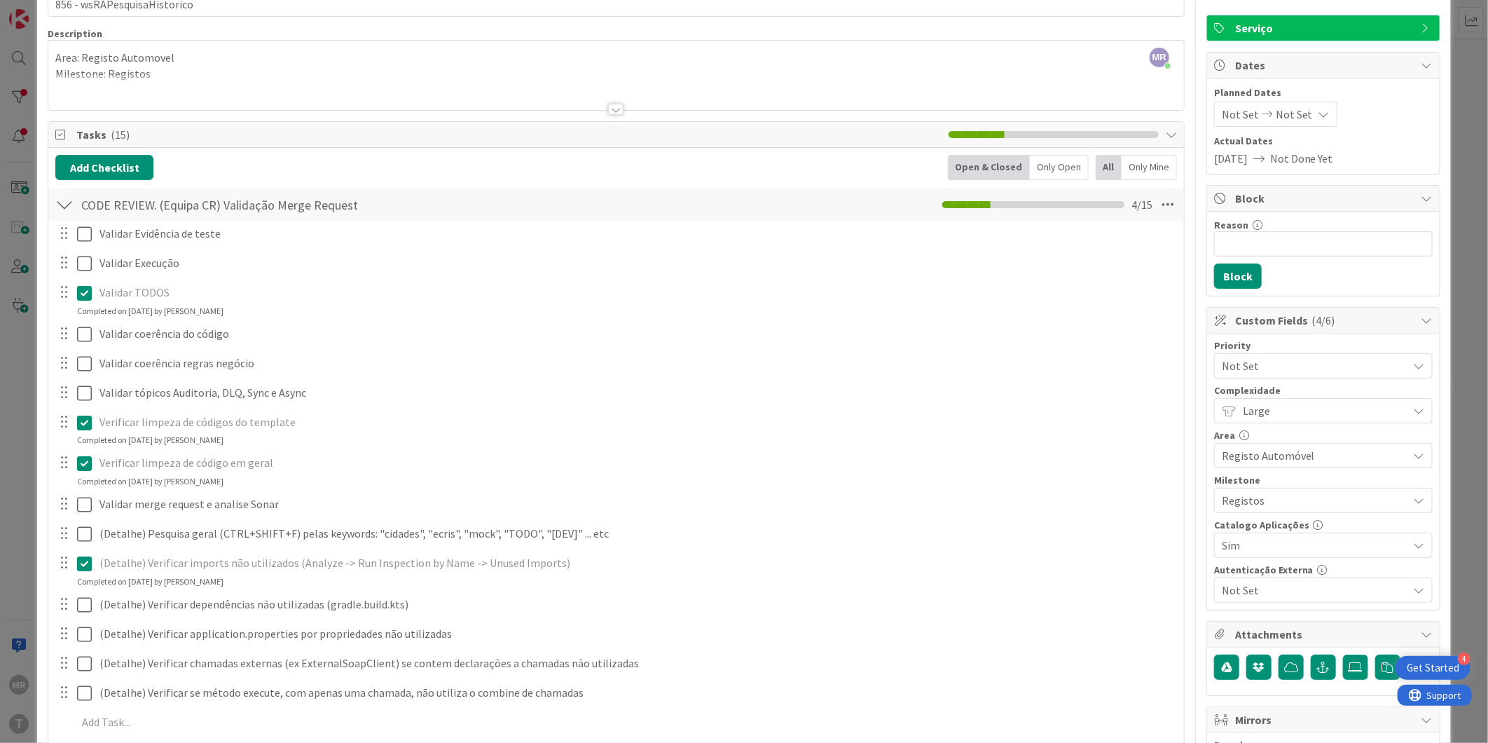
scroll to position [0, 0]
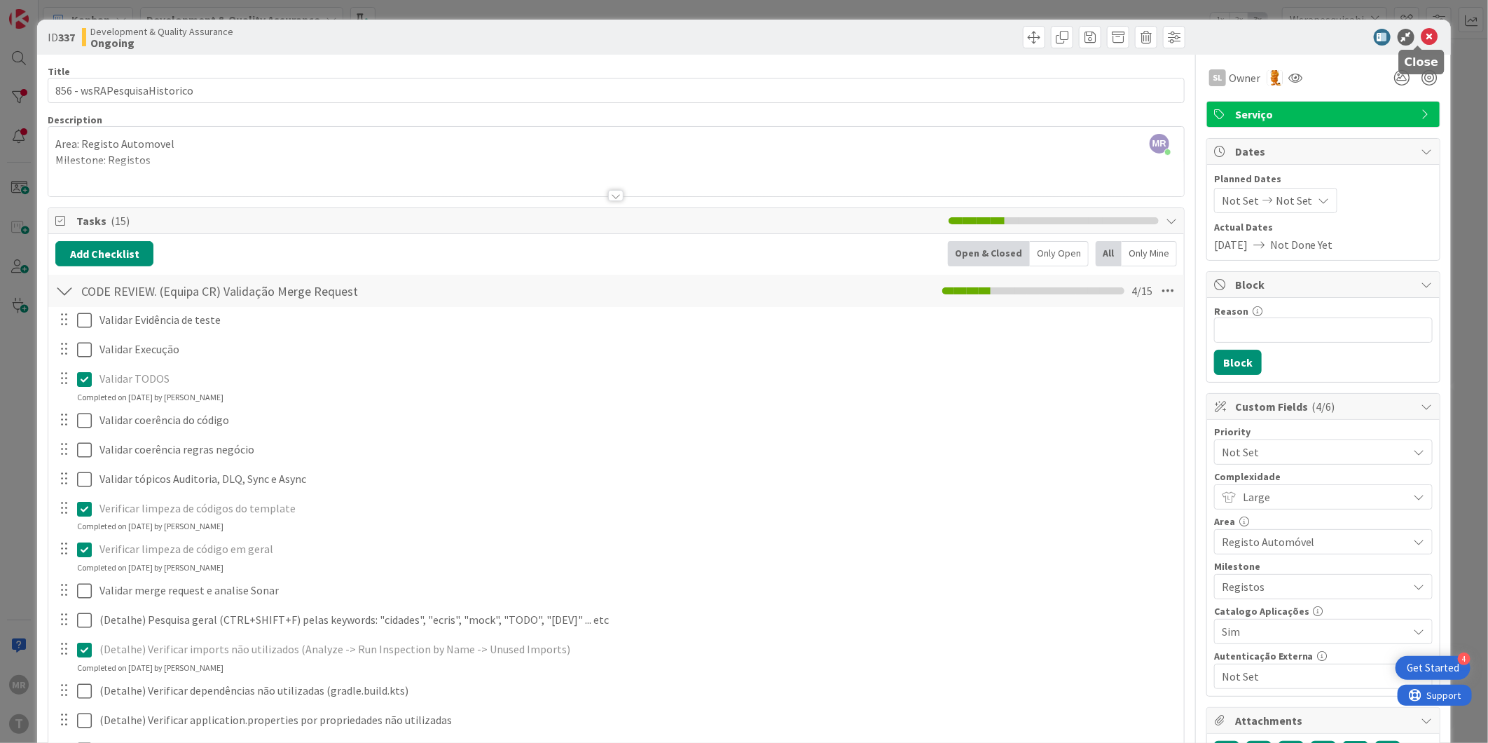
click at [1424, 44] on icon at bounding box center [1430, 37] width 17 height 17
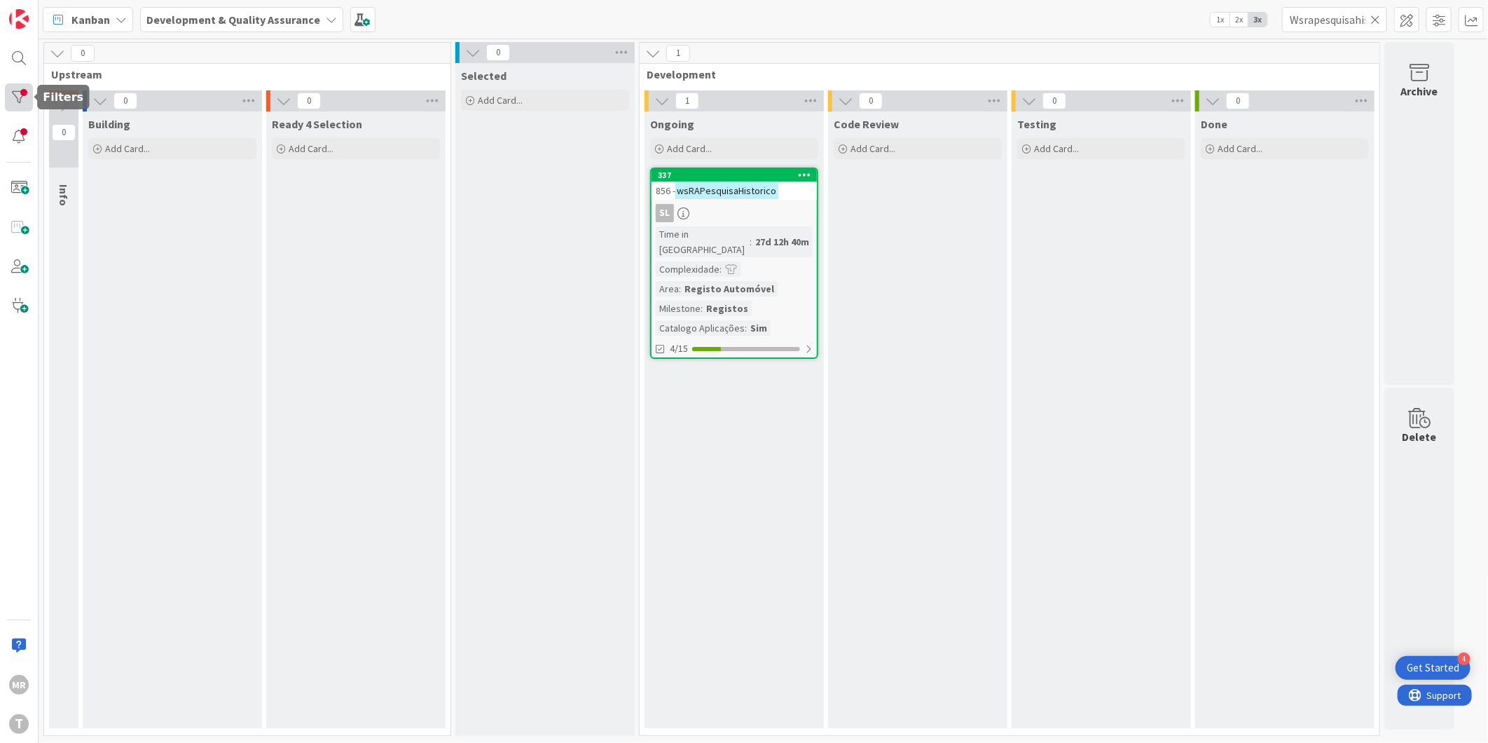
click at [28, 99] on div at bounding box center [19, 97] width 28 height 28
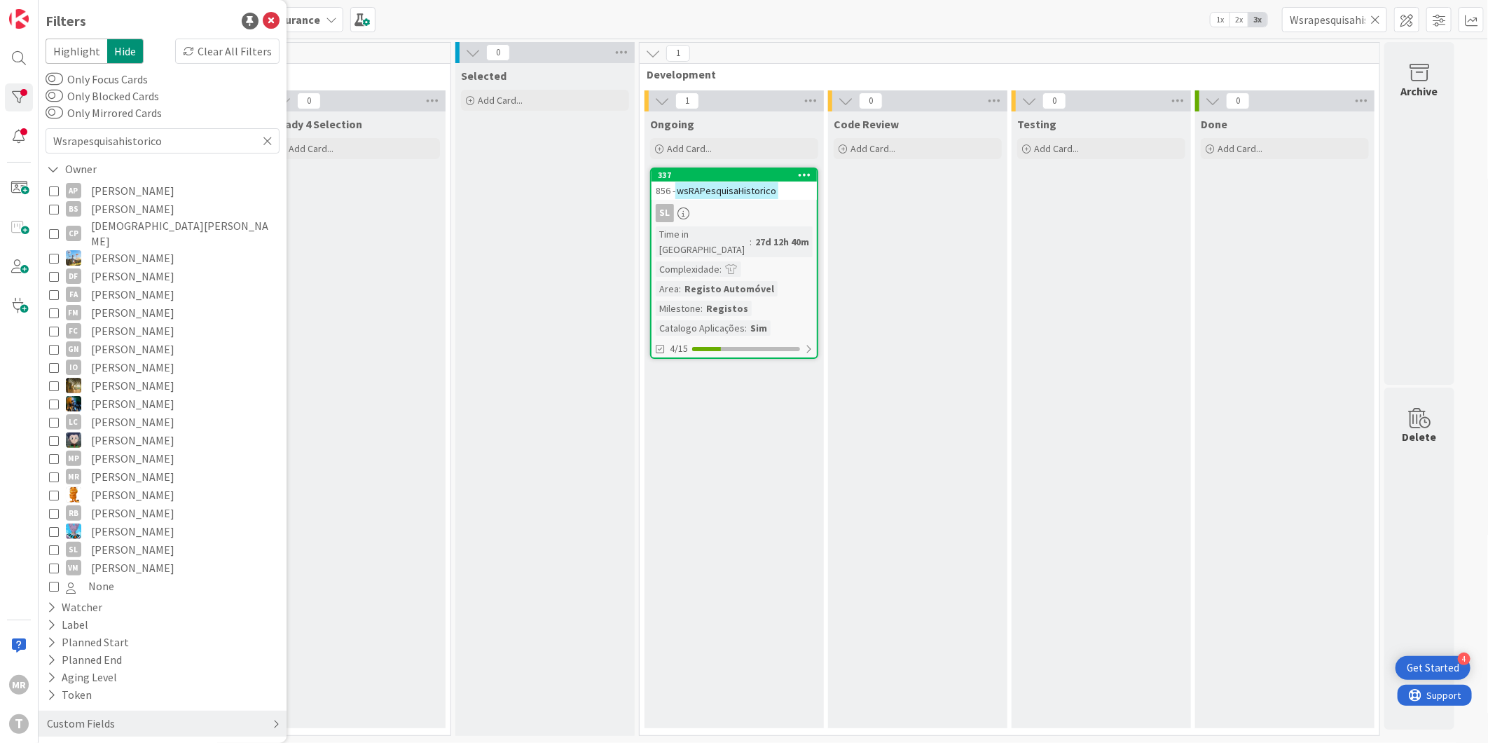
click at [82, 715] on div "Custom Fields" at bounding box center [81, 724] width 71 height 18
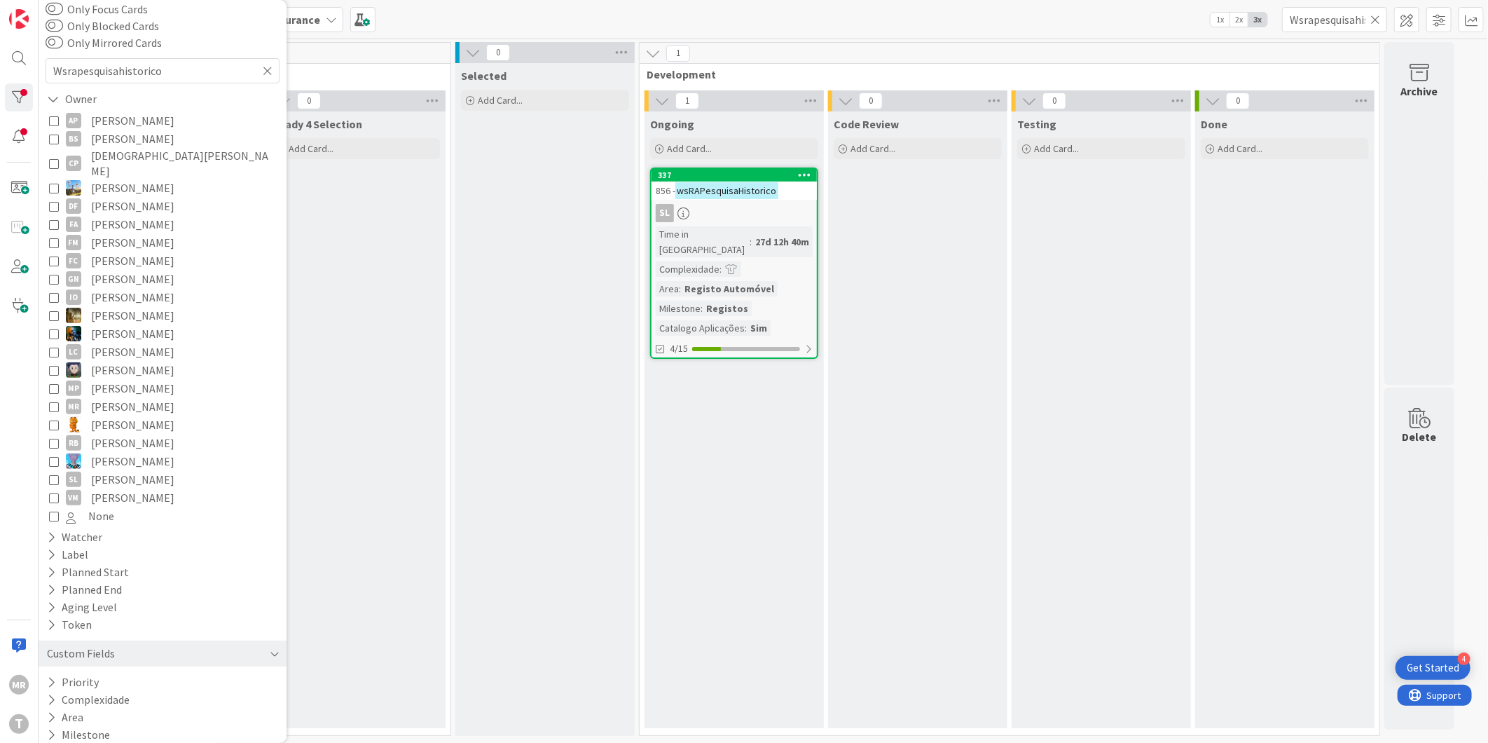
scroll to position [103, 0]
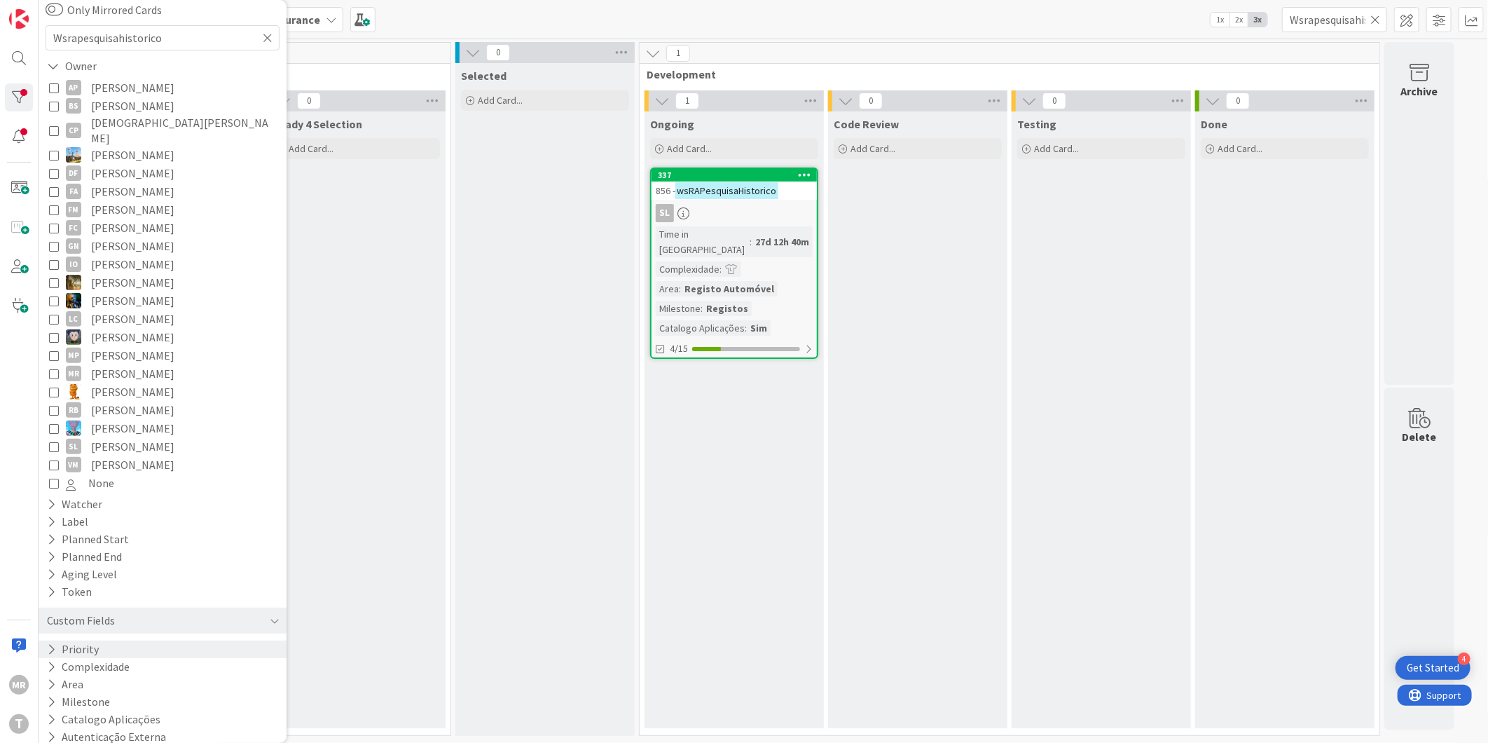
click at [46, 640] on button "Priority" at bounding box center [73, 649] width 55 height 18
click at [97, 661] on span "Critical" at bounding box center [92, 670] width 52 height 18
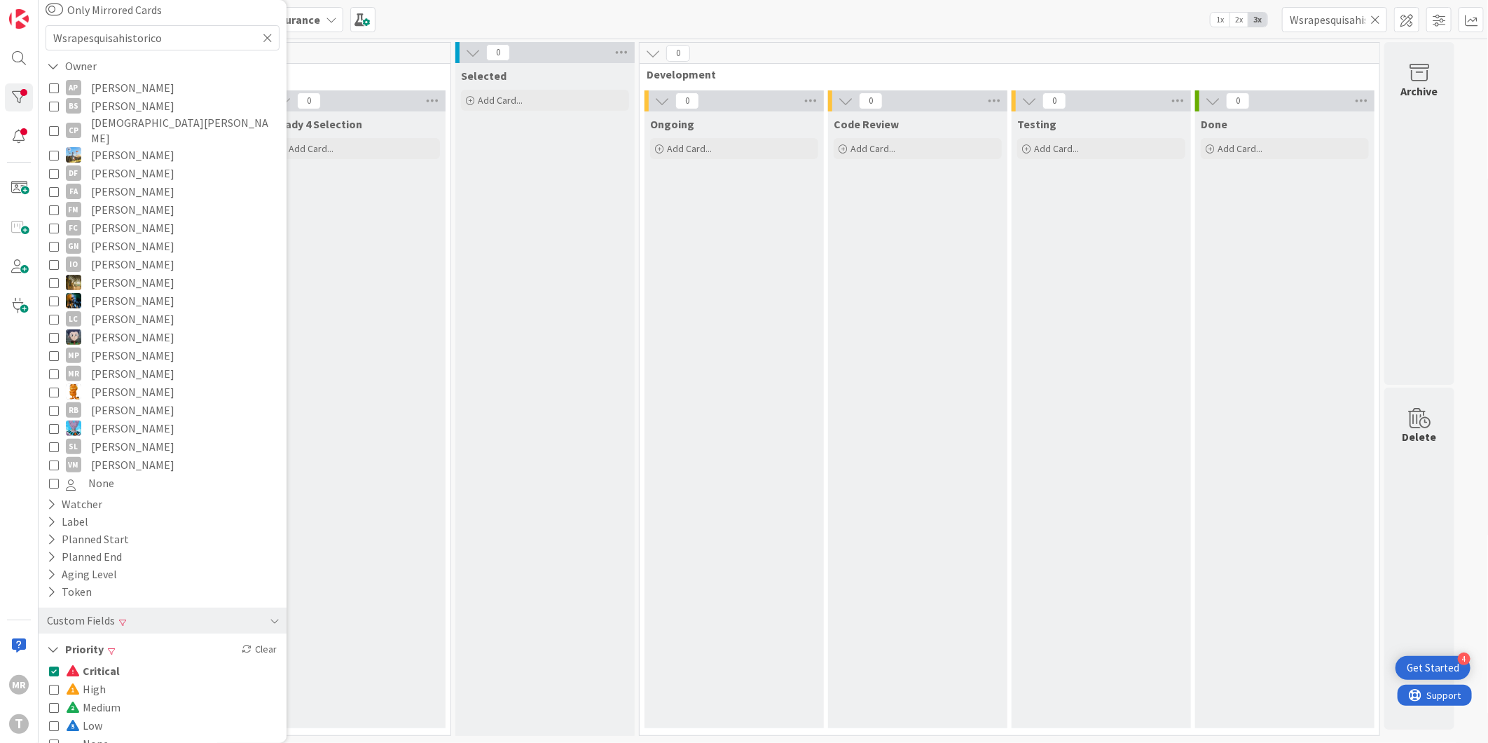
click at [1378, 21] on icon at bounding box center [1376, 19] width 10 height 13
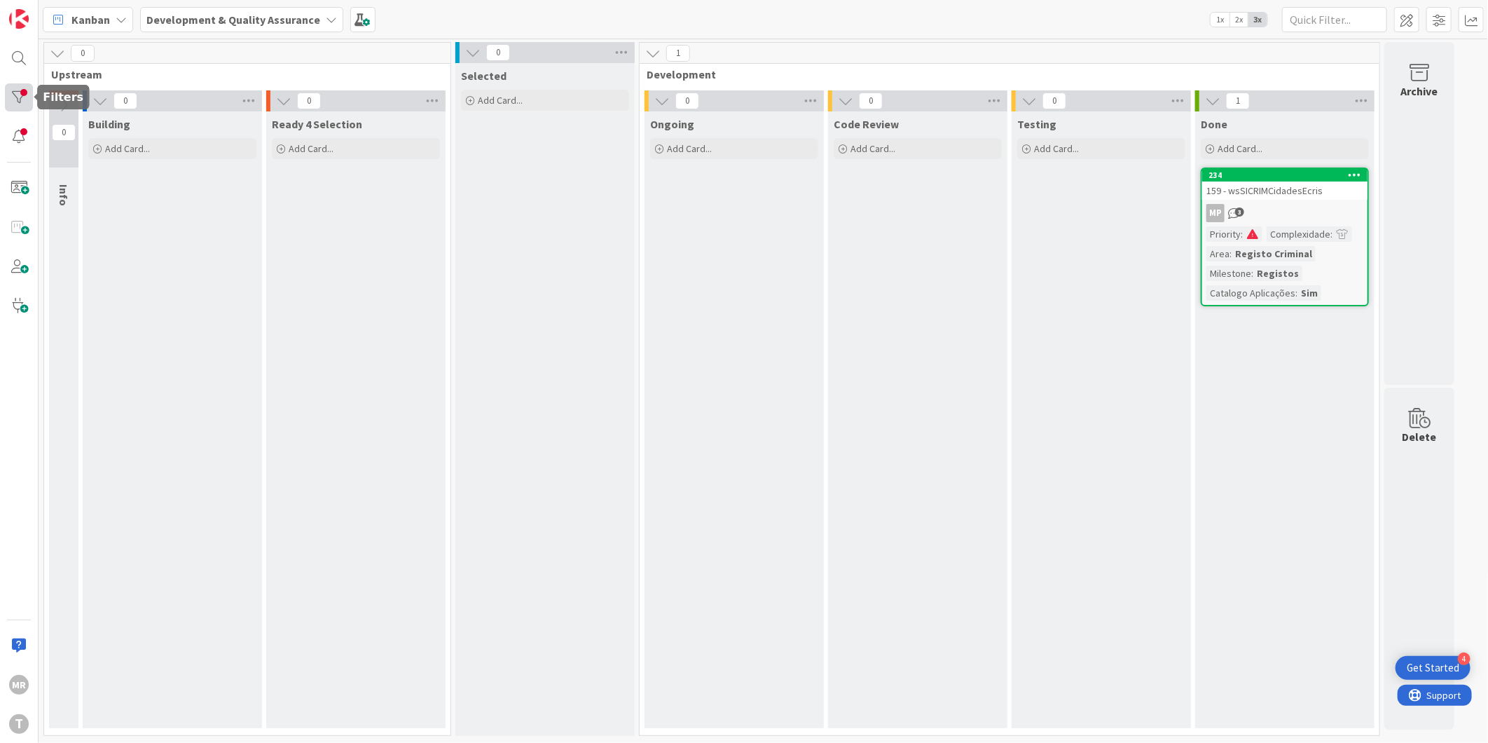
click at [8, 92] on div at bounding box center [19, 97] width 28 height 28
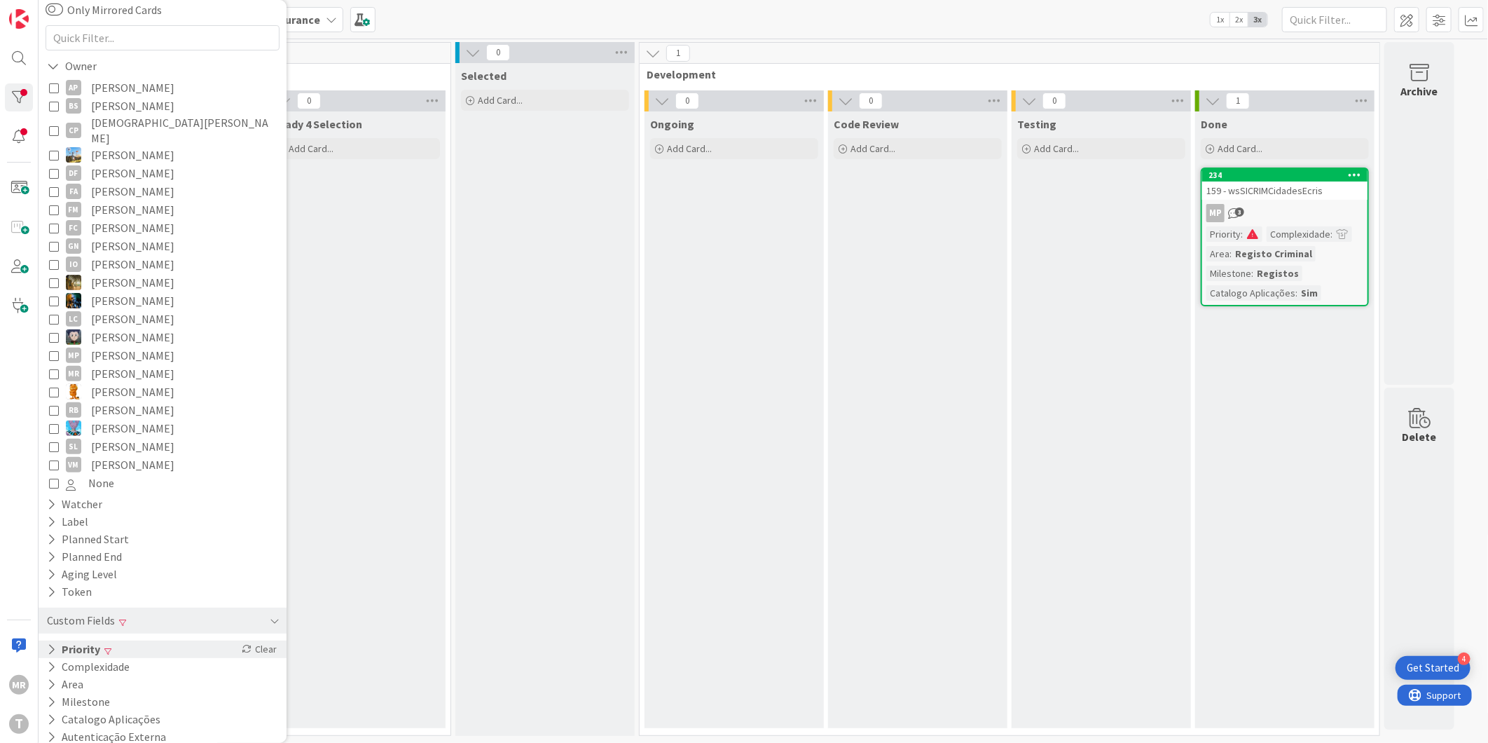
click at [120, 640] on div "Priority Clear" at bounding box center [163, 649] width 248 height 18
click at [120, 661] on div "Critical High Medium Low None" at bounding box center [162, 706] width 227 height 91
click at [113, 661] on span "Critical" at bounding box center [93, 670] width 54 height 18
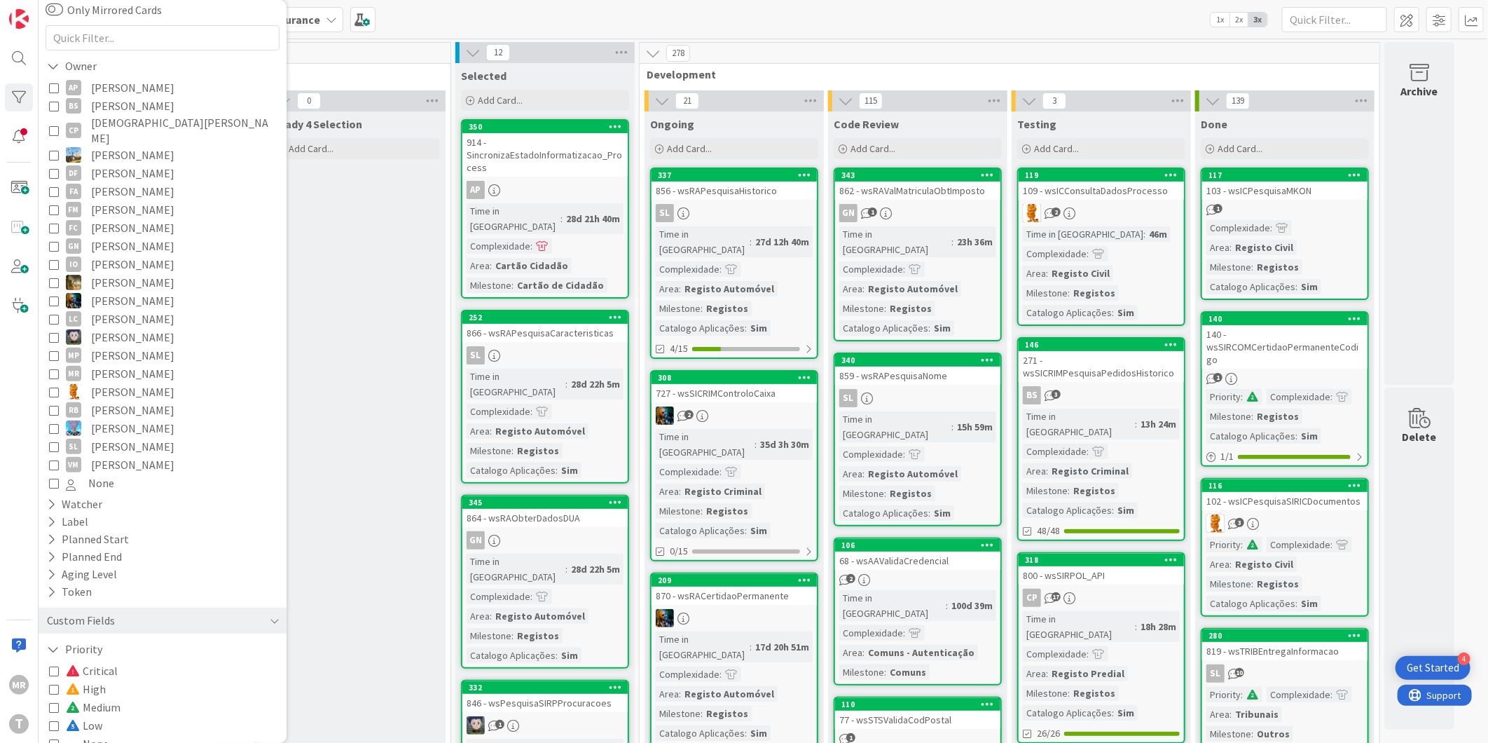
click at [102, 698] on span "Medium" at bounding box center [93, 707] width 55 height 18
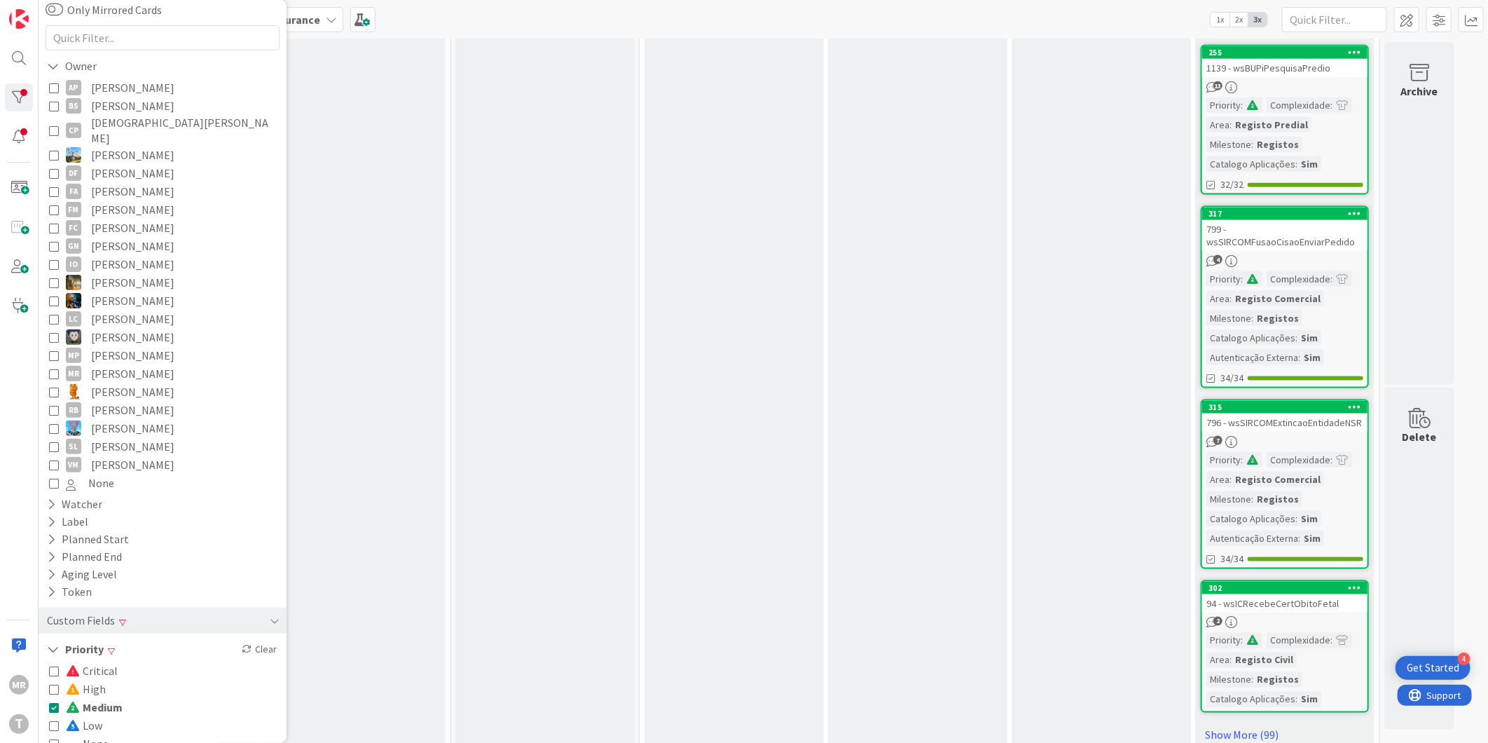
scroll to position [1108, 0]
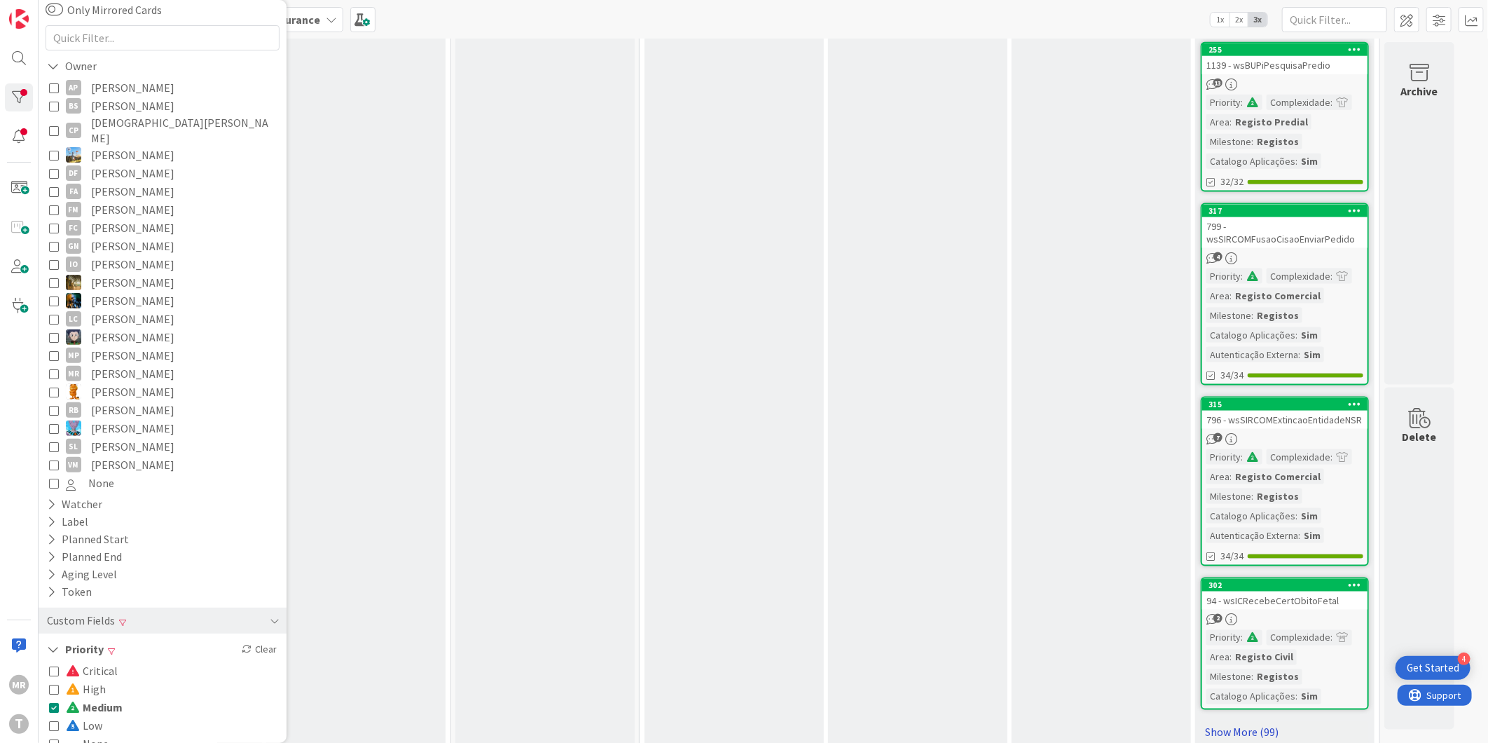
click at [1250, 721] on link "Show More (99)" at bounding box center [1285, 732] width 168 height 22
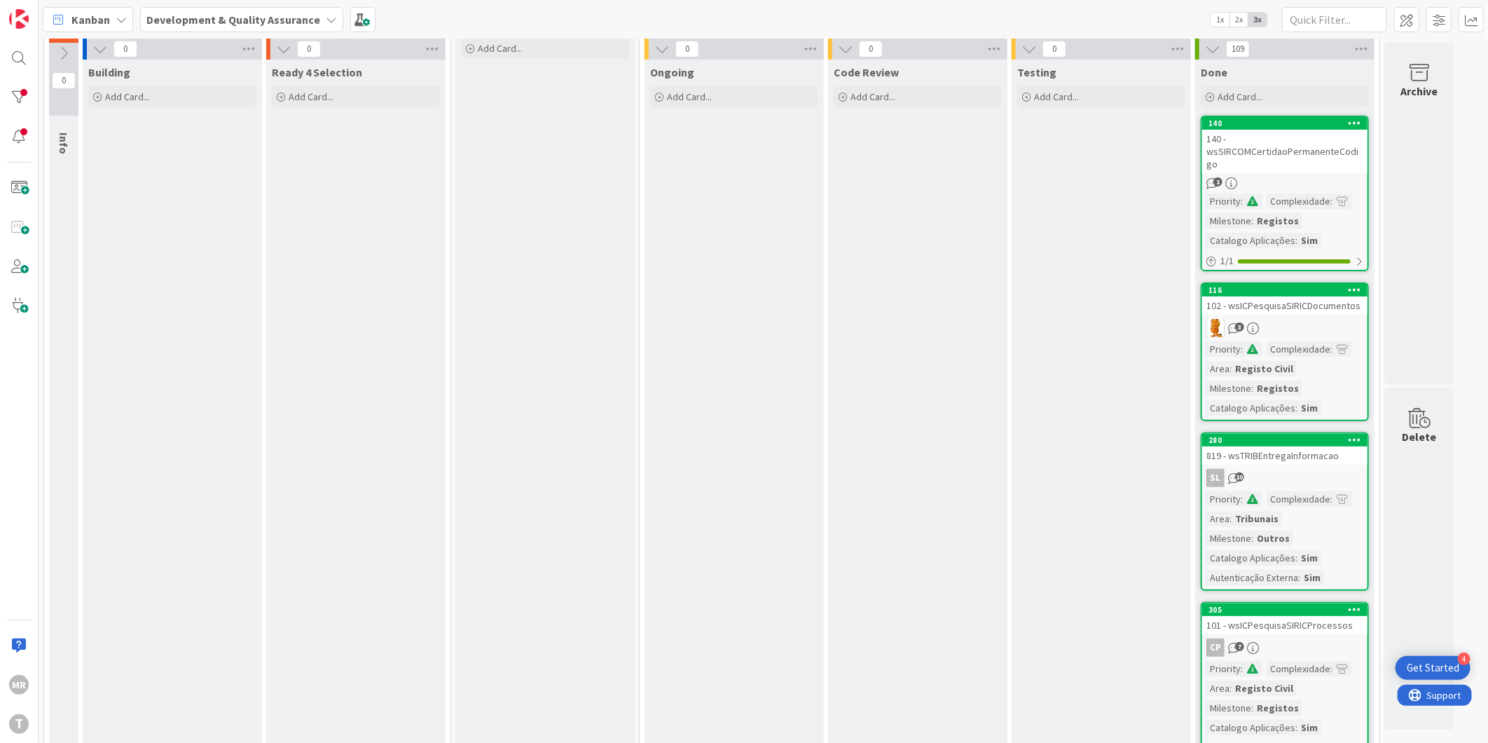
scroll to position [0, 0]
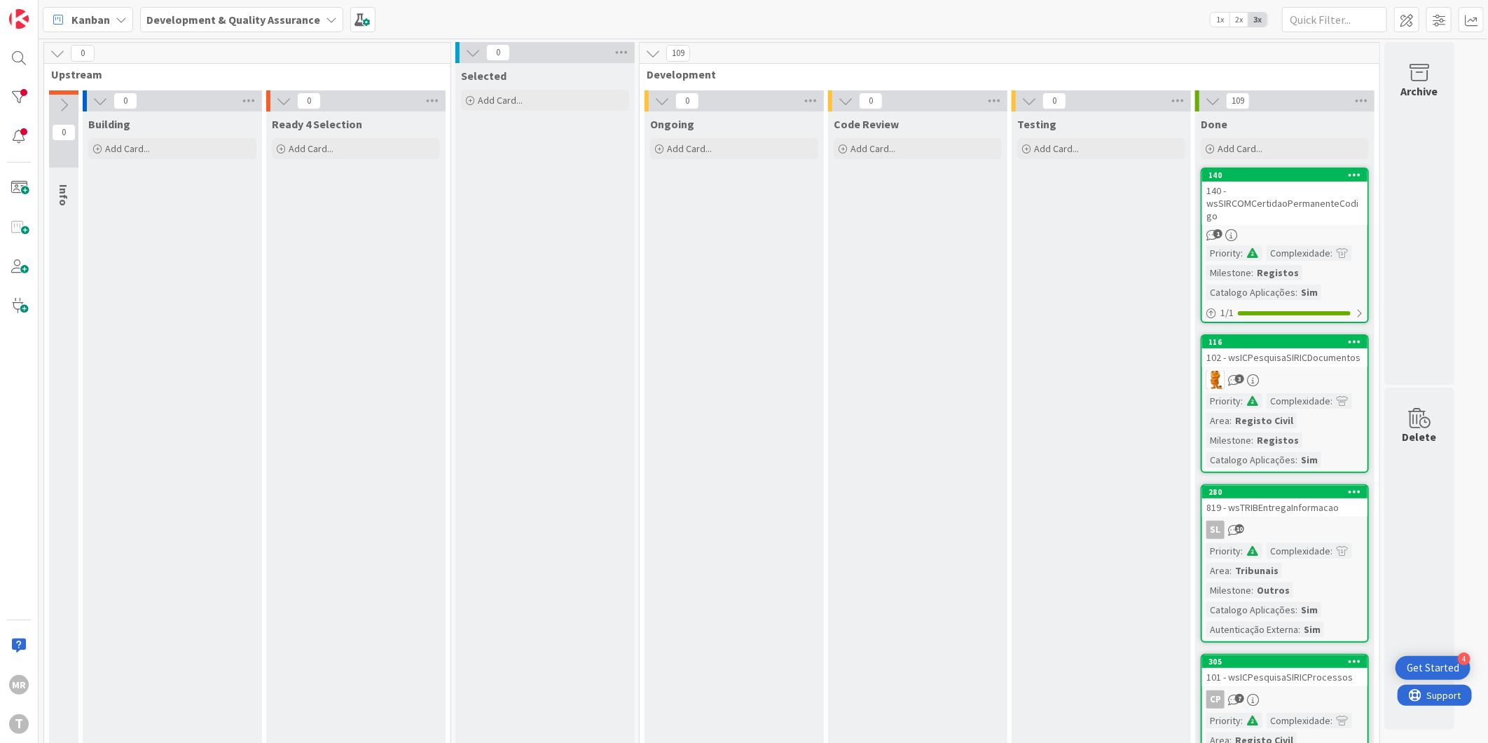
click at [2, 92] on div "MR T" at bounding box center [19, 371] width 39 height 743
click at [10, 92] on div at bounding box center [19, 97] width 28 height 28
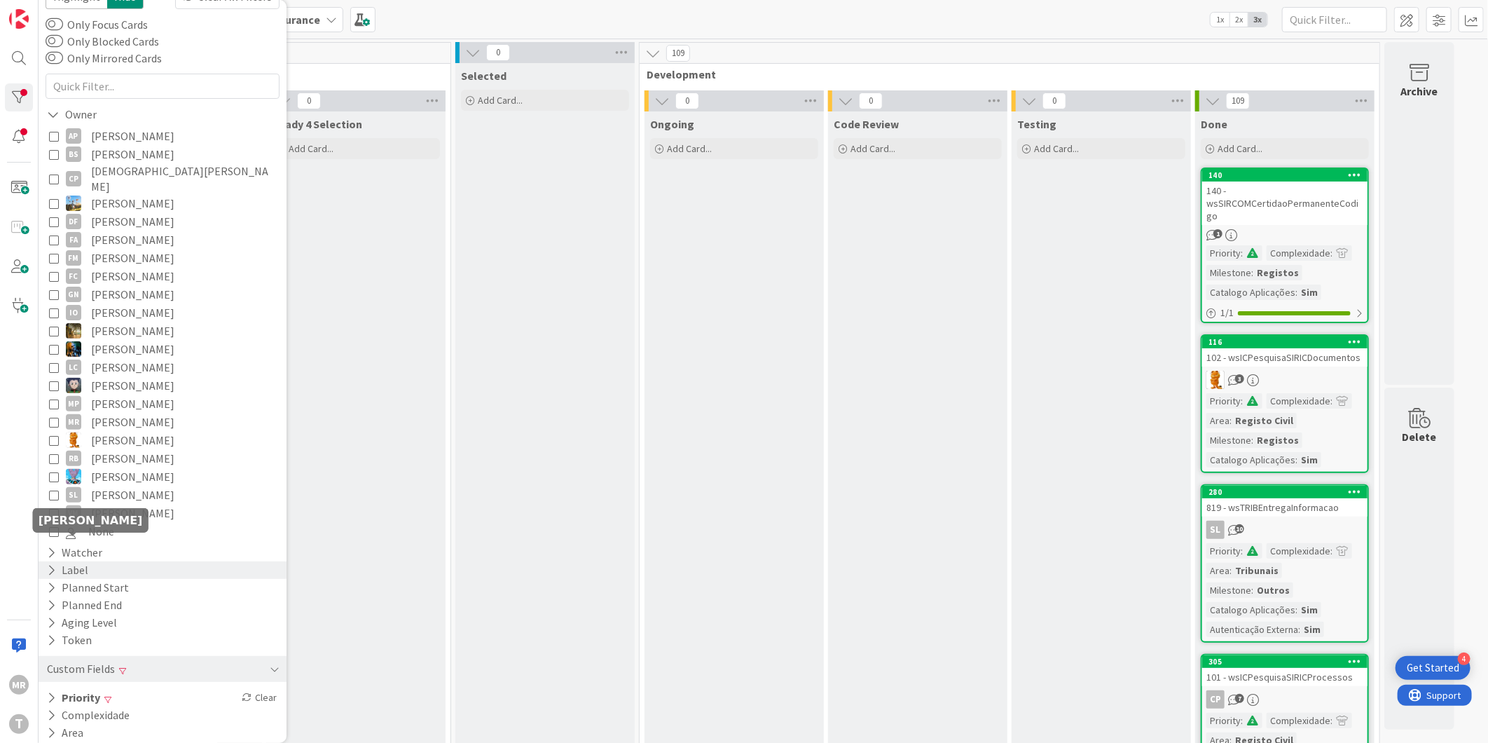
scroll to position [103, 0]
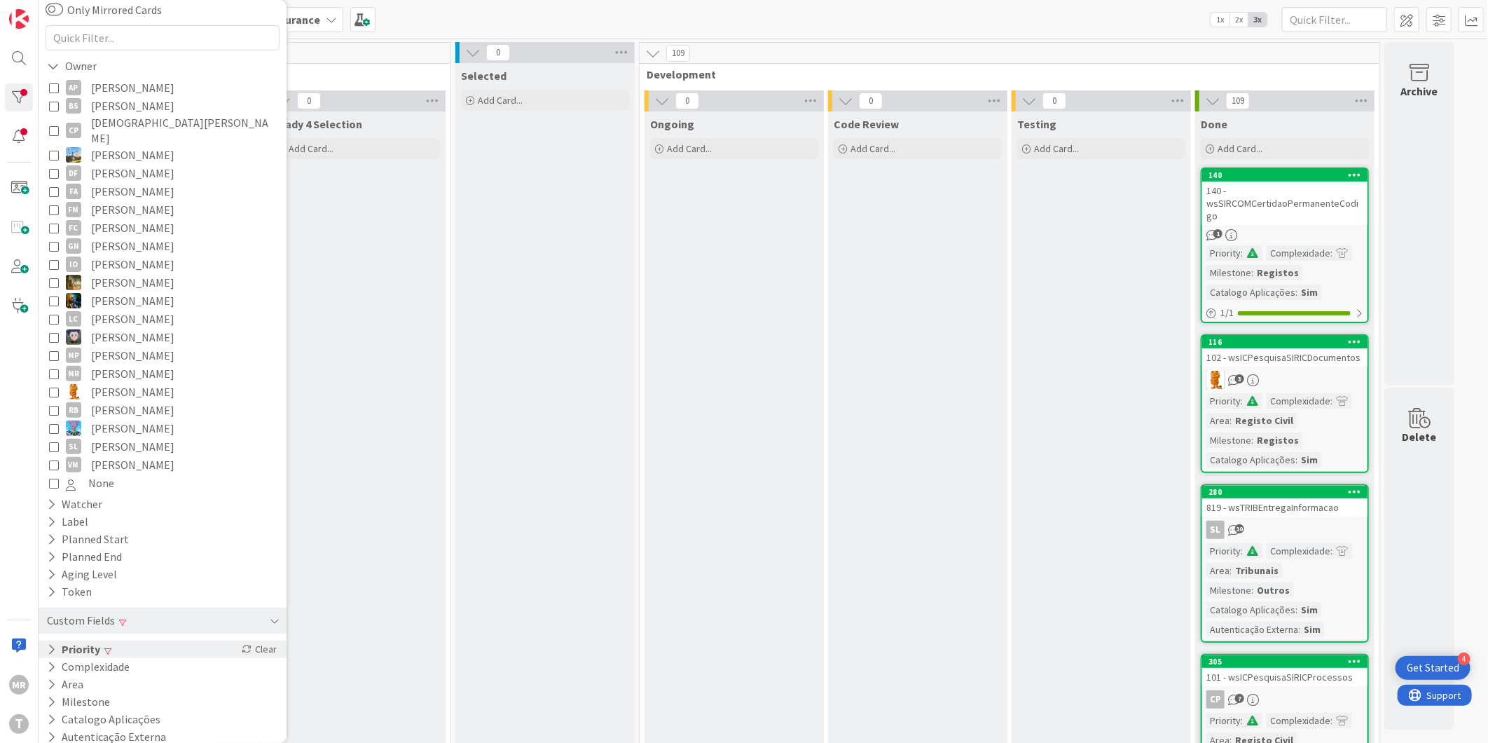
click at [53, 643] on icon at bounding box center [51, 649] width 9 height 12
click at [54, 702] on icon at bounding box center [54, 707] width 10 height 10
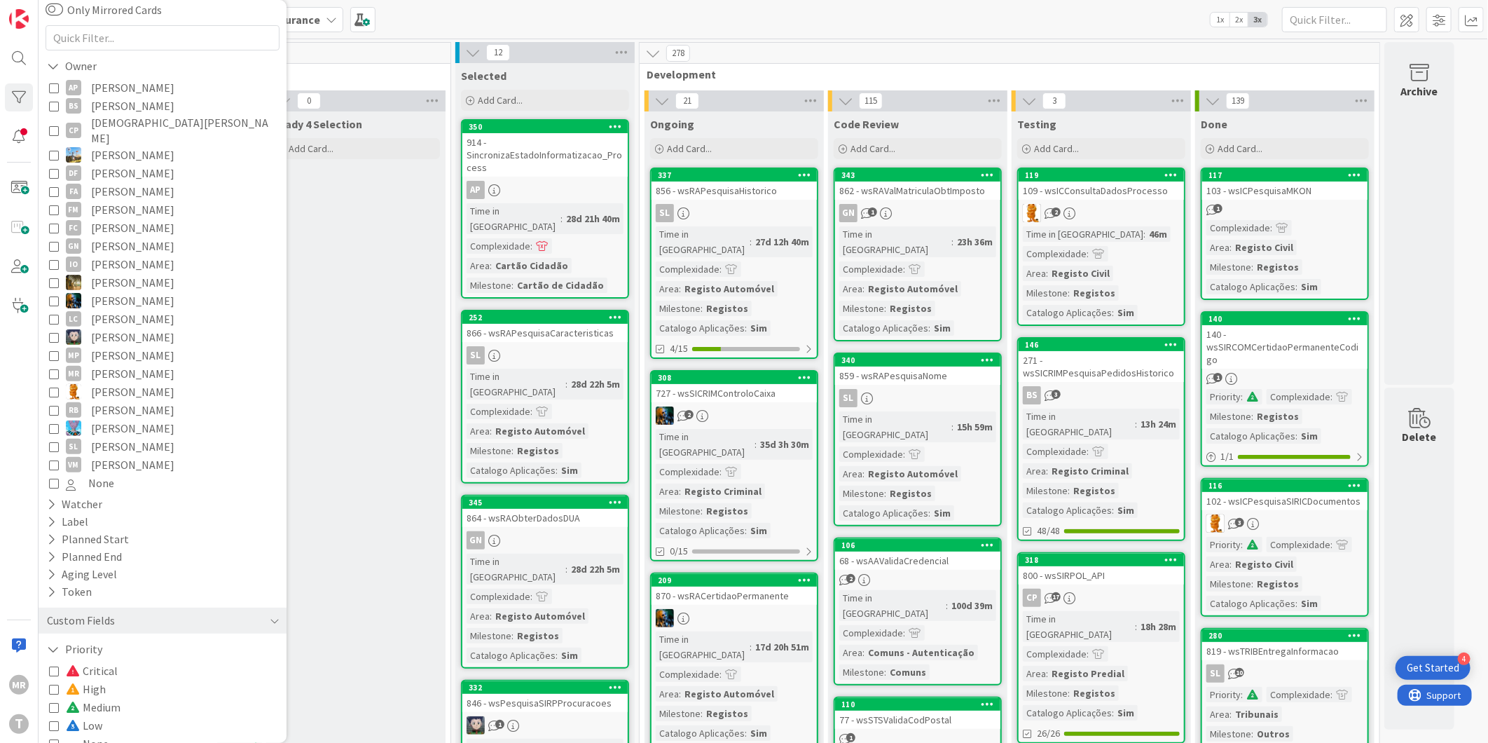
click at [100, 680] on span "High" at bounding box center [86, 689] width 40 height 18
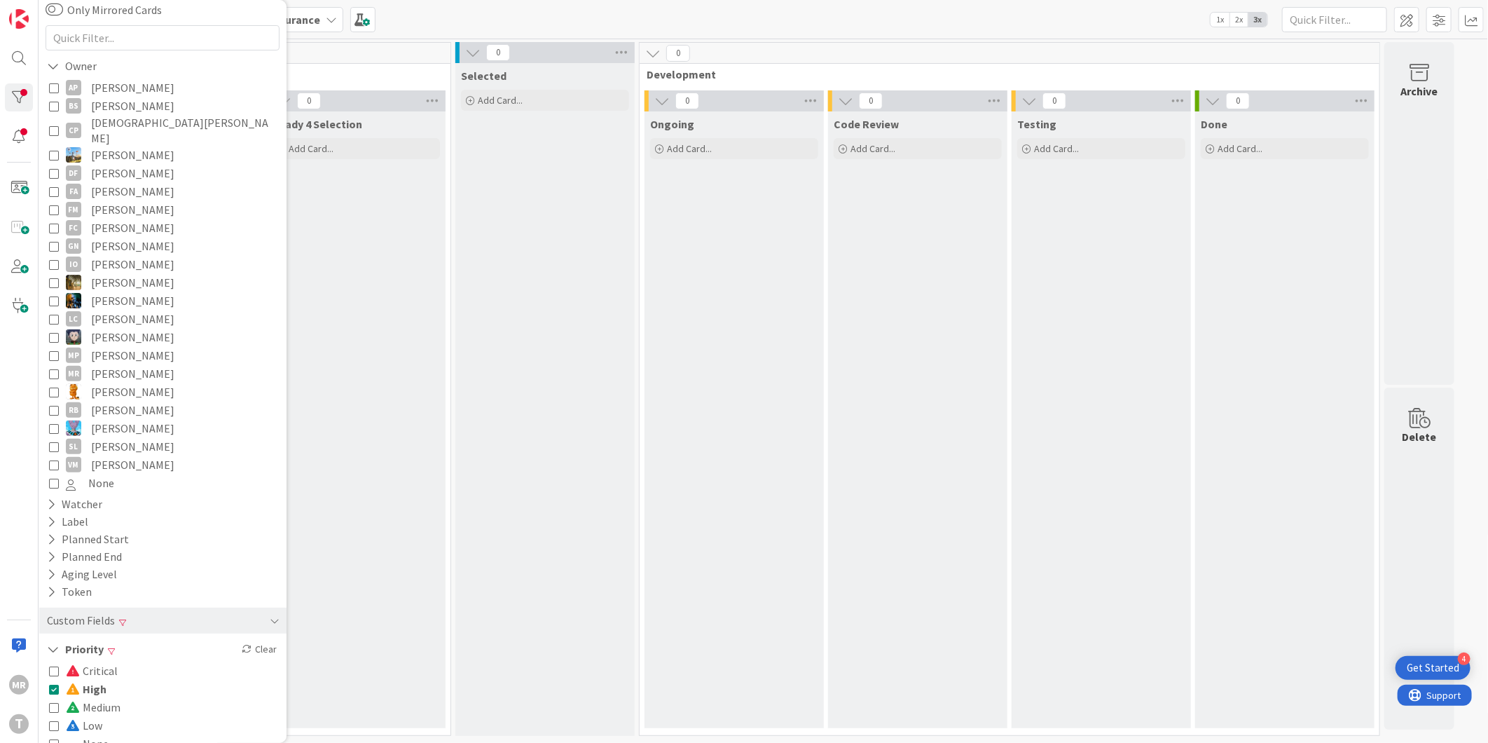
click at [100, 680] on span "High" at bounding box center [86, 689] width 41 height 18
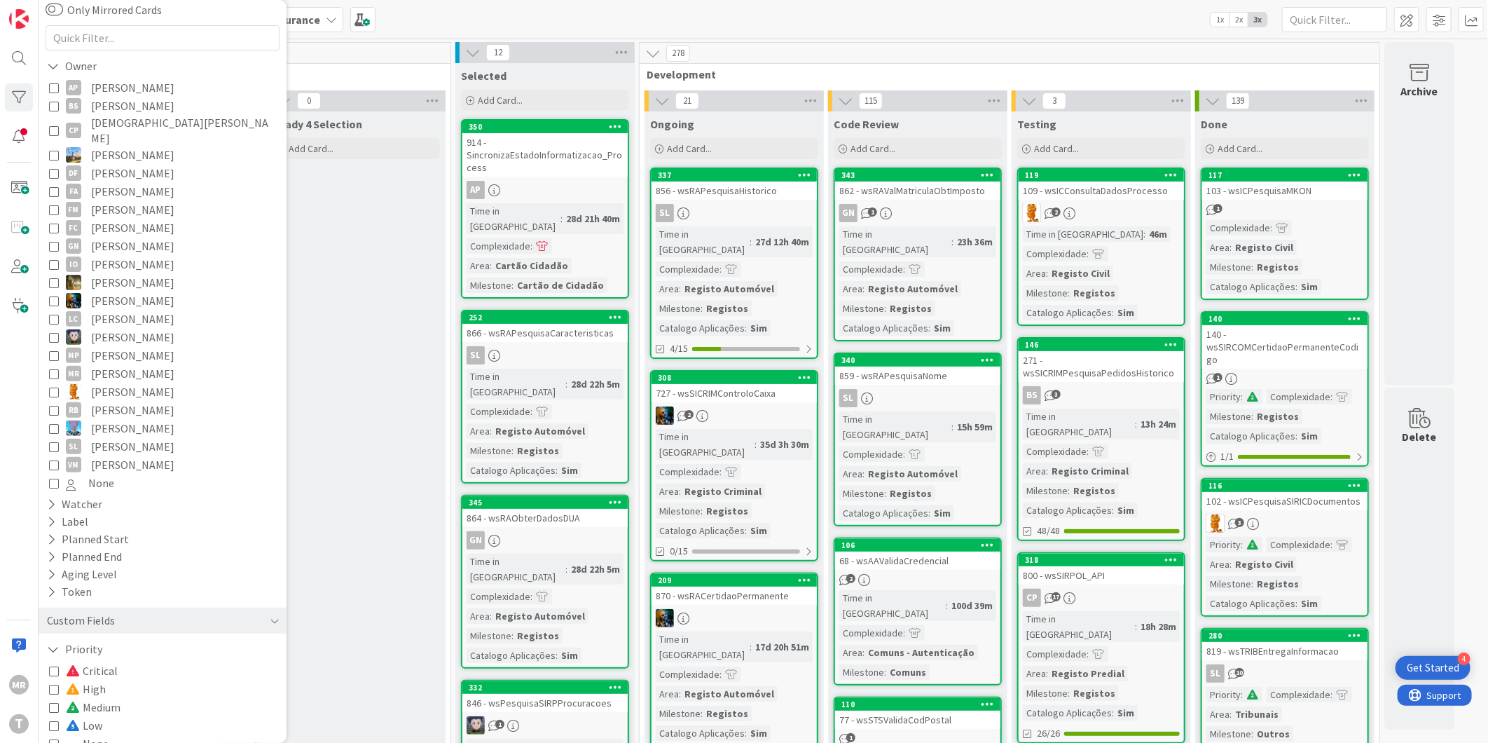
click at [83, 716] on span "Low" at bounding box center [84, 725] width 36 height 18
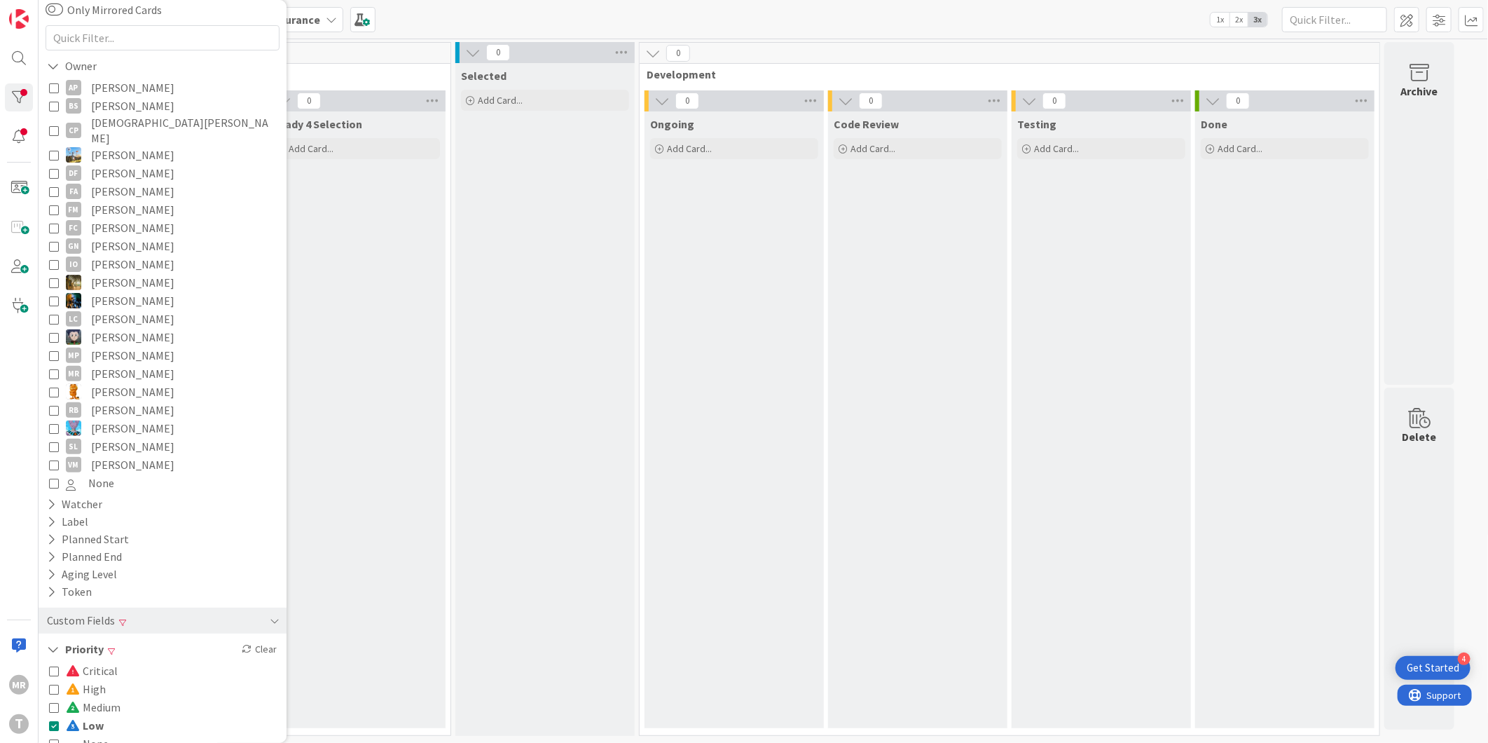
click at [85, 716] on span "Low" at bounding box center [85, 725] width 38 height 18
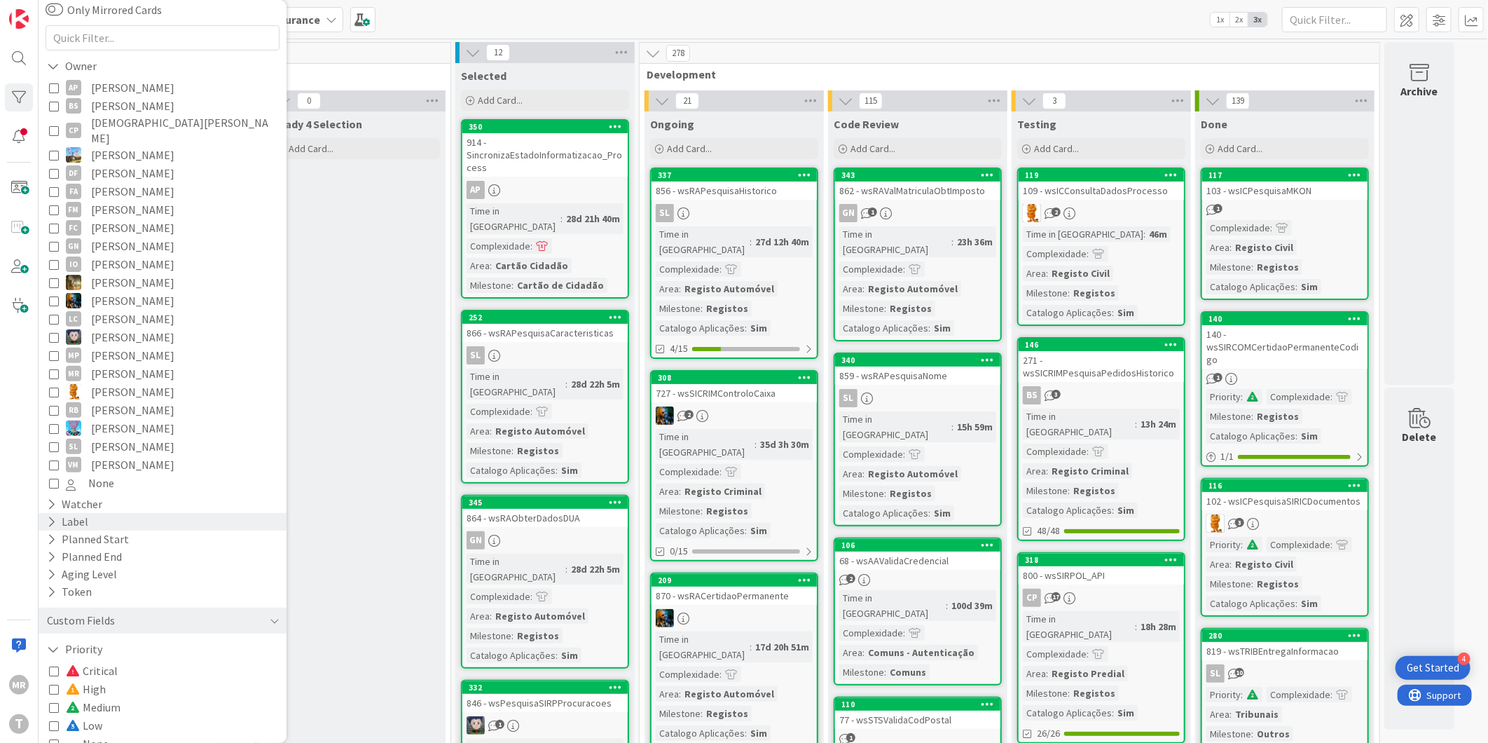
click at [48, 516] on icon at bounding box center [51, 522] width 9 height 12
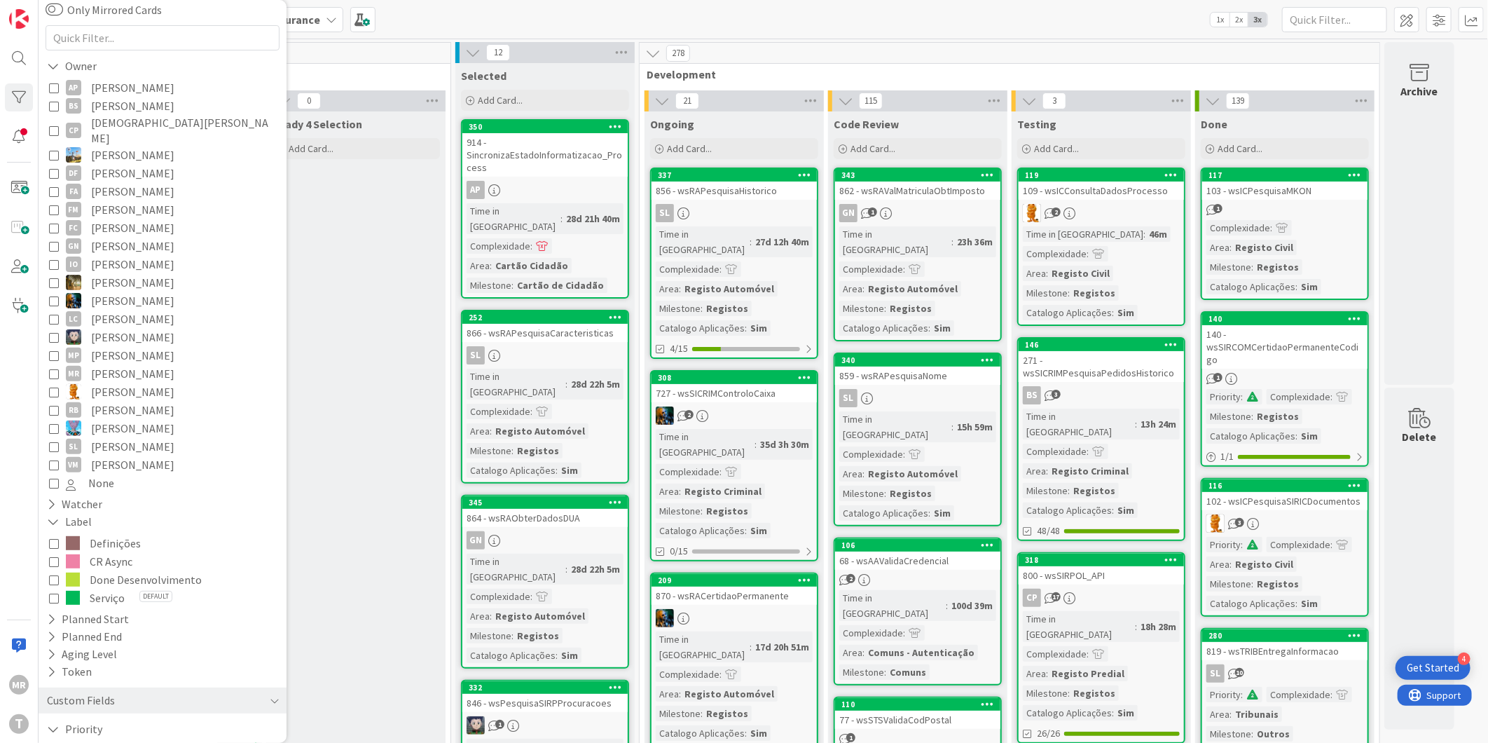
click at [100, 570] on span "Done Desenvolvimento" at bounding box center [146, 579] width 112 height 18
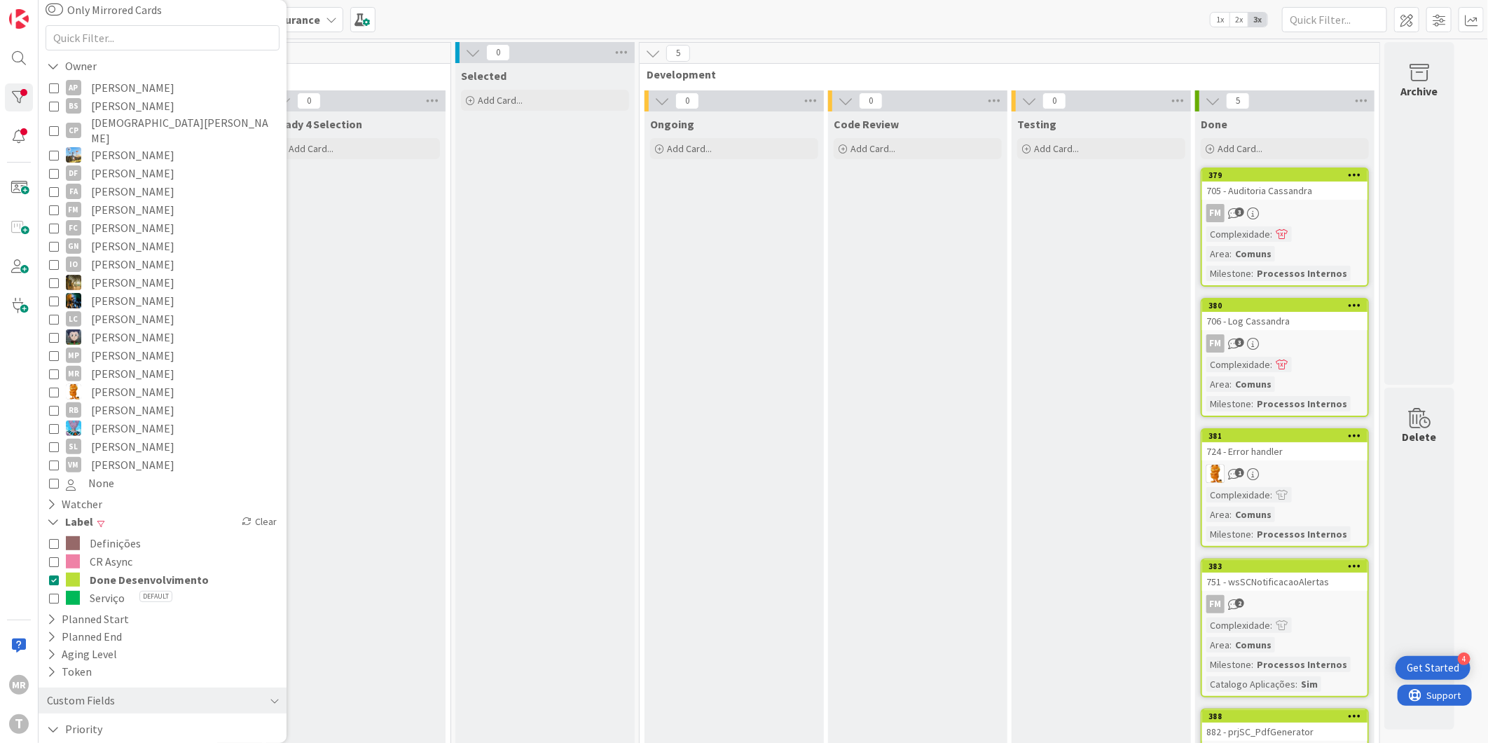
click at [108, 570] on span "Done Desenvolvimento" at bounding box center [149, 579] width 119 height 18
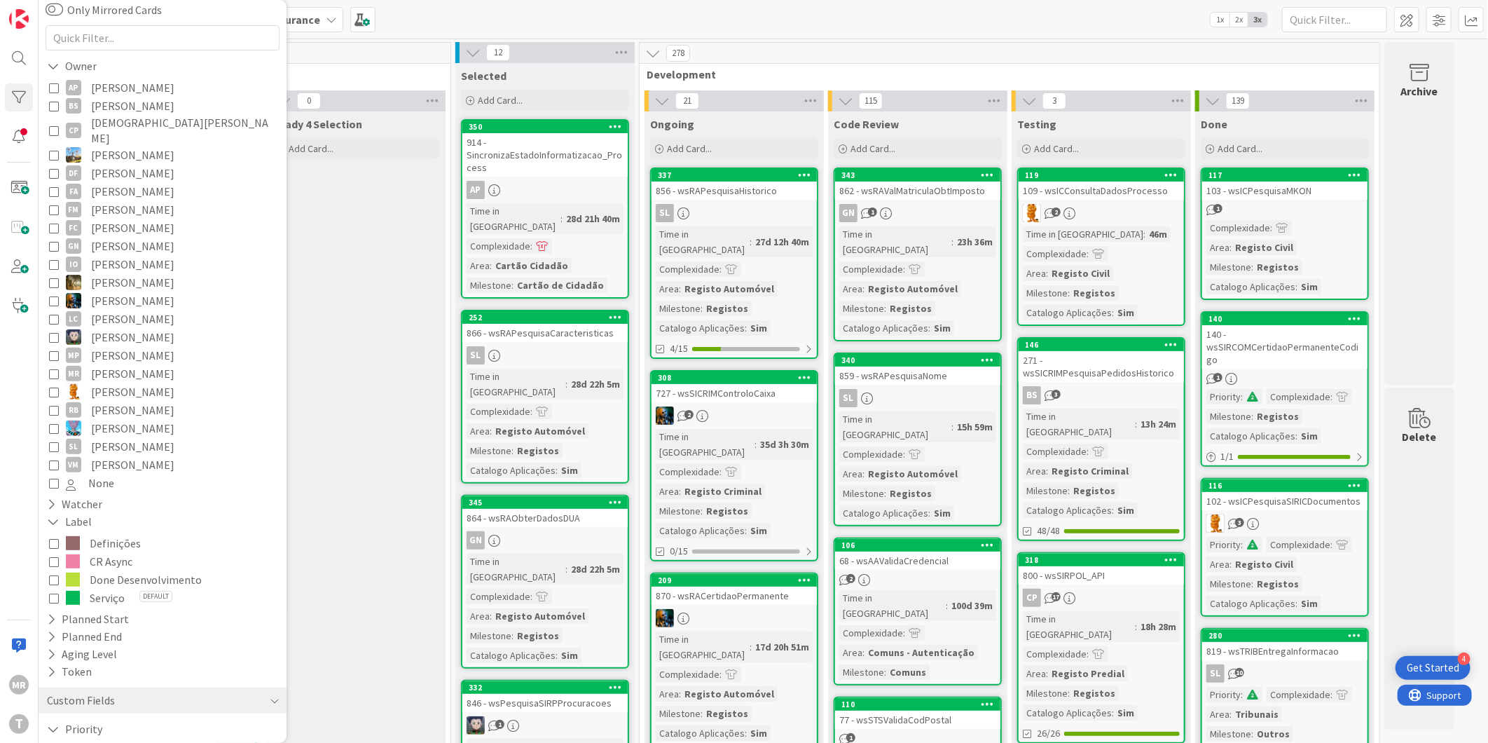
click at [109, 552] on span "CR Async" at bounding box center [111, 561] width 43 height 18
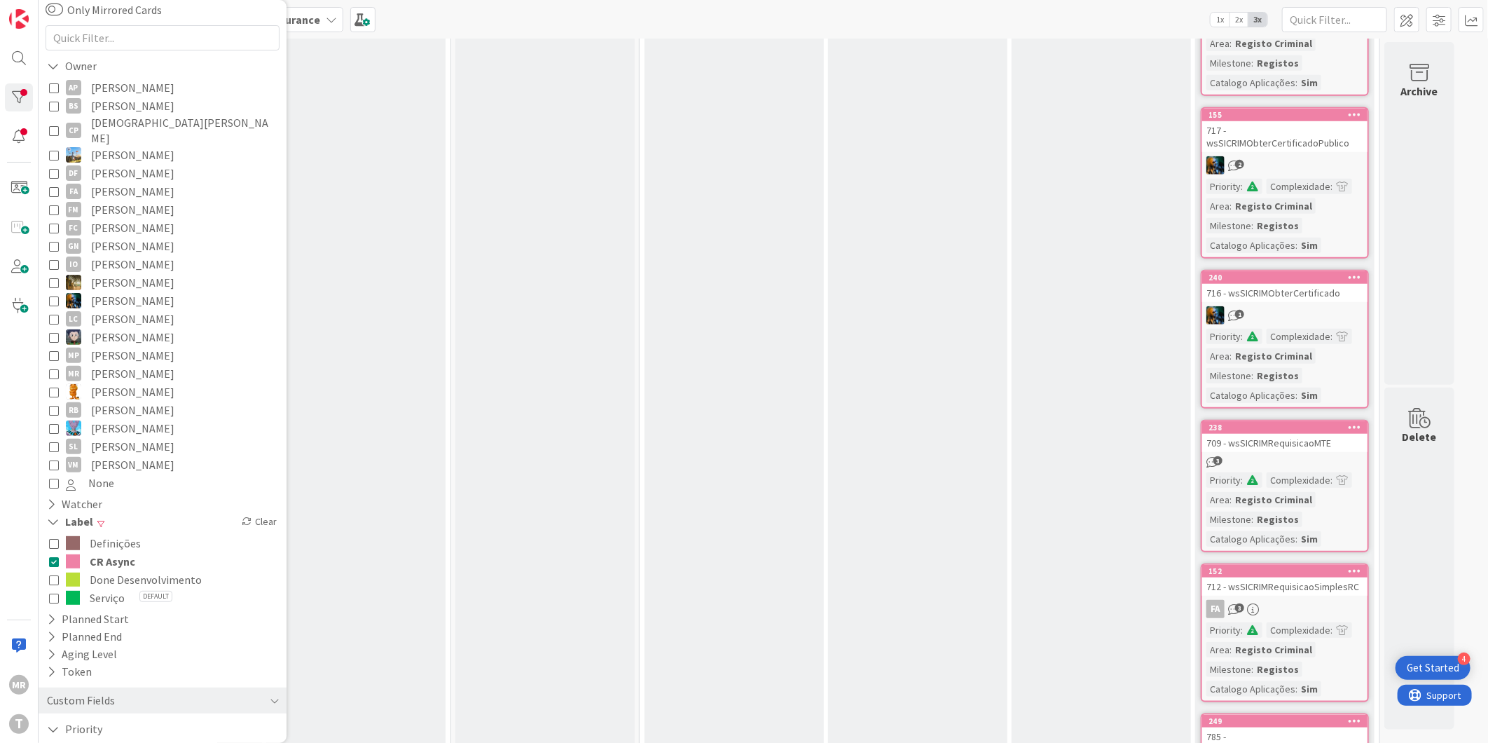
scroll to position [4147, 0]
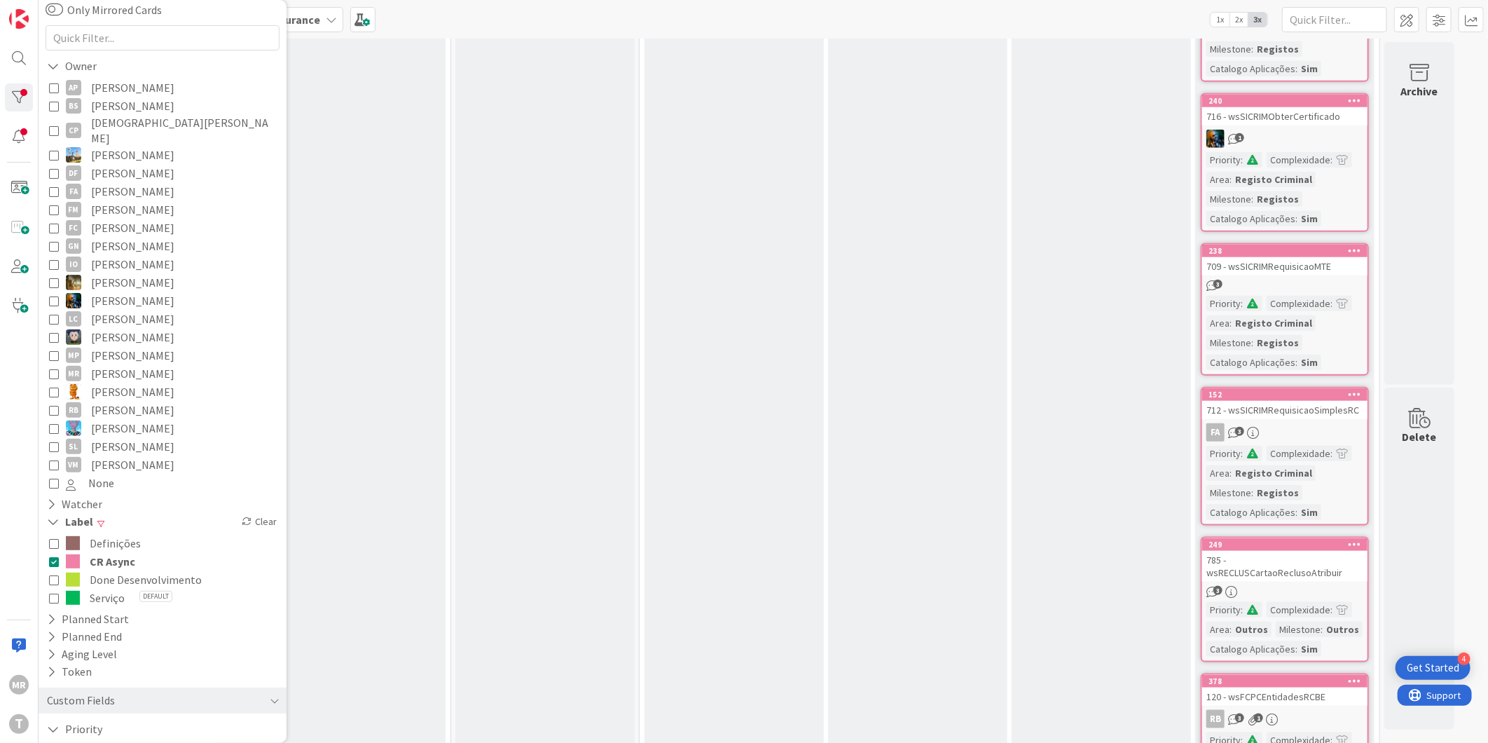
click at [130, 552] on span "CR Async" at bounding box center [113, 561] width 46 height 18
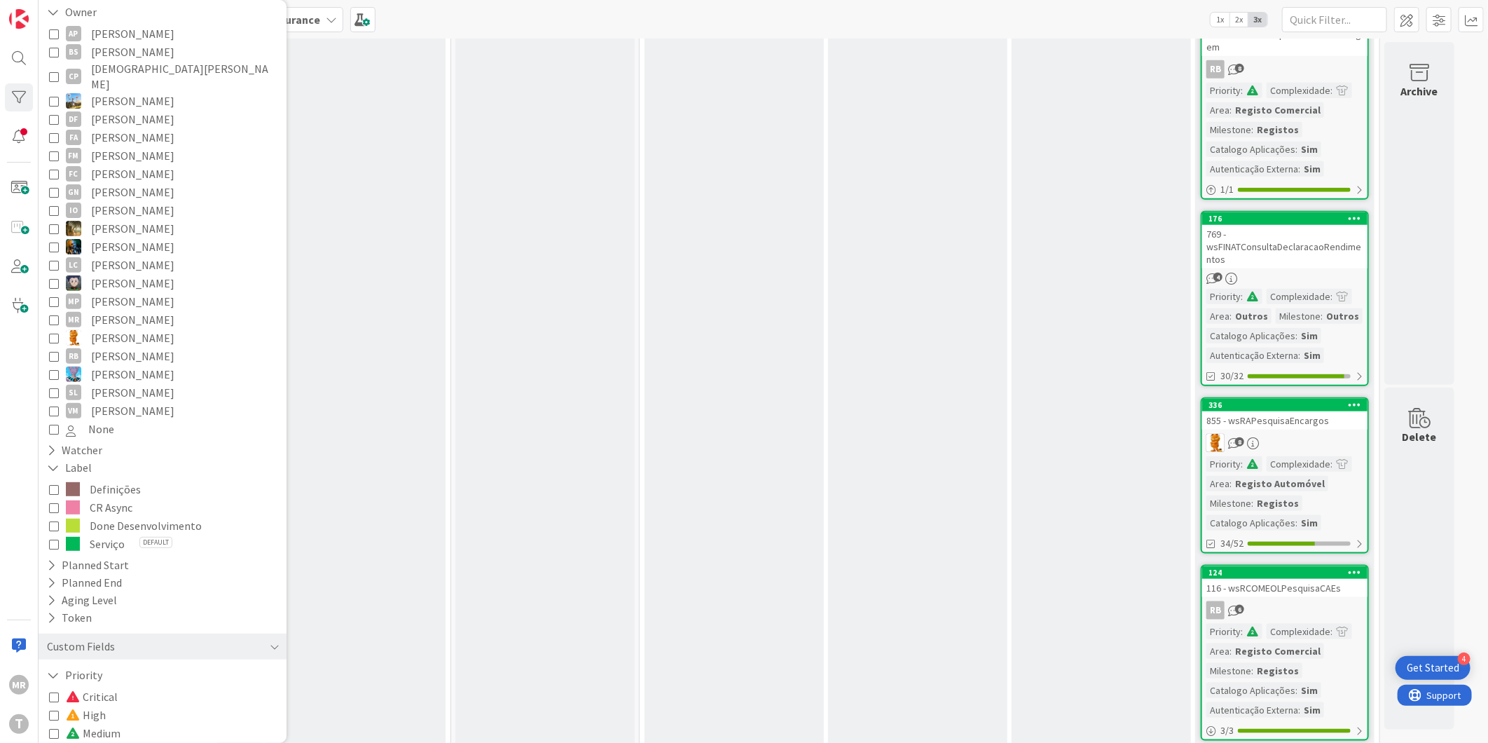
scroll to position [281, 0]
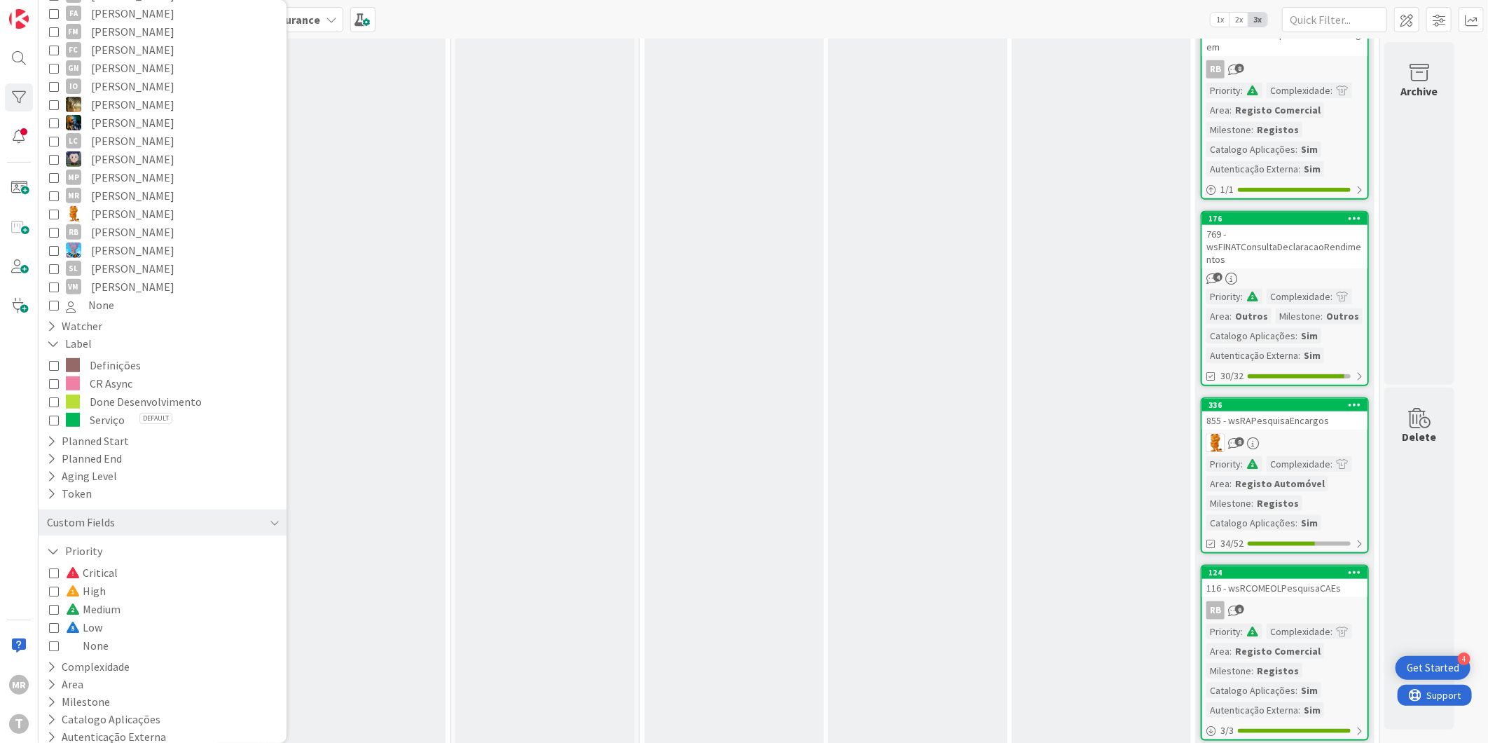
click at [94, 636] on span "None" at bounding box center [87, 645] width 43 height 18
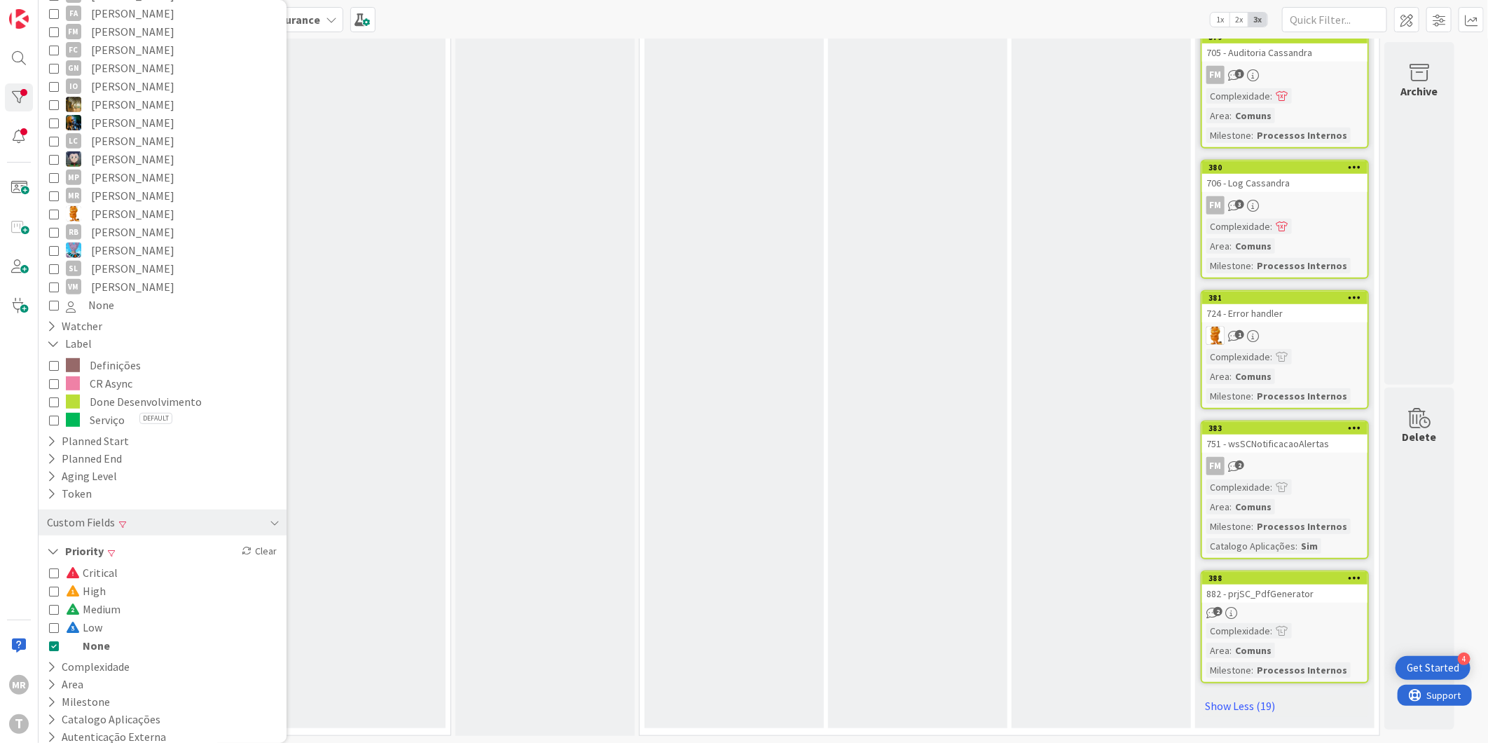
scroll to position [3661, 0]
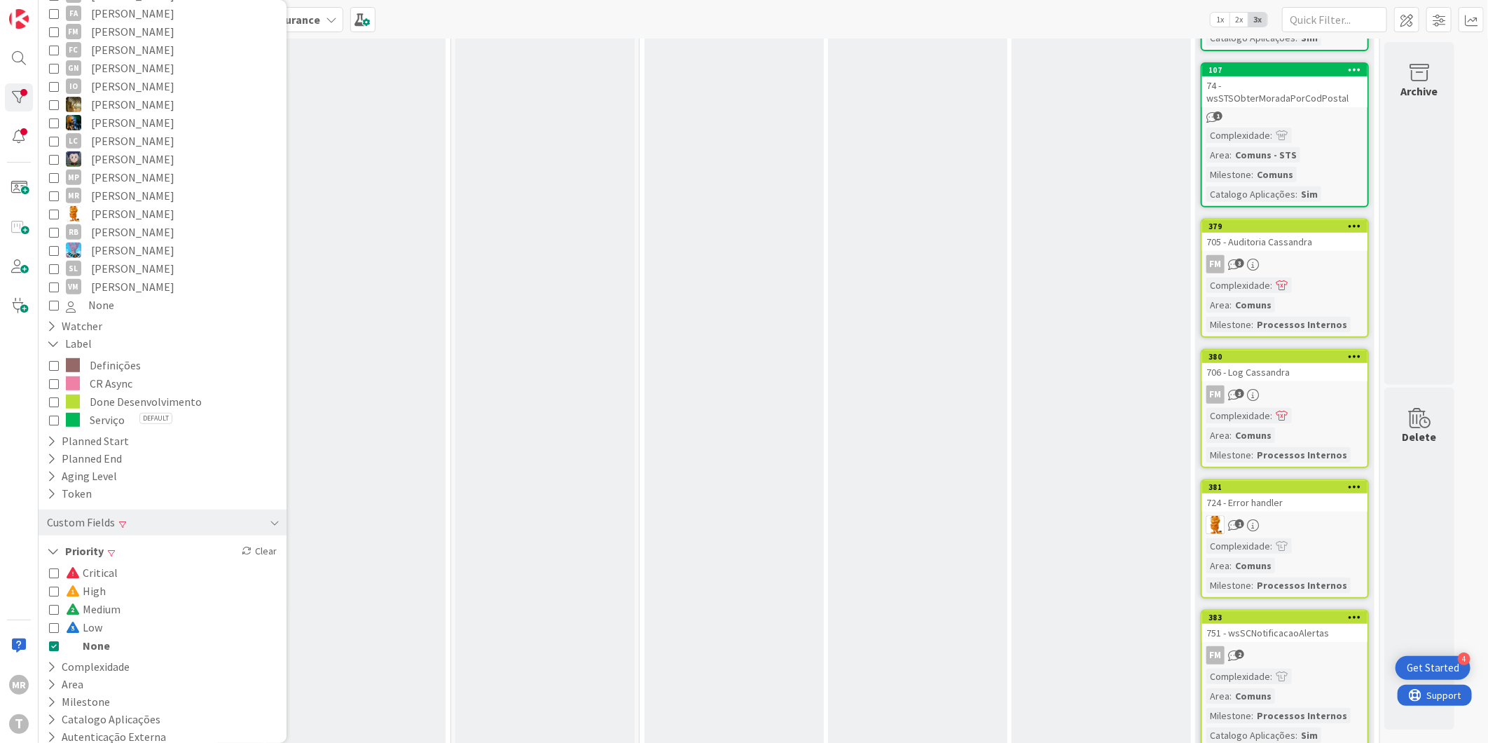
click at [94, 636] on span "None" at bounding box center [88, 645] width 44 height 18
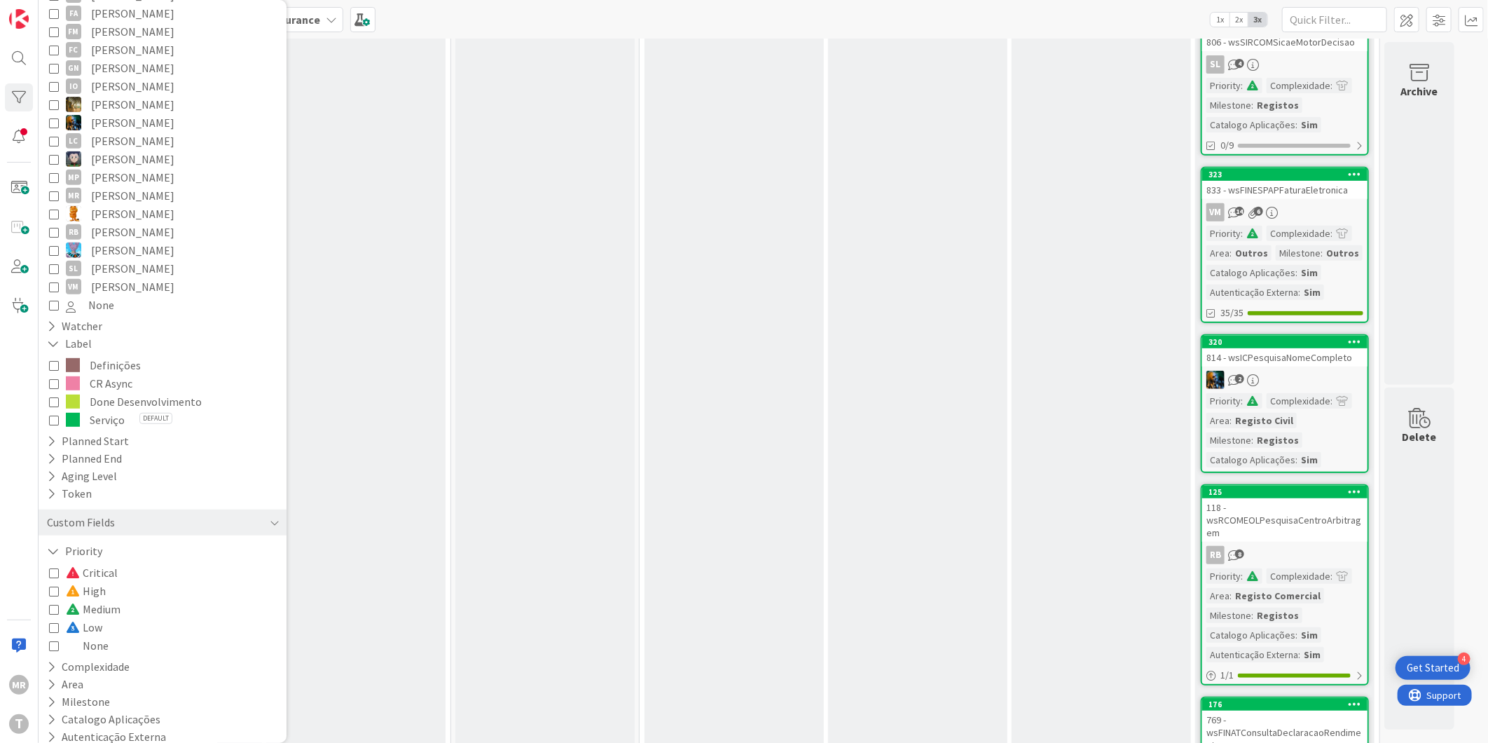
scroll to position [4147, 0]
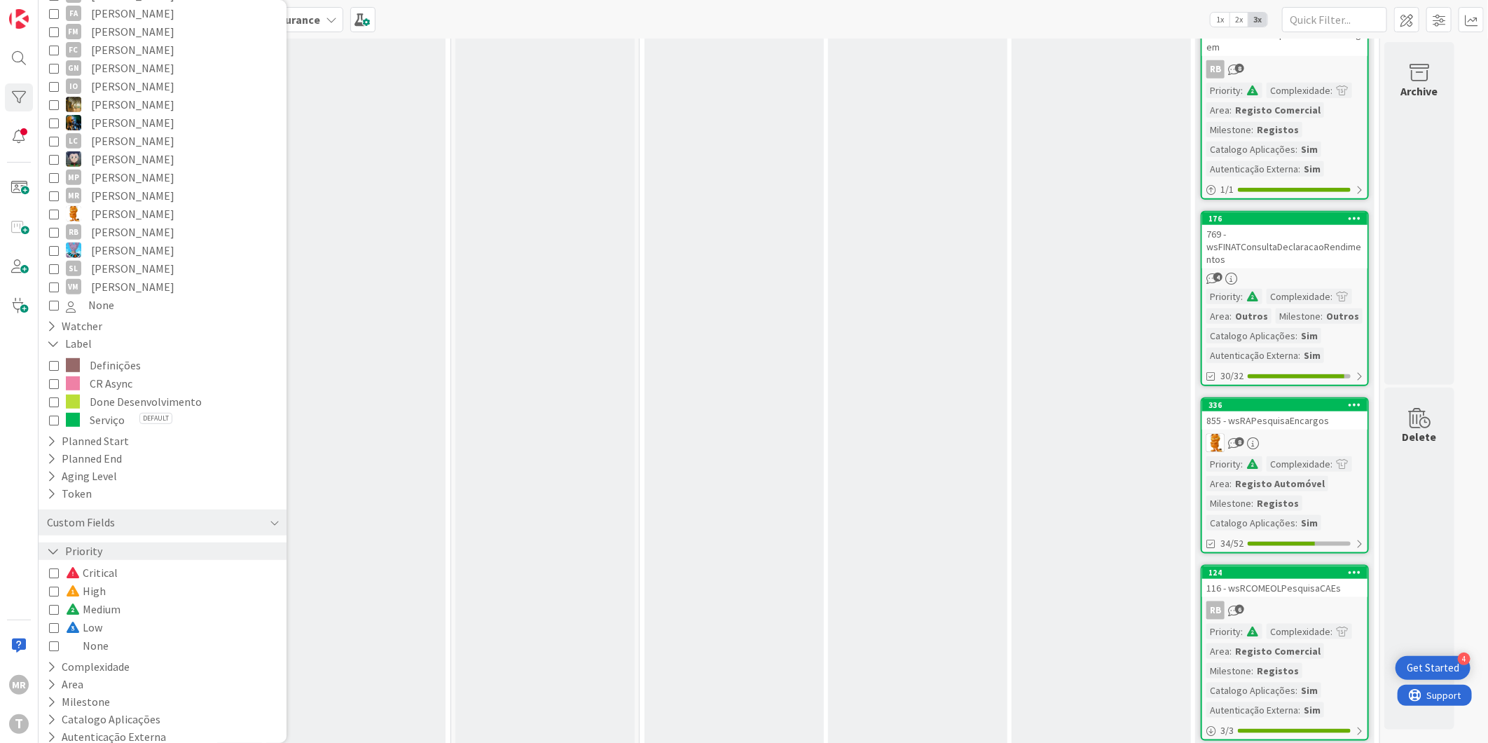
click at [52, 545] on icon at bounding box center [53, 551] width 13 height 12
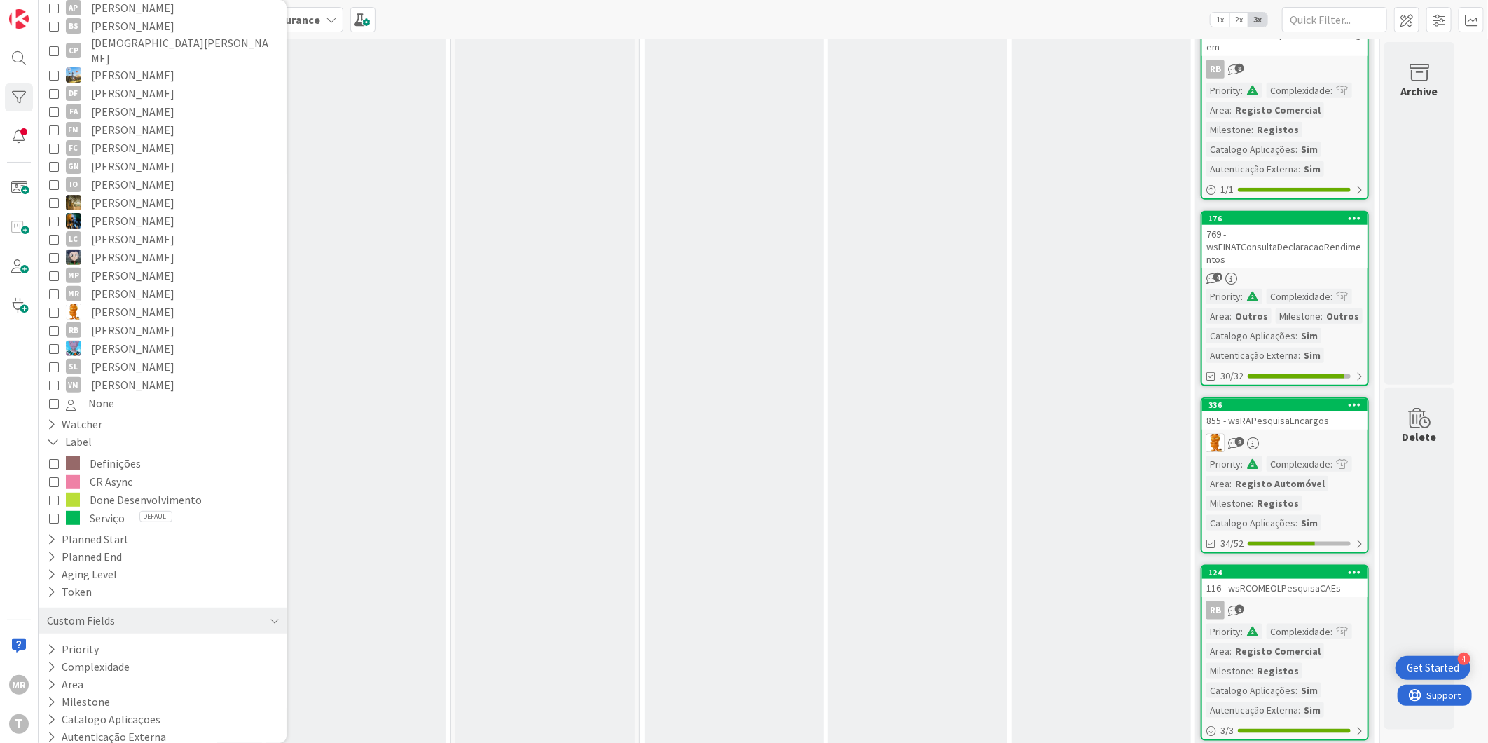
scroll to position [27, 0]
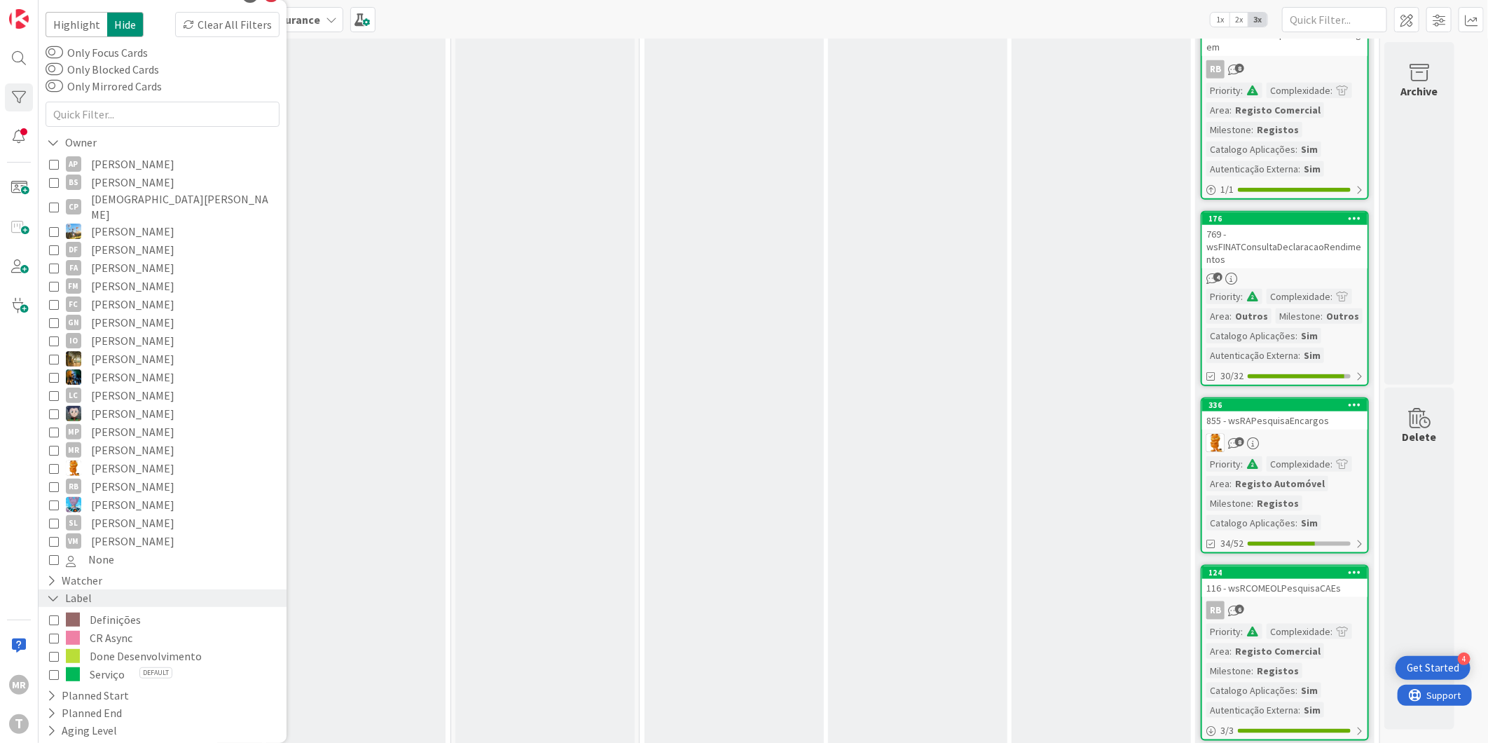
click at [52, 592] on icon at bounding box center [53, 598] width 13 height 12
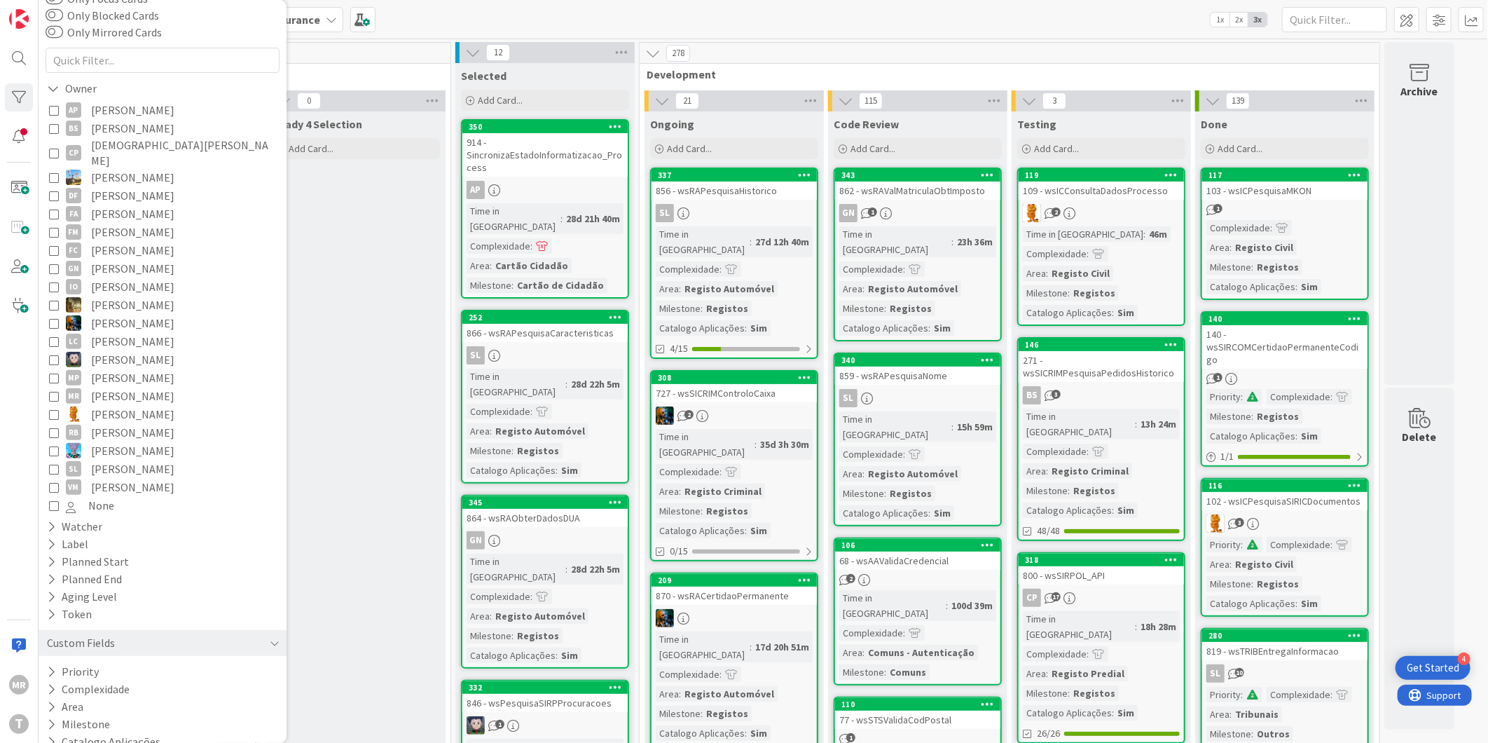
scroll to position [103, 0]
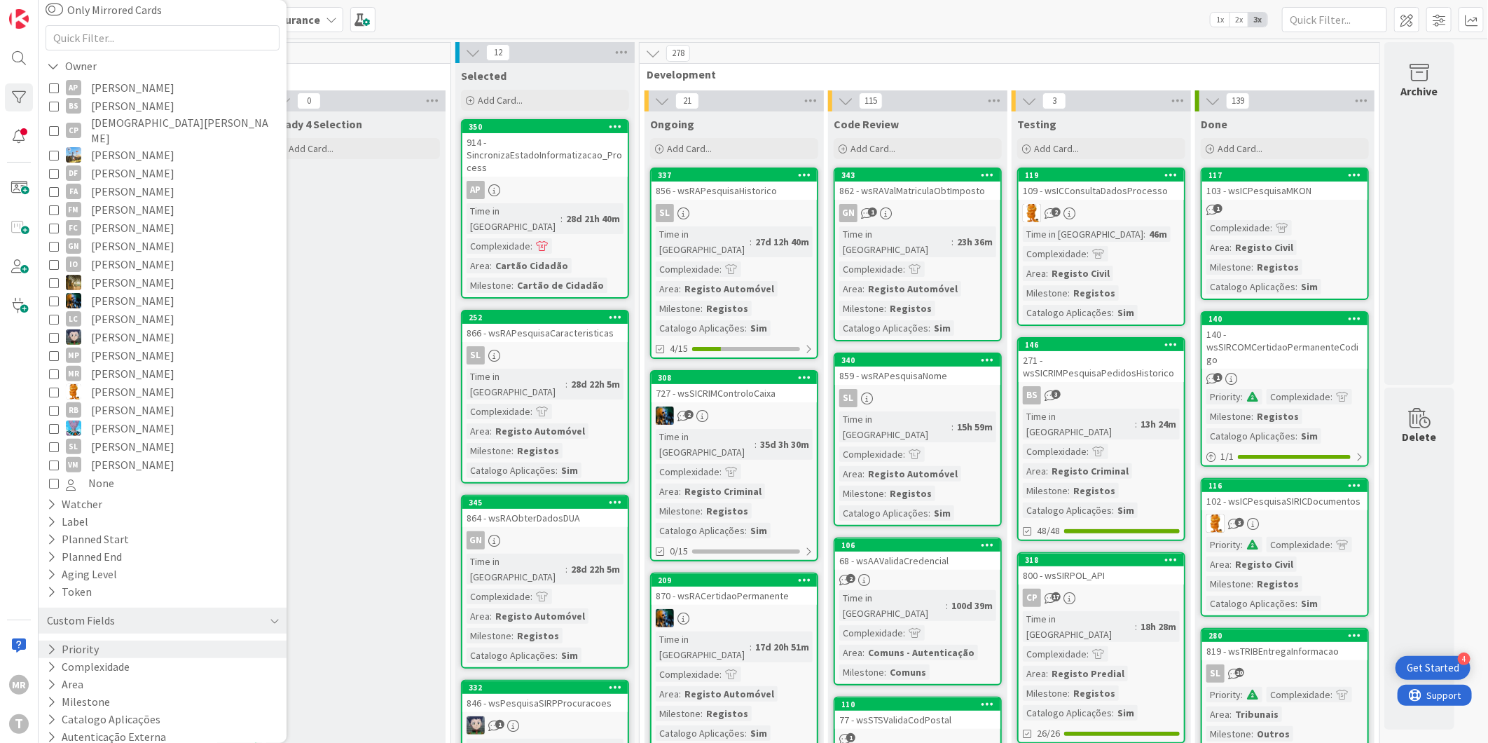
click at [47, 643] on icon at bounding box center [51, 649] width 9 height 12
click at [93, 734] on span "None" at bounding box center [87, 743] width 43 height 18
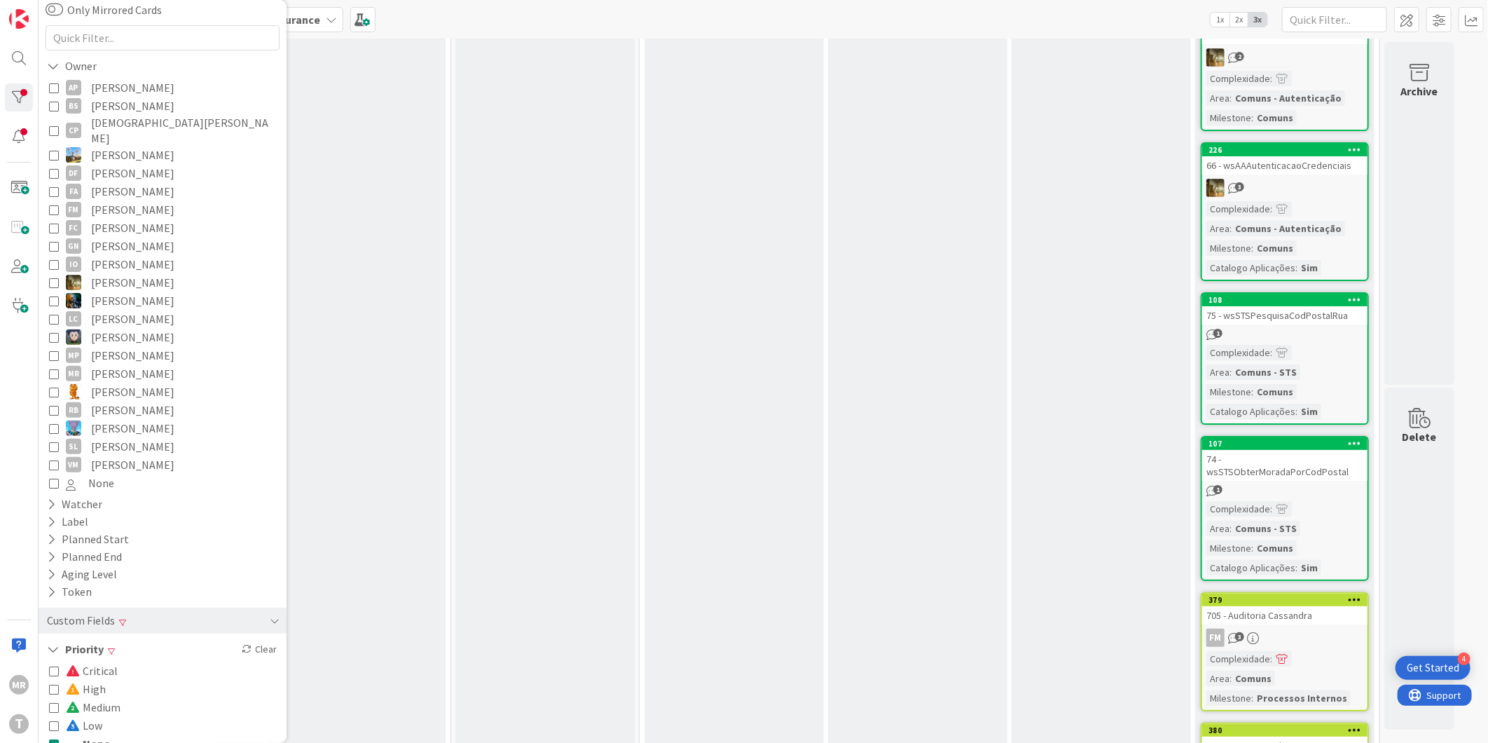
scroll to position [3272, 0]
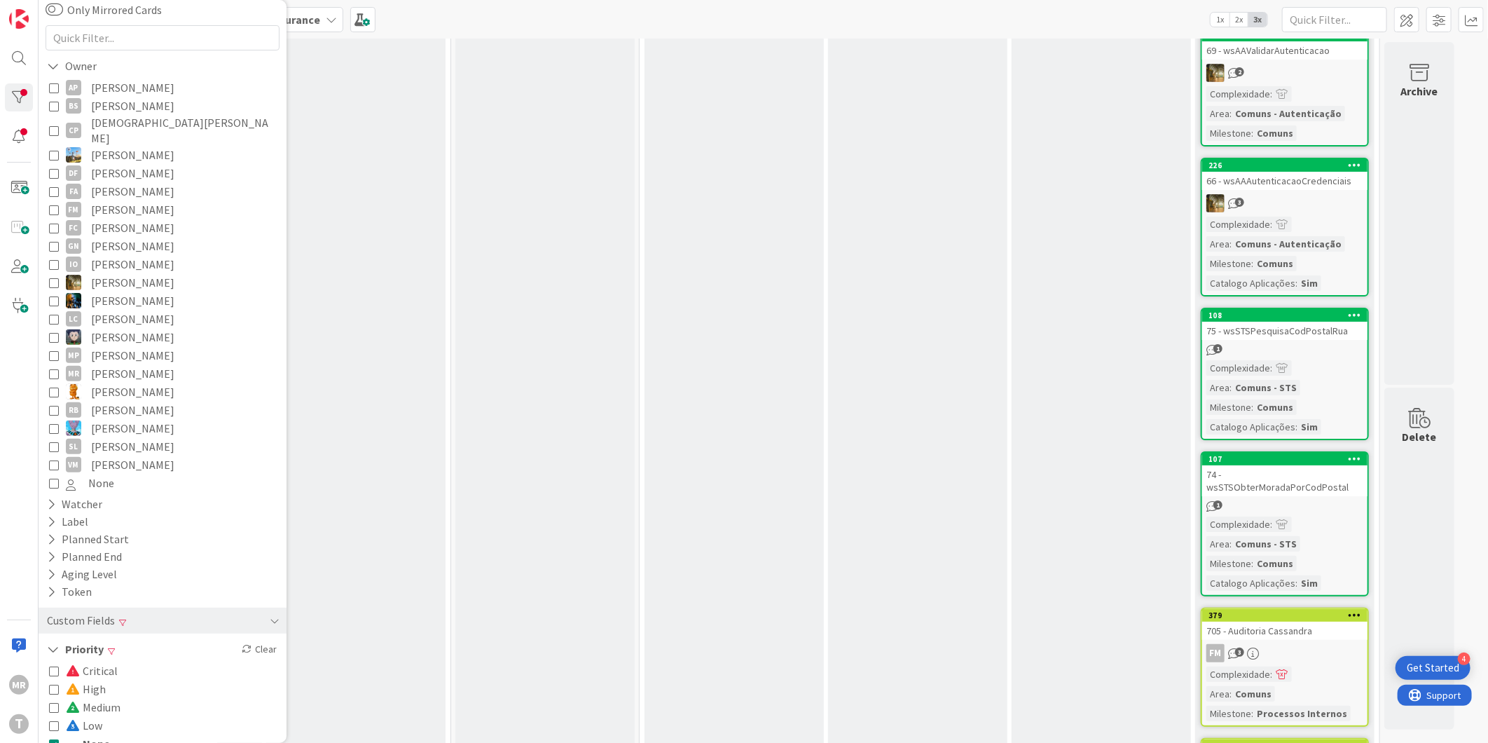
click at [87, 734] on span "None" at bounding box center [88, 743] width 44 height 18
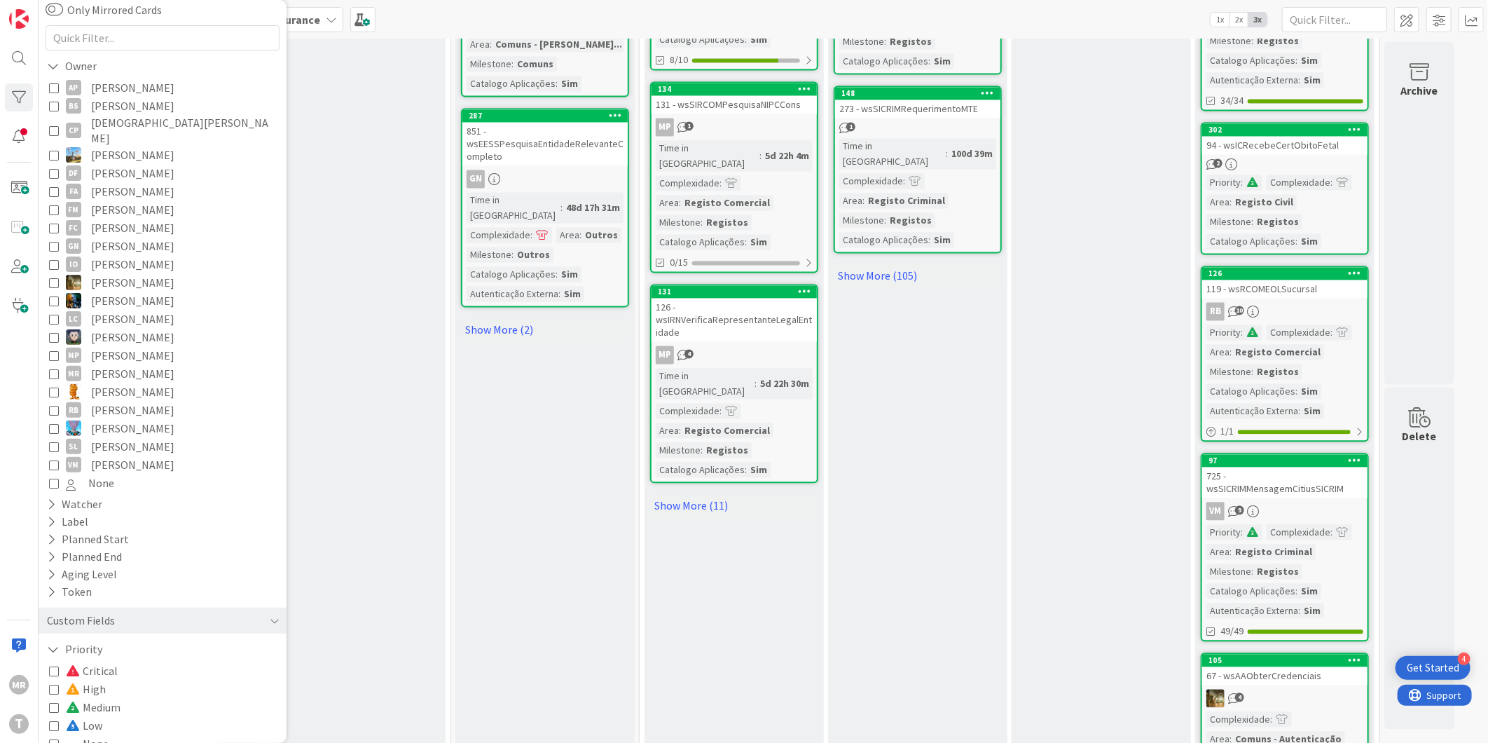
scroll to position [1559, 0]
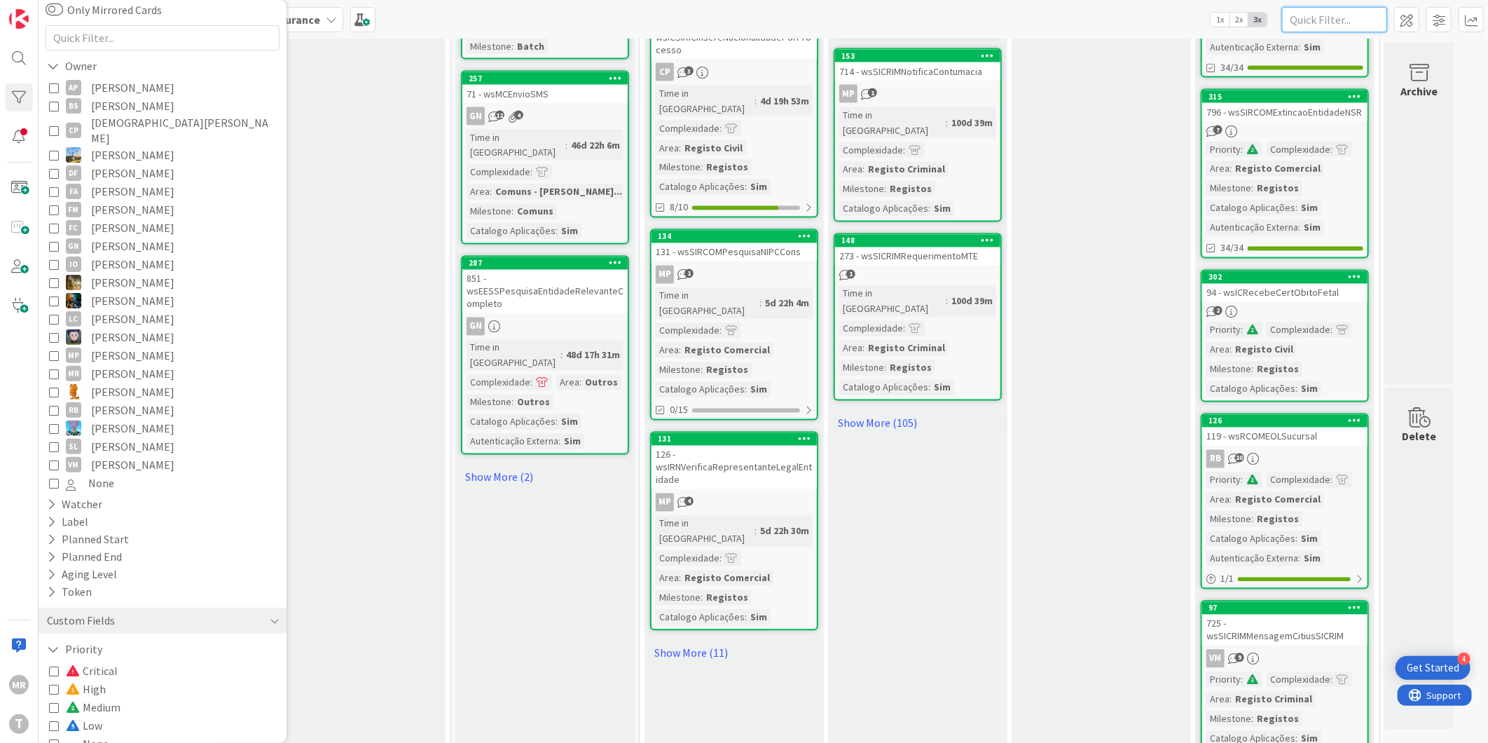
click at [1357, 19] on input "text" at bounding box center [1334, 19] width 105 height 25
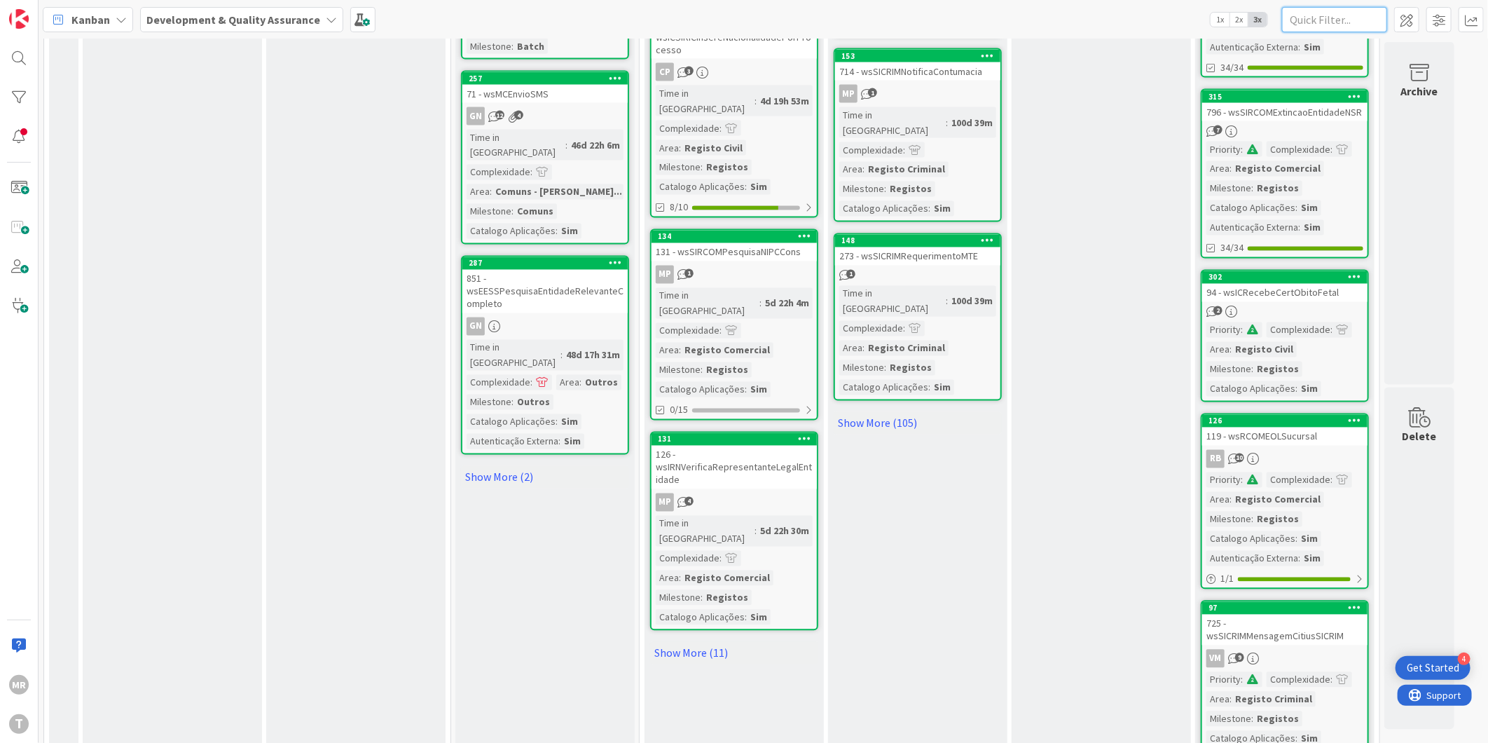
paste input "Mcrecebesms"
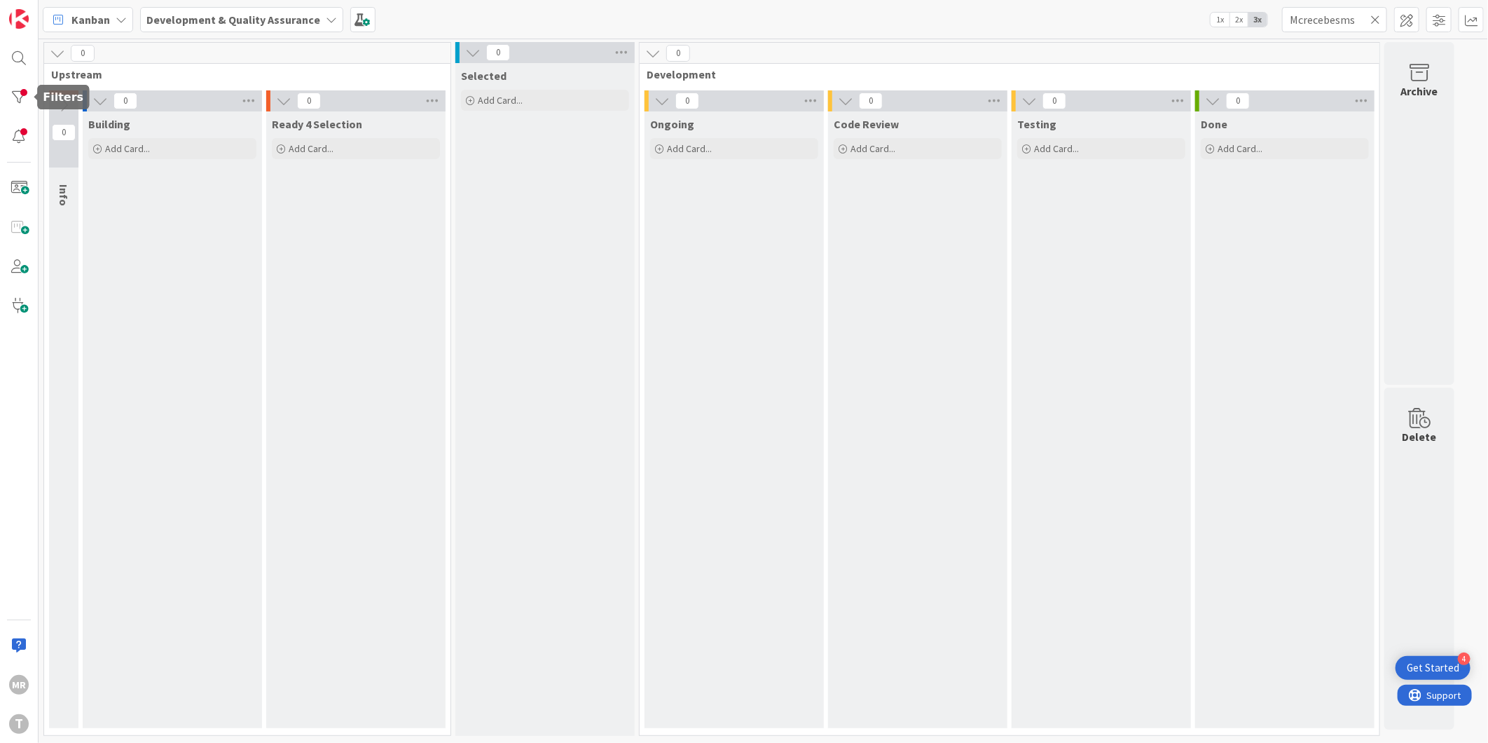
drag, startPoint x: 29, startPoint y: 92, endPoint x: 38, endPoint y: 135, distance: 43.6
click at [29, 93] on div at bounding box center [19, 97] width 28 height 28
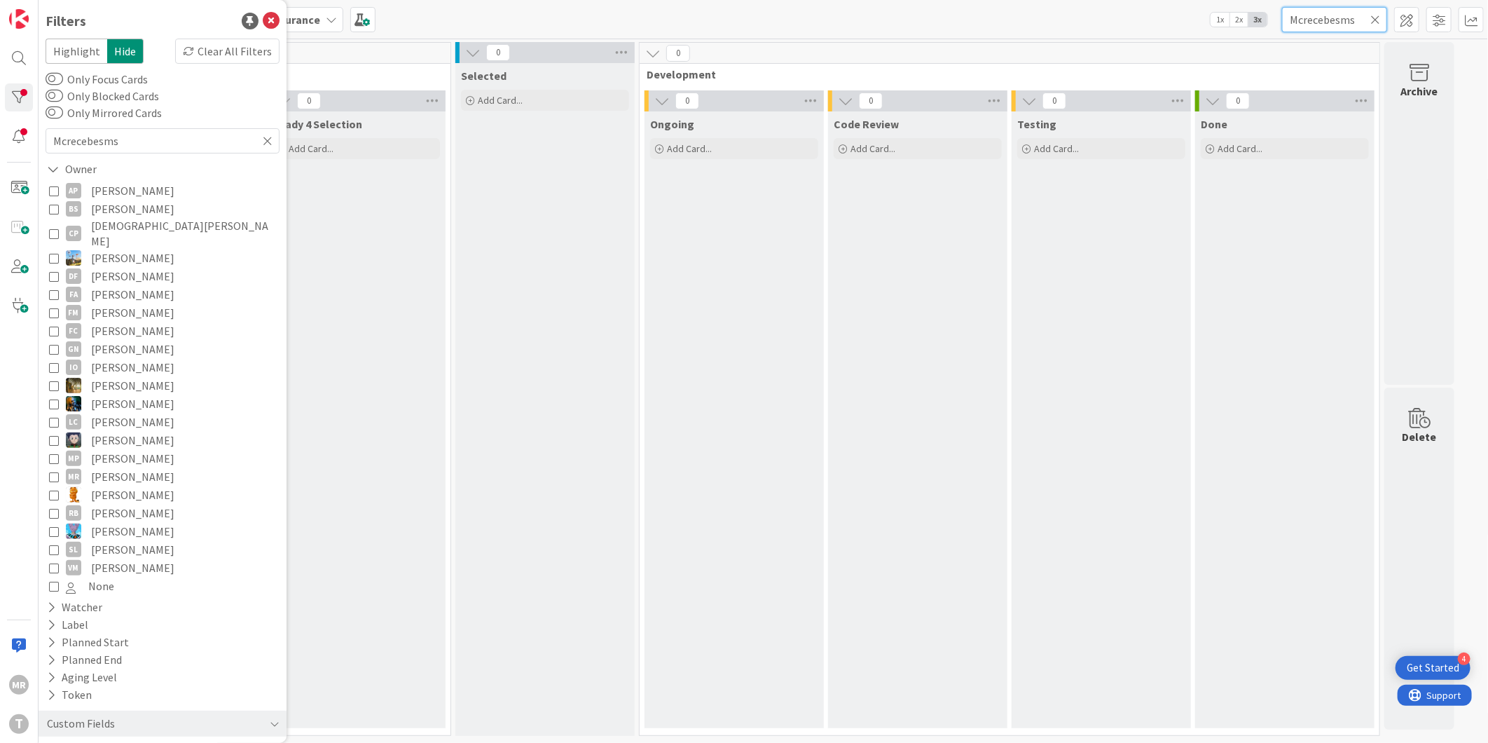
click at [1300, 18] on input "Mcrecebesms" at bounding box center [1334, 19] width 105 height 25
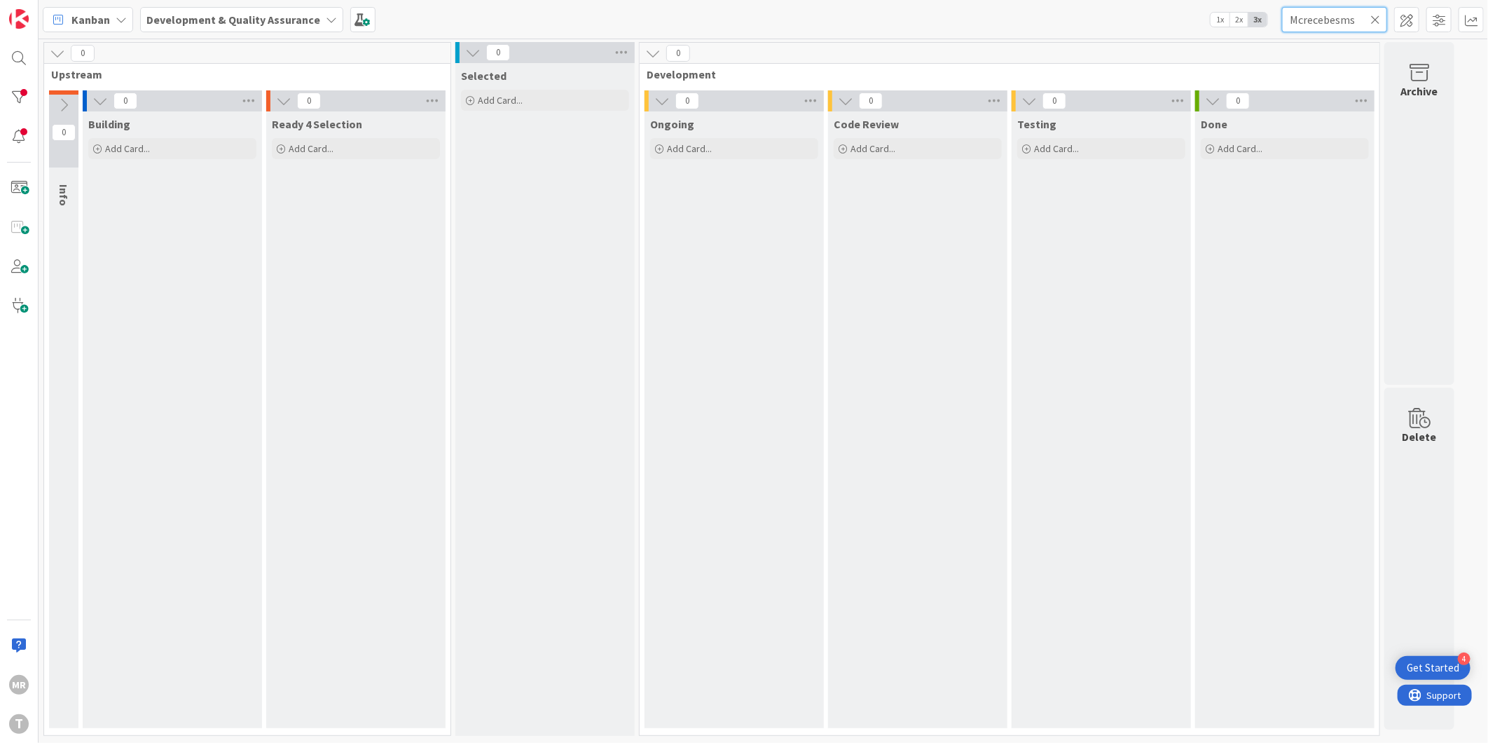
drag, startPoint x: 1305, startPoint y: 18, endPoint x: 1285, endPoint y: 19, distance: 20.4
click at [1285, 19] on input "Mcrecebesms" at bounding box center [1334, 19] width 105 height 25
click at [1347, 16] on input "recebesms" at bounding box center [1334, 19] width 105 height 25
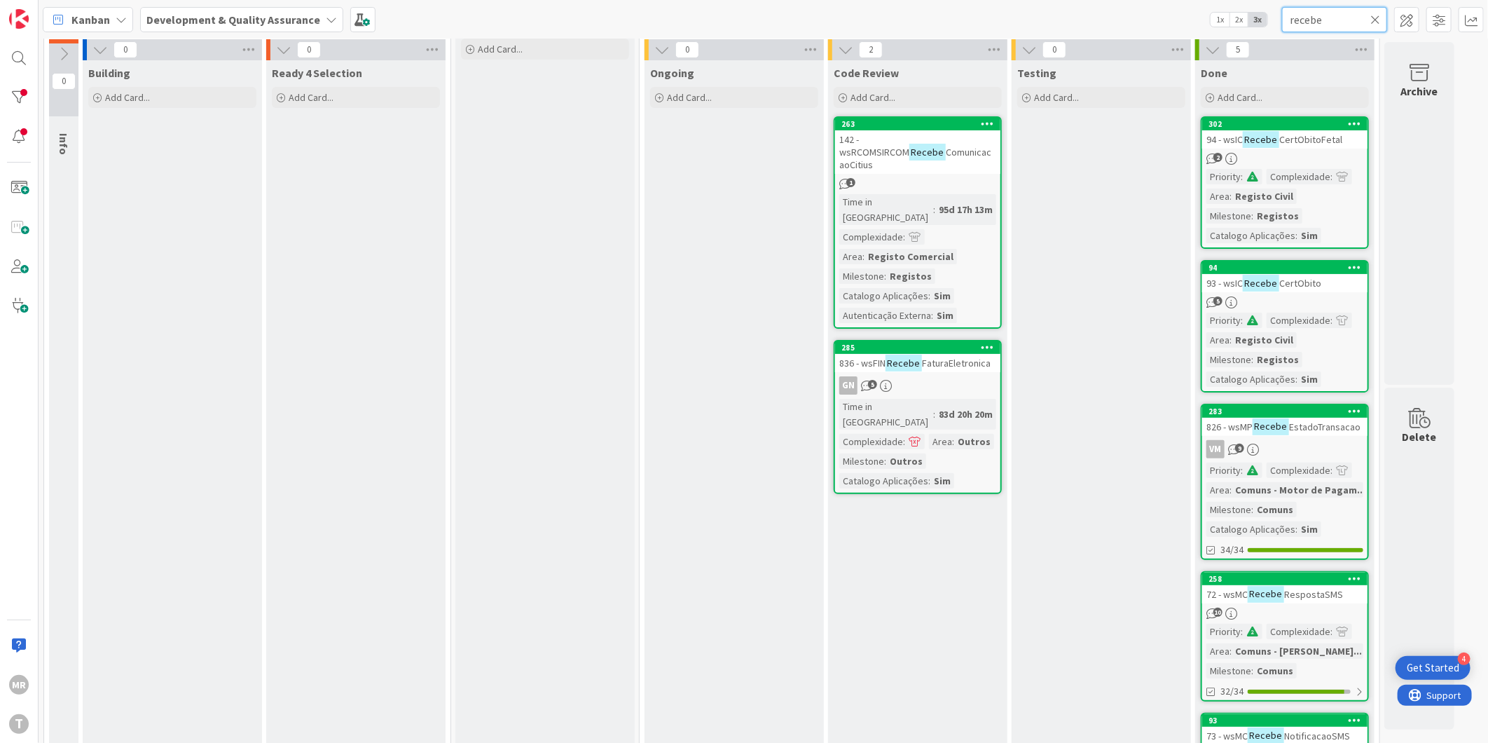
scroll to position [78, 0]
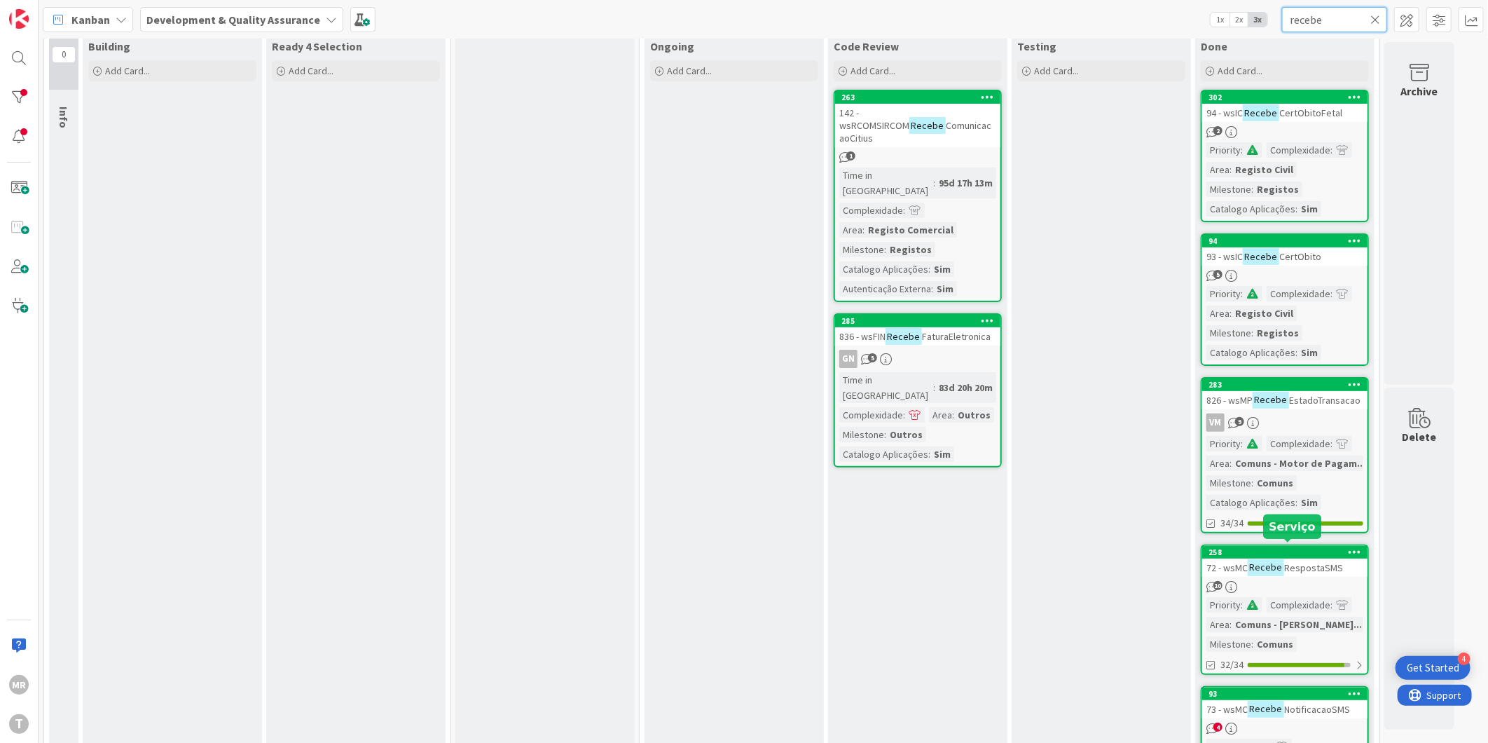
type input "recebe"
click at [1298, 549] on div "258" at bounding box center [1288, 552] width 159 height 10
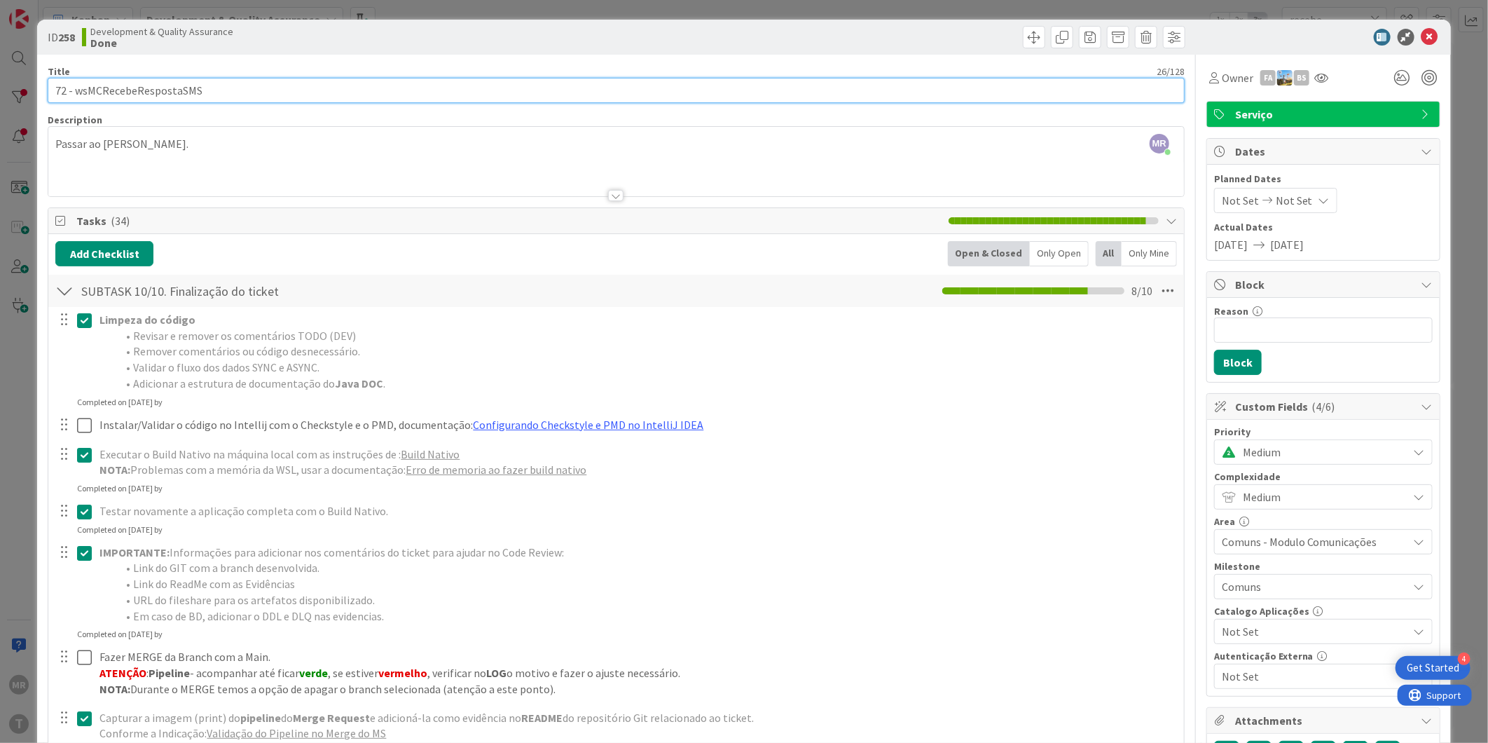
drag, startPoint x: 214, startPoint y: 94, endPoint x: 43, endPoint y: 88, distance: 171.1
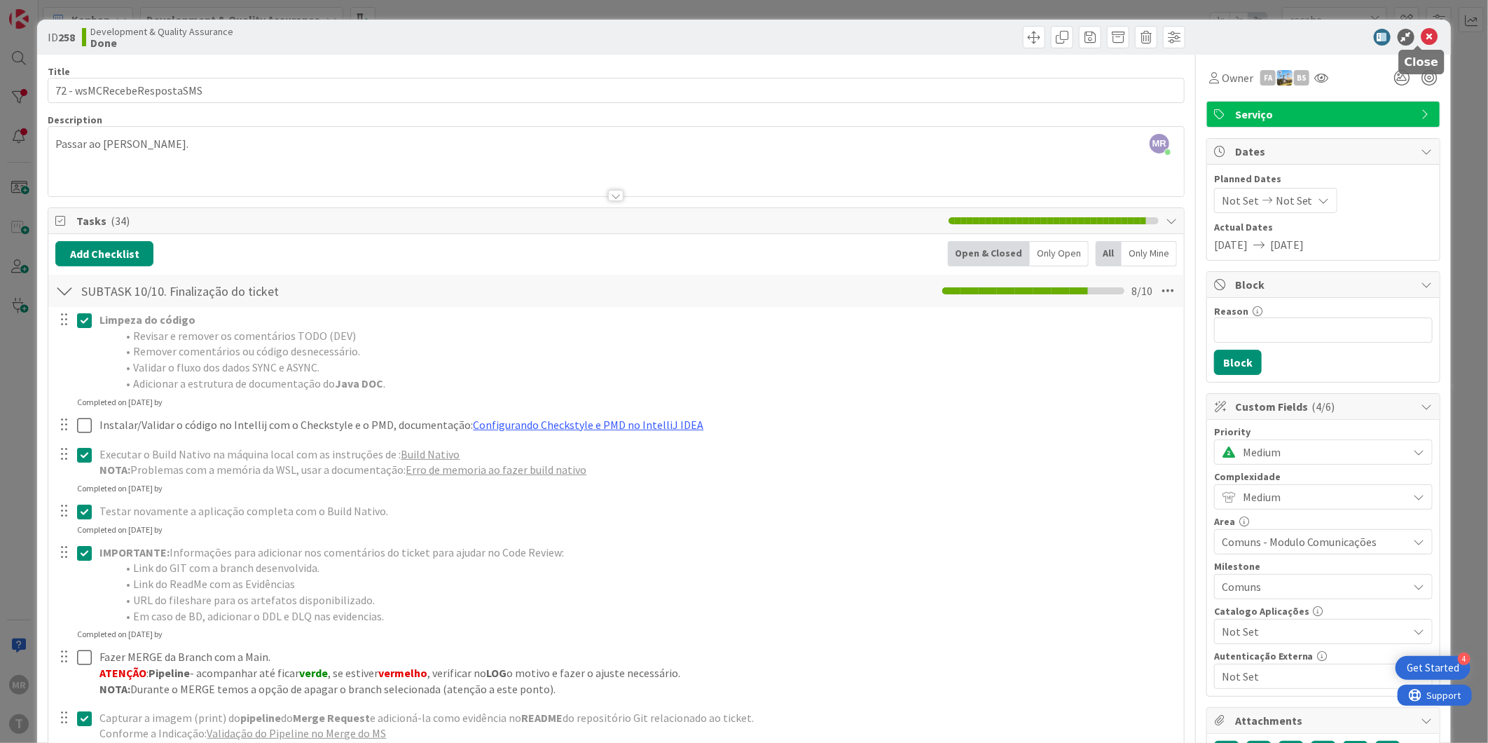
click at [1422, 42] on icon at bounding box center [1430, 37] width 17 height 17
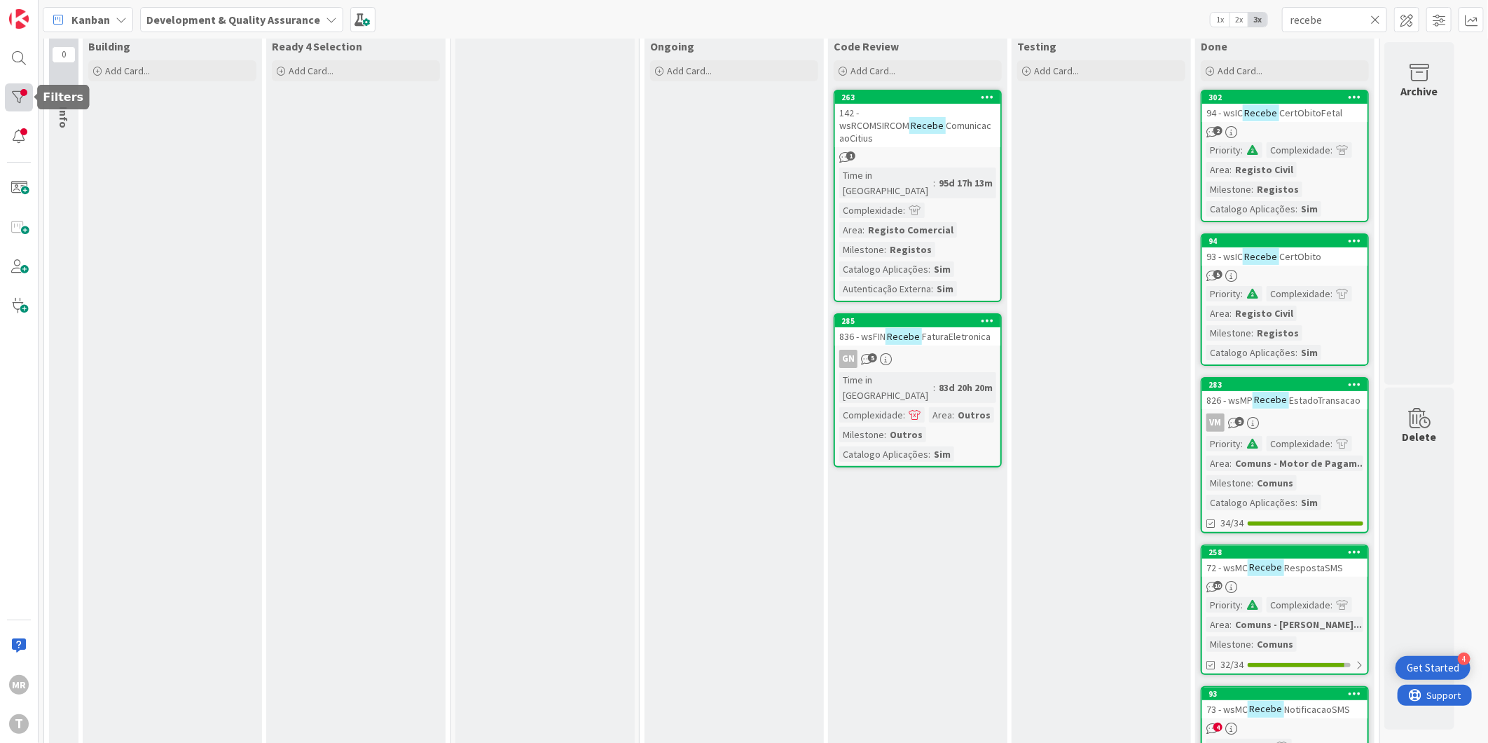
click at [27, 102] on div at bounding box center [19, 97] width 28 height 28
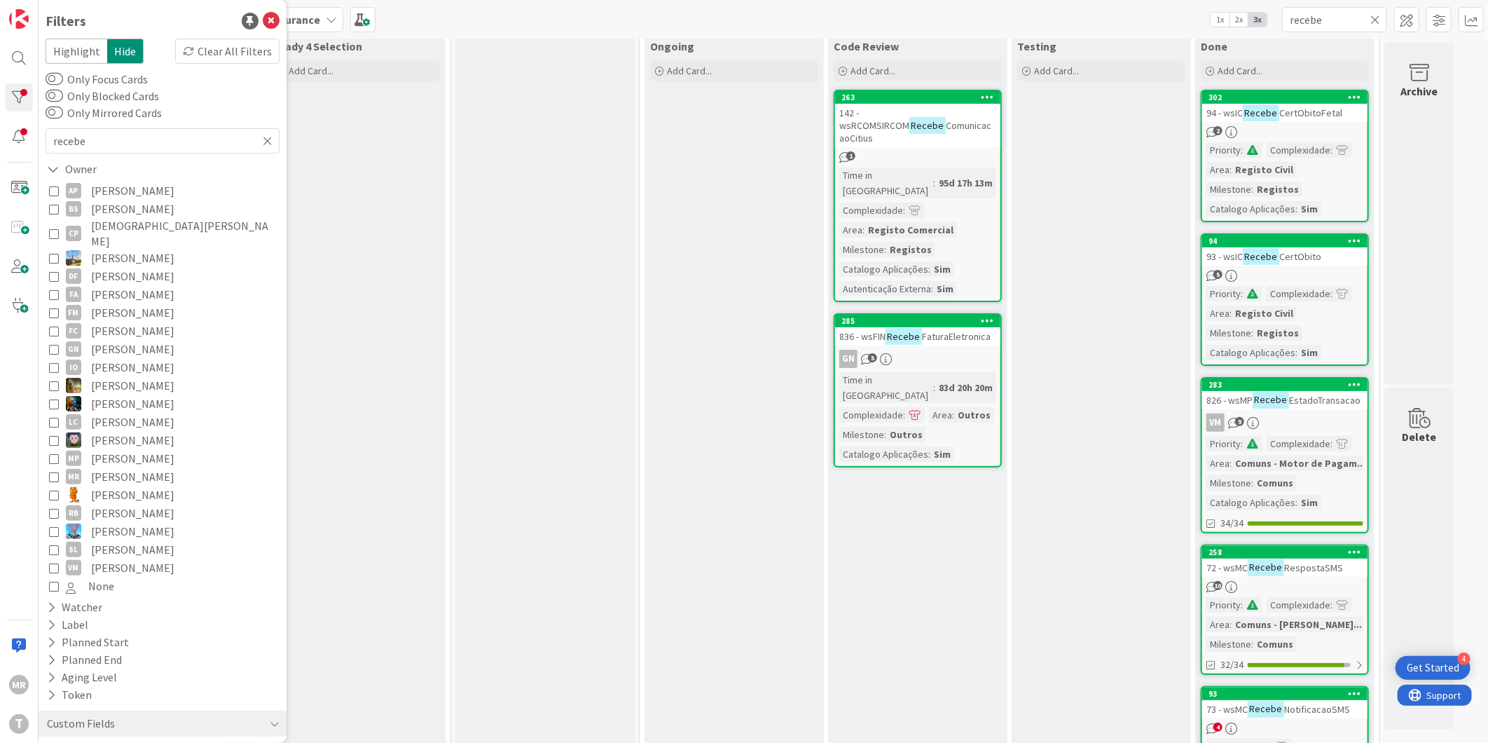
click at [1108, 409] on div "Testing Add Card..." at bounding box center [1101, 431] width 179 height 794
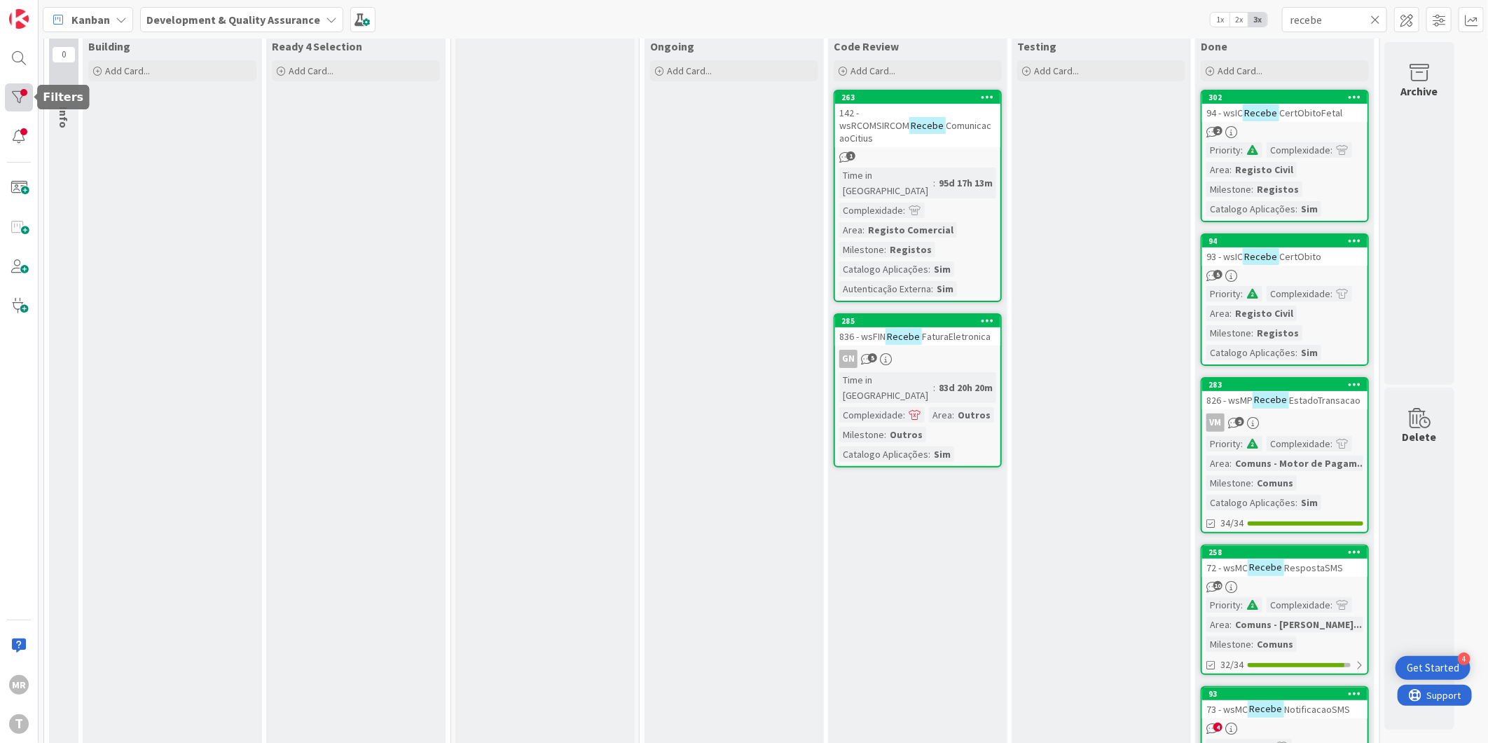
click at [18, 99] on div at bounding box center [19, 97] width 28 height 28
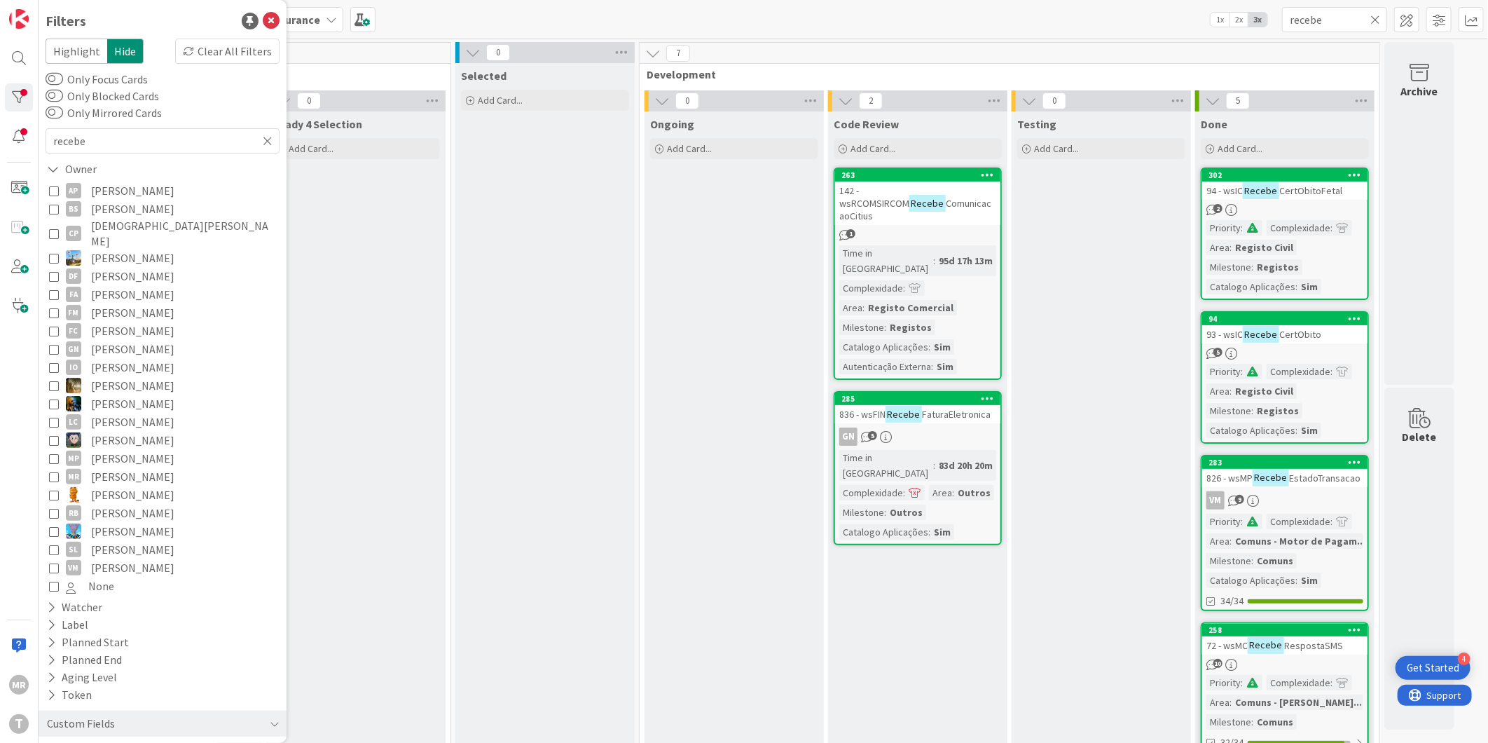
click at [1379, 16] on icon at bounding box center [1376, 19] width 10 height 13
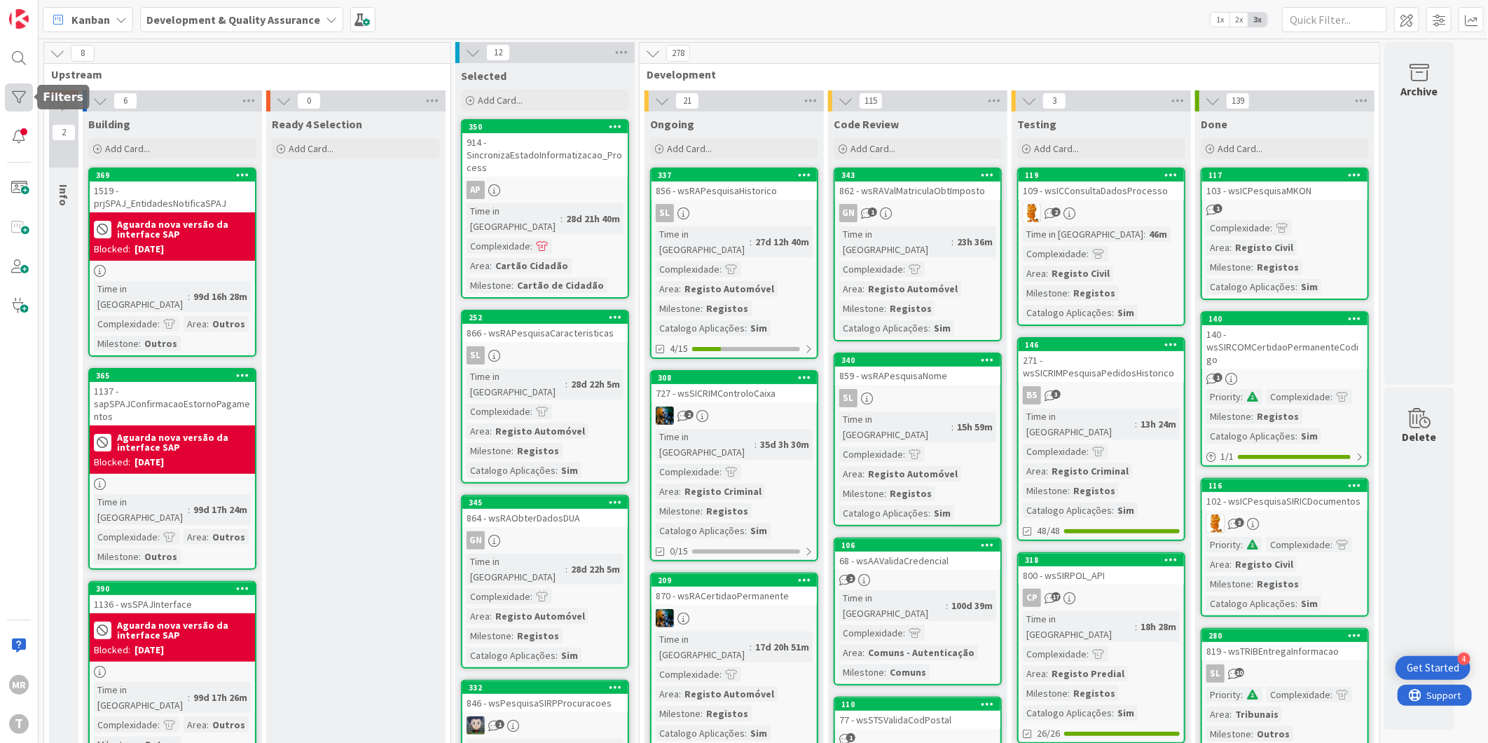
click at [16, 95] on div at bounding box center [19, 97] width 28 height 28
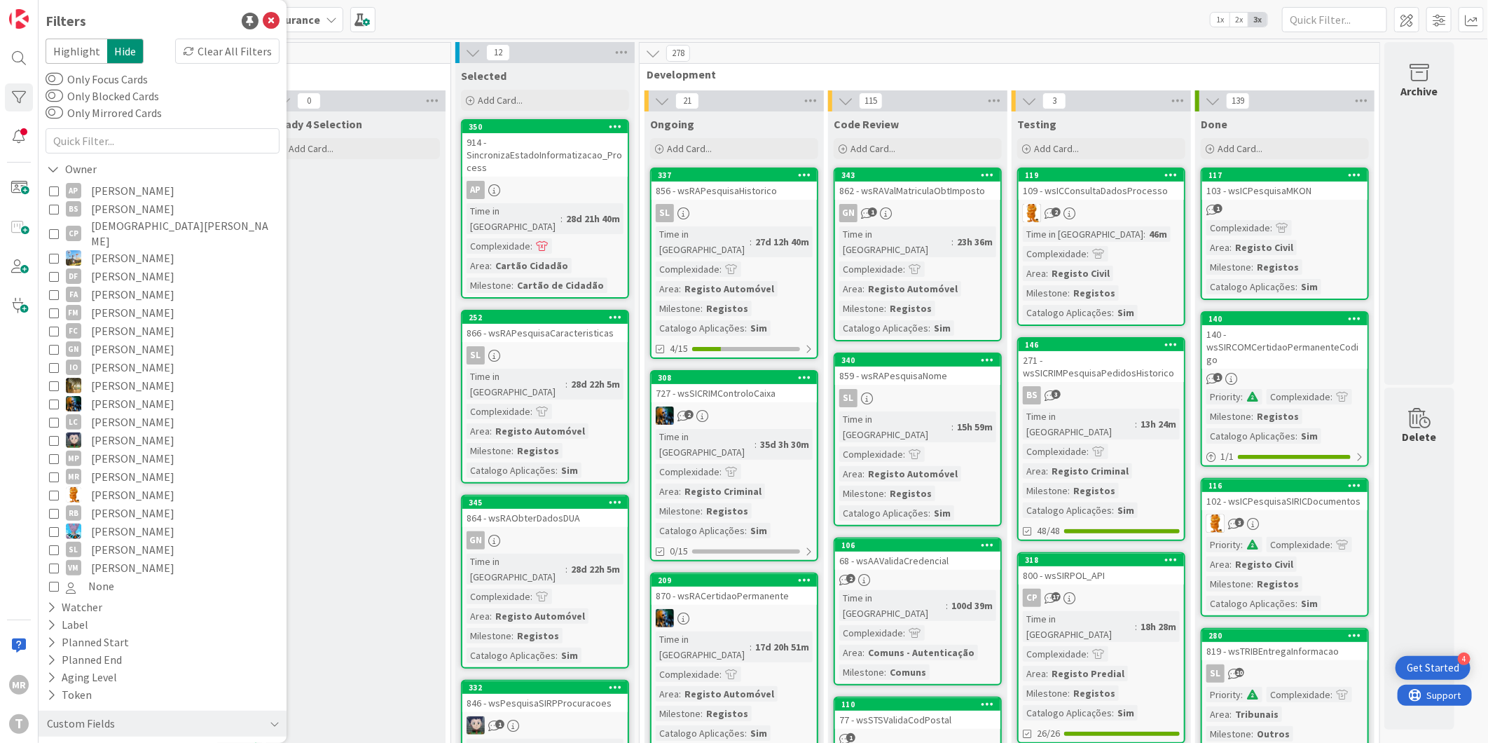
click at [121, 449] on span "[PERSON_NAME]" at bounding box center [132, 458] width 83 height 18
